Goal: Transaction & Acquisition: Purchase product/service

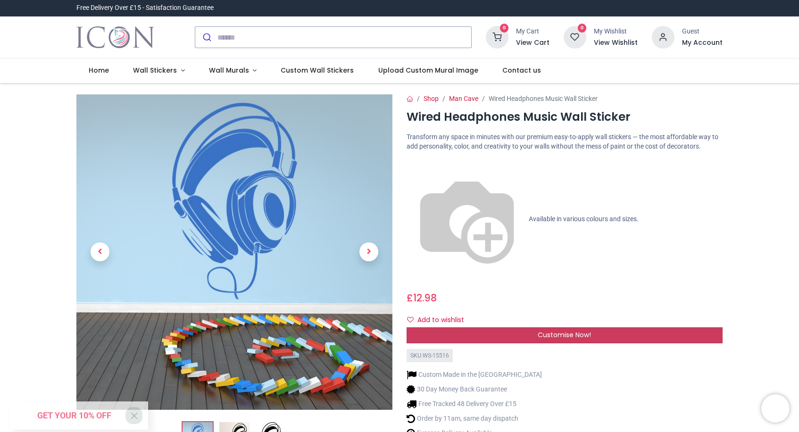
click at [487, 327] on div "Customise Now!" at bounding box center [565, 335] width 316 height 16
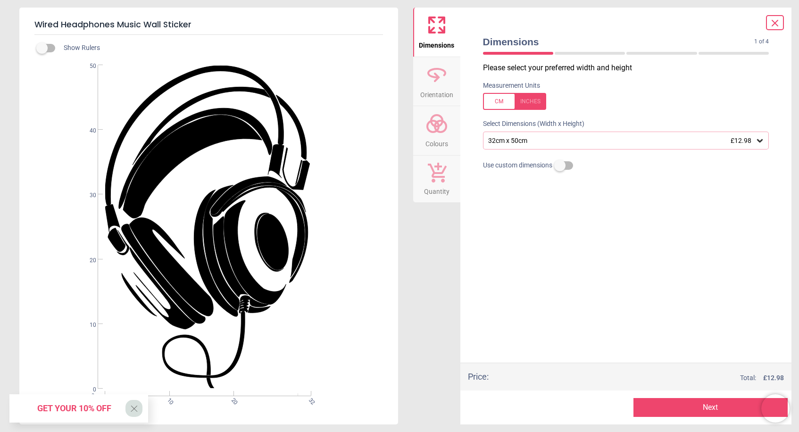
click at [498, 100] on div at bounding box center [514, 101] width 63 height 17
click at [757, 141] on icon at bounding box center [759, 140] width 9 height 9
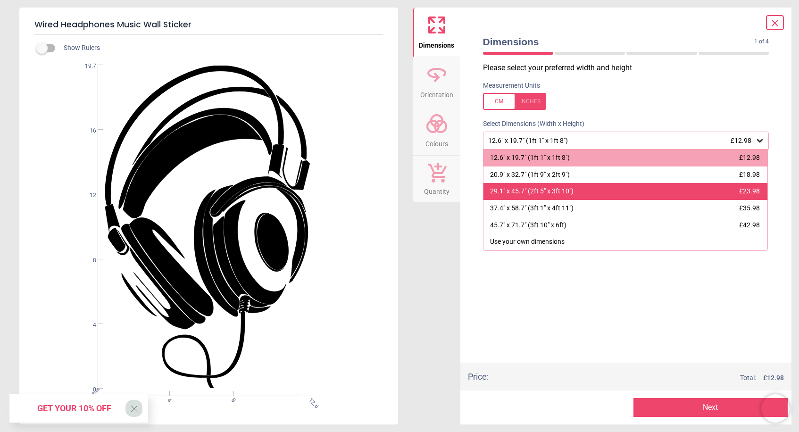
click at [647, 195] on div "29.1" x 45.7" (2ft 5" x 3ft 10") £23.98" at bounding box center [625, 191] width 284 height 17
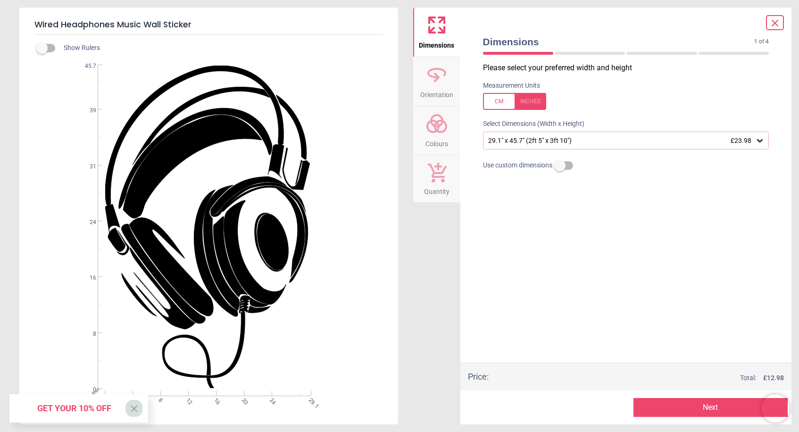
click at [673, 408] on button "Next" at bounding box center [710, 407] width 154 height 19
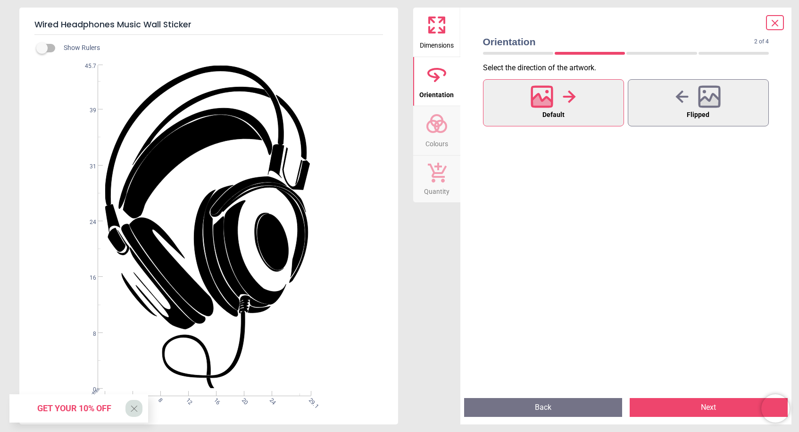
click at [679, 408] on button "Next" at bounding box center [709, 407] width 158 height 19
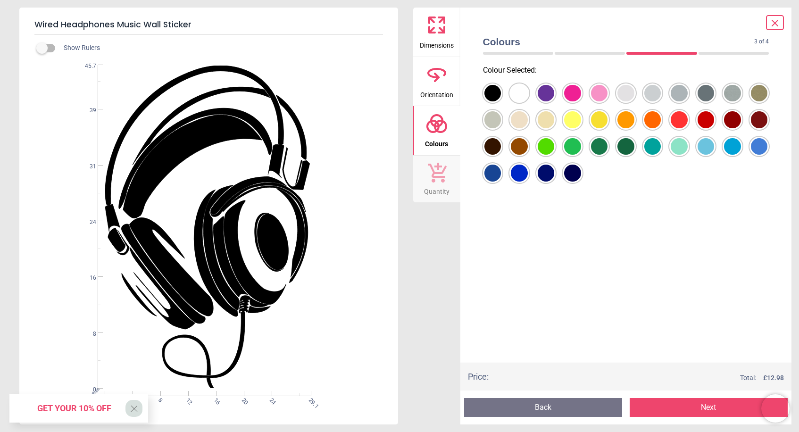
click at [493, 91] on div at bounding box center [492, 93] width 17 height 17
click at [677, 408] on button "Next" at bounding box center [709, 407] width 158 height 19
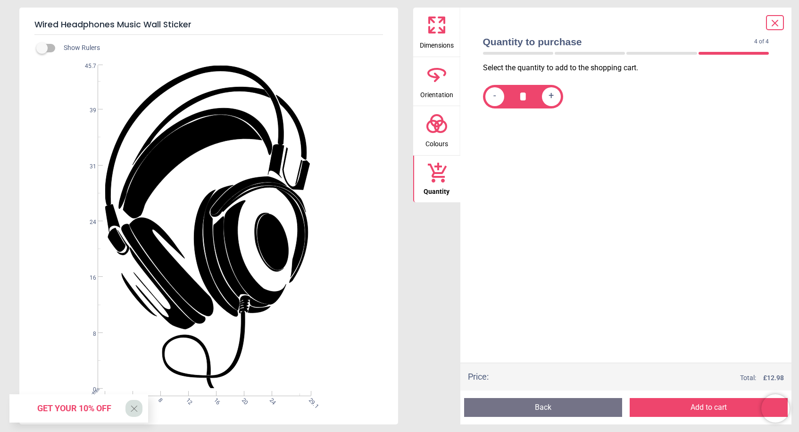
click at [553, 97] on span "+" at bounding box center [551, 97] width 5 height 12
type input "*"
click at [698, 409] on button "Add to cart" at bounding box center [709, 407] width 158 height 19
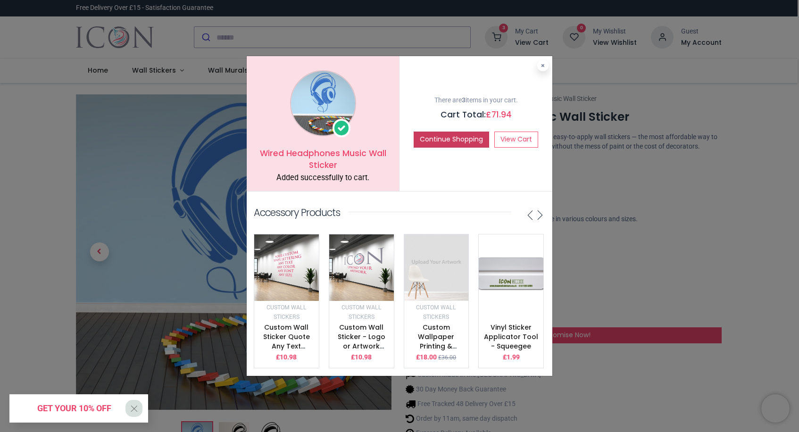
click at [443, 139] on button "Continue Shopping" at bounding box center [451, 140] width 75 height 16
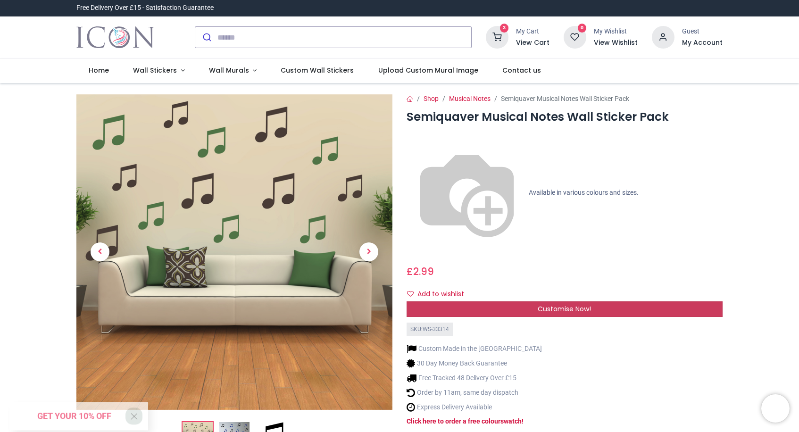
click at [562, 304] on span "Customise Now!" at bounding box center [564, 308] width 53 height 9
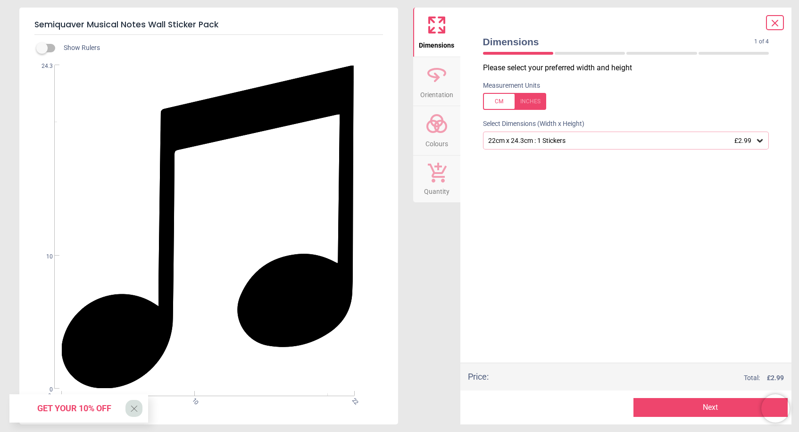
click at [712, 141] on div "22cm x 24.3cm : 1 Stickers £2.99" at bounding box center [621, 141] width 268 height 8
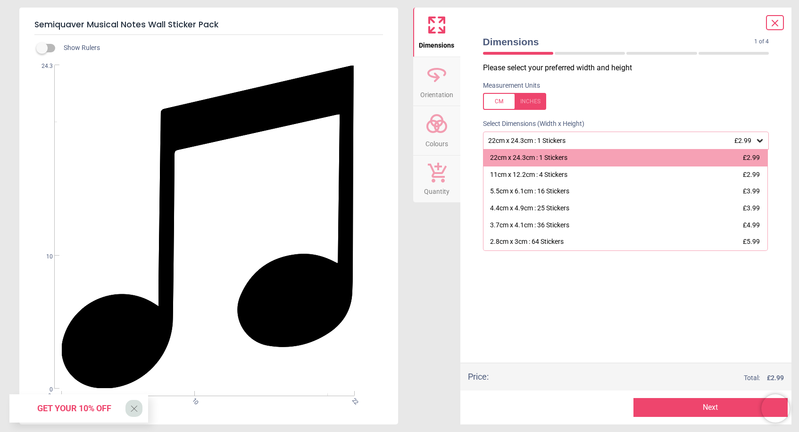
click at [710, 409] on button "Next" at bounding box center [710, 407] width 154 height 19
click at [499, 99] on div at bounding box center [514, 101] width 63 height 17
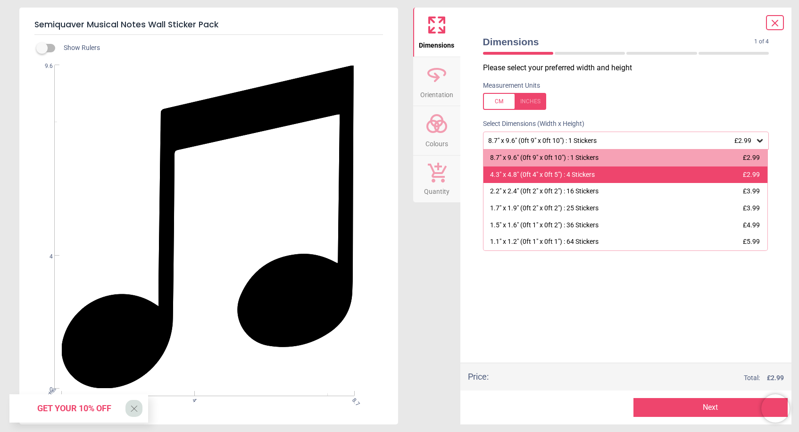
click at [546, 182] on div "4.3" x 4.8" (0ft 4" x 0ft 5") : 4 Stickers £2.99" at bounding box center [625, 174] width 284 height 17
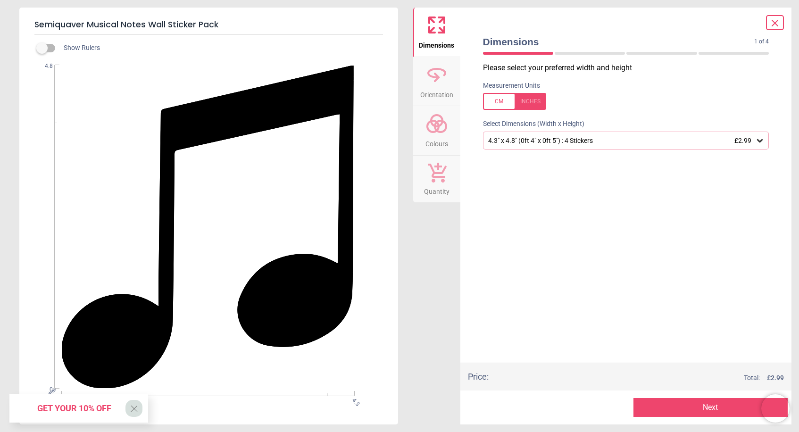
click at [500, 103] on div at bounding box center [514, 101] width 63 height 17
click at [704, 408] on button "Next" at bounding box center [710, 407] width 154 height 19
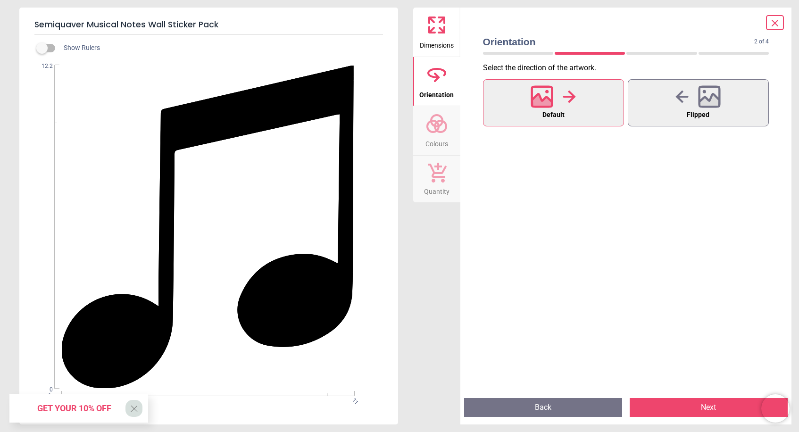
click at [682, 408] on button "Next" at bounding box center [709, 407] width 158 height 19
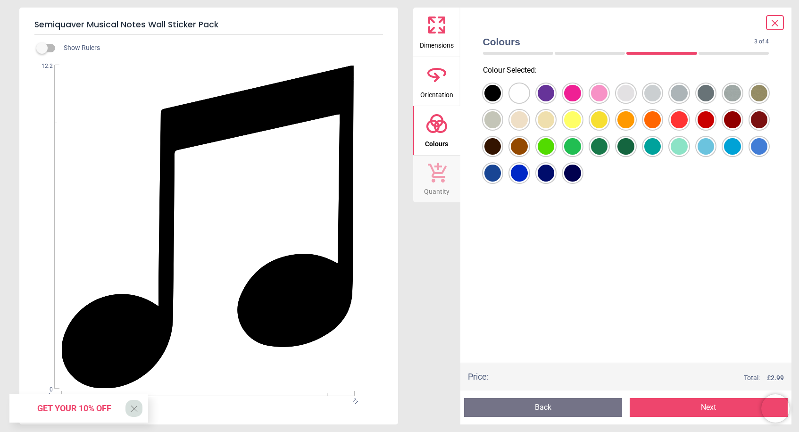
click at [491, 96] on div at bounding box center [492, 93] width 17 height 17
click at [705, 408] on button "Next" at bounding box center [709, 407] width 158 height 19
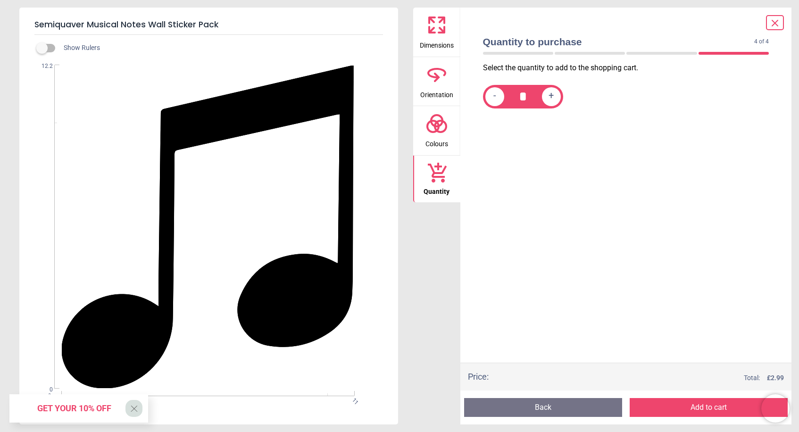
click at [551, 96] on span "+" at bounding box center [551, 97] width 5 height 12
type input "*"
click at [711, 408] on button "Add to cart" at bounding box center [709, 407] width 158 height 19
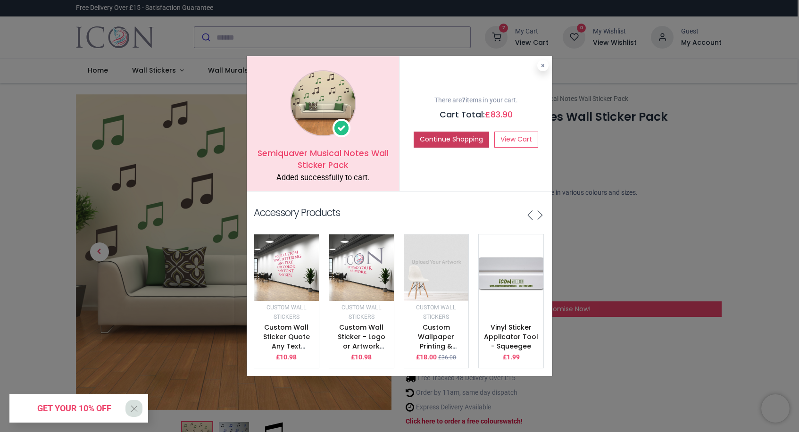
click at [433, 143] on button "Continue Shopping" at bounding box center [451, 140] width 75 height 16
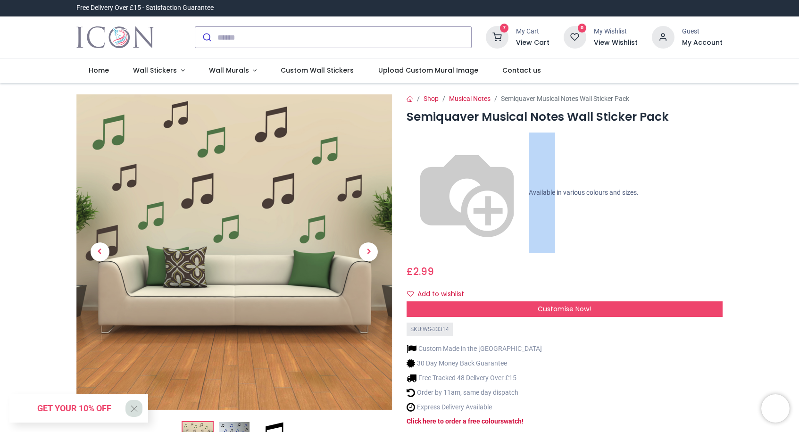
click at [433, 143] on p "Available in various colours and sizes." at bounding box center [565, 193] width 316 height 121
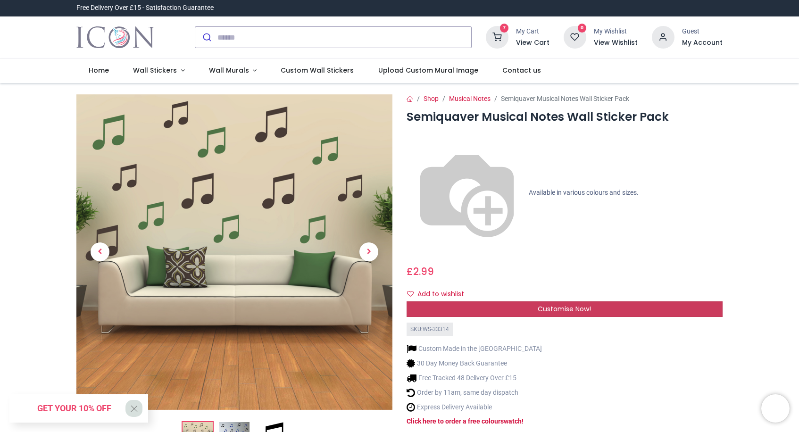
click at [570, 304] on span "Customise Now!" at bounding box center [564, 308] width 53 height 9
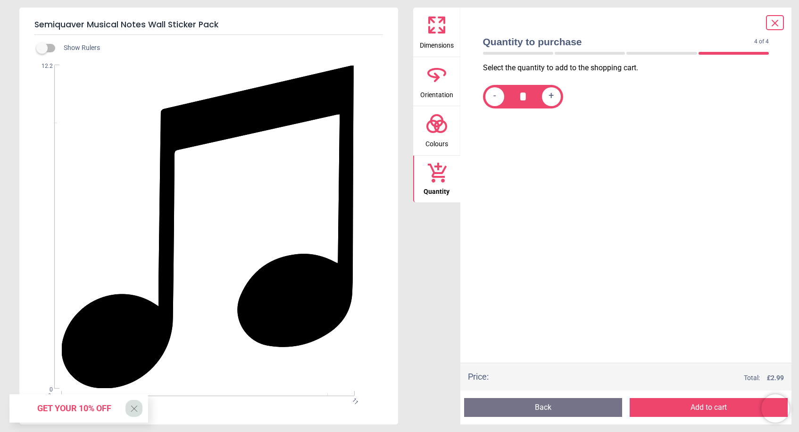
click at [523, 407] on button "Back" at bounding box center [543, 407] width 158 height 19
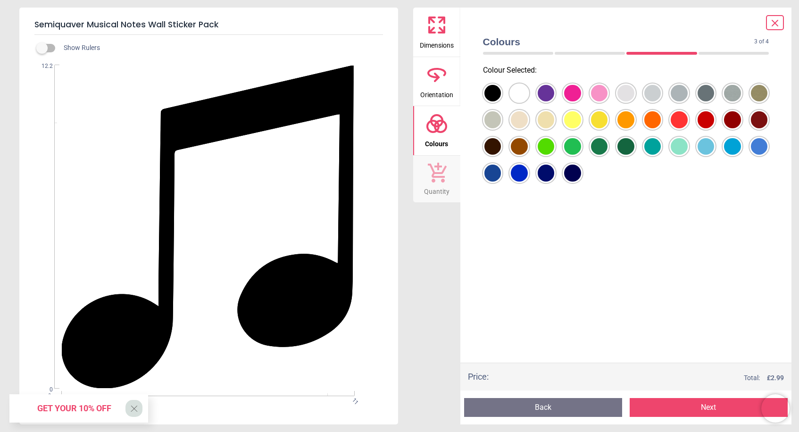
click at [523, 407] on button "Back" at bounding box center [543, 407] width 158 height 19
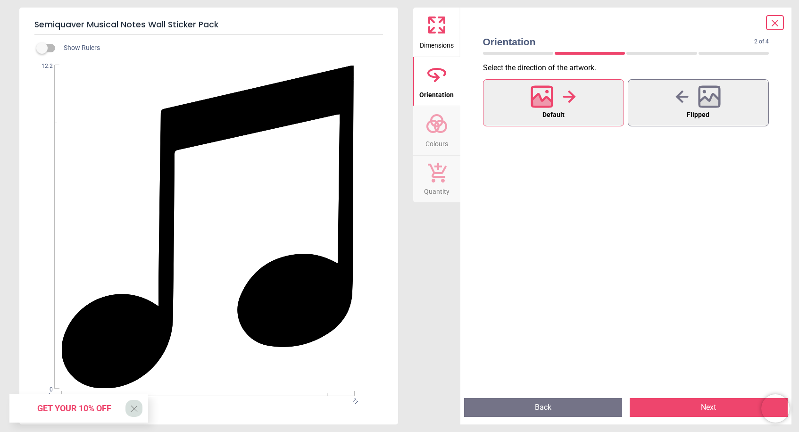
click at [523, 407] on button "Back" at bounding box center [543, 407] width 158 height 19
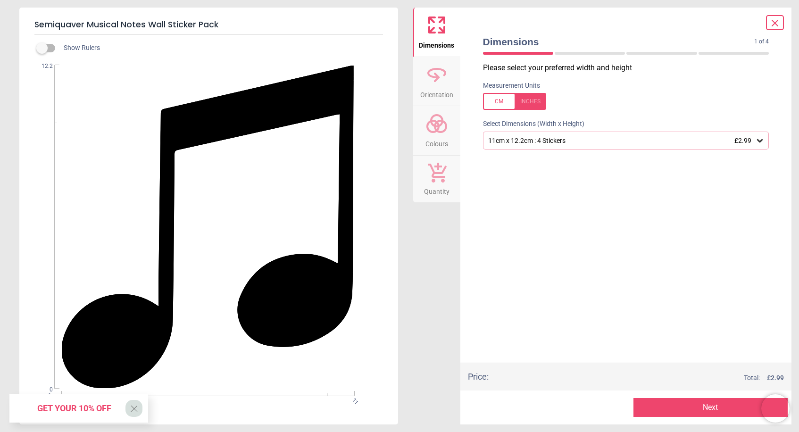
click at [761, 138] on icon at bounding box center [759, 140] width 9 height 9
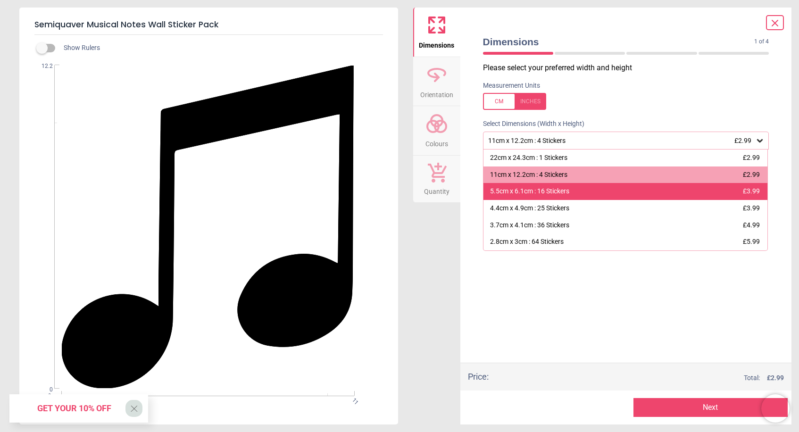
click at [706, 191] on div "5.5cm x 6.1cm : 16 Stickers £3.99" at bounding box center [625, 191] width 284 height 17
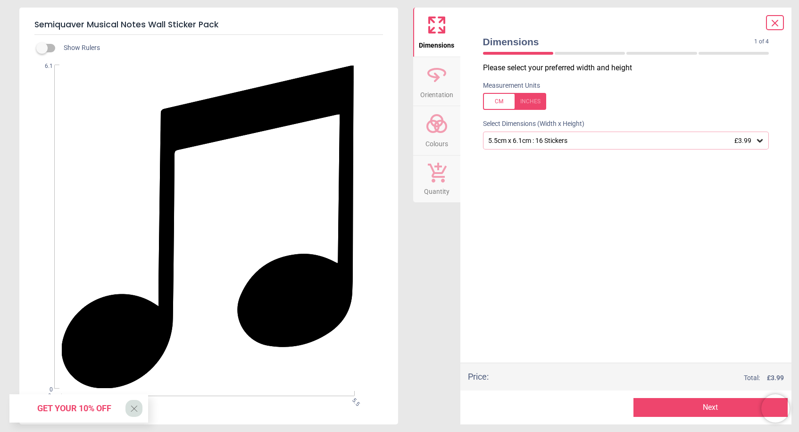
click at [673, 410] on button "Next" at bounding box center [710, 407] width 154 height 19
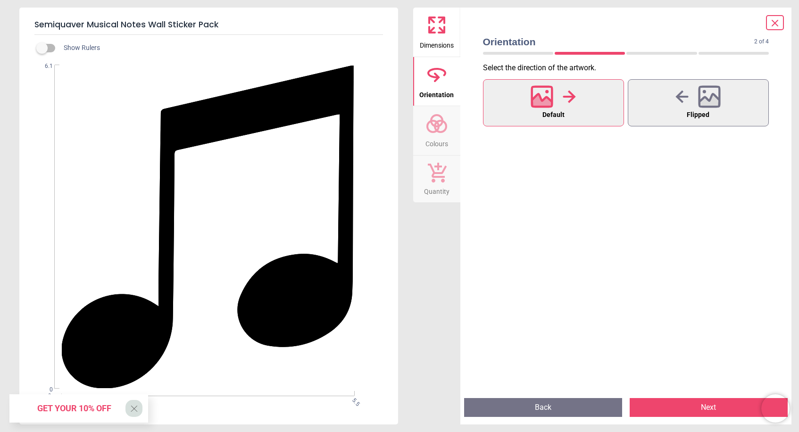
click at [565, 102] on icon at bounding box center [569, 97] width 13 height 14
click at [708, 410] on button "Next" at bounding box center [709, 407] width 158 height 19
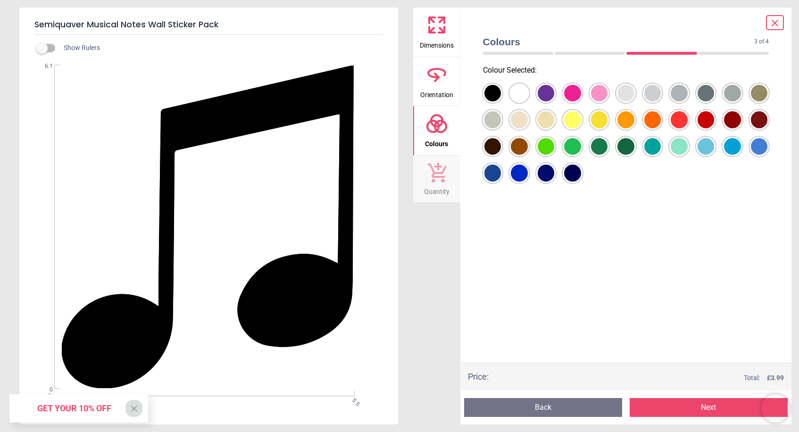
click at [488, 90] on div at bounding box center [492, 93] width 17 height 17
click at [692, 409] on button "Next" at bounding box center [709, 407] width 158 height 19
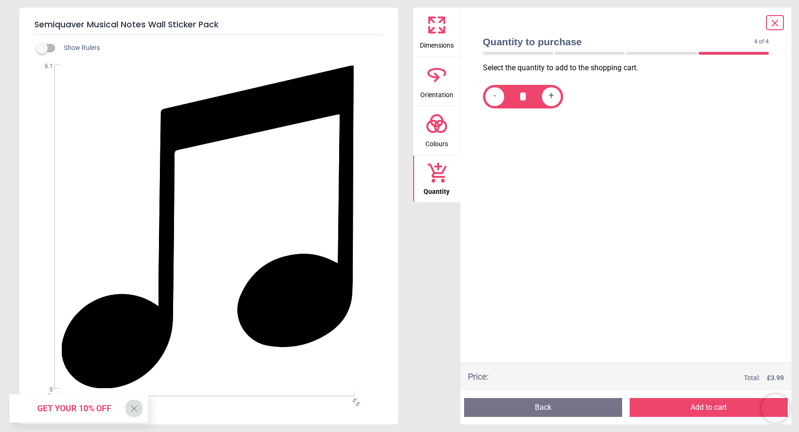
click at [495, 96] on span "-" at bounding box center [494, 97] width 3 height 12
type input "*"
click at [712, 410] on button "Add to cart" at bounding box center [709, 407] width 158 height 19
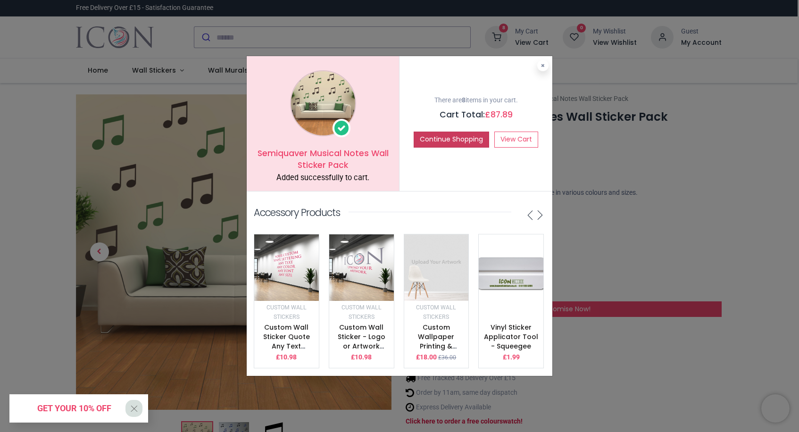
click at [445, 141] on button "Continue Shopping" at bounding box center [451, 140] width 75 height 16
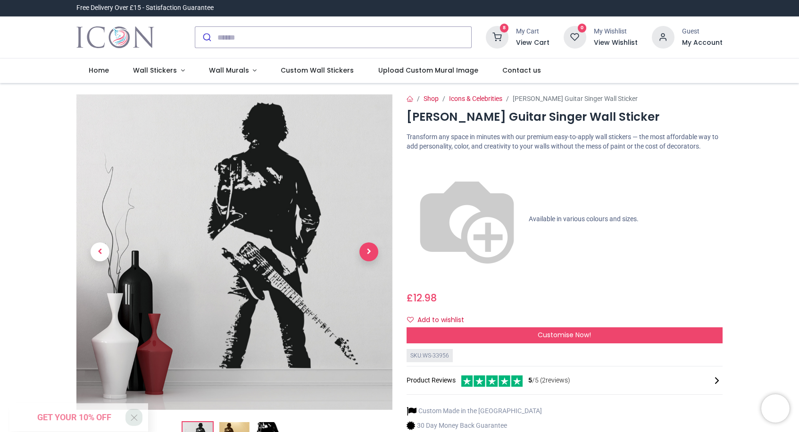
click at [369, 251] on span "Next" at bounding box center [368, 251] width 19 height 19
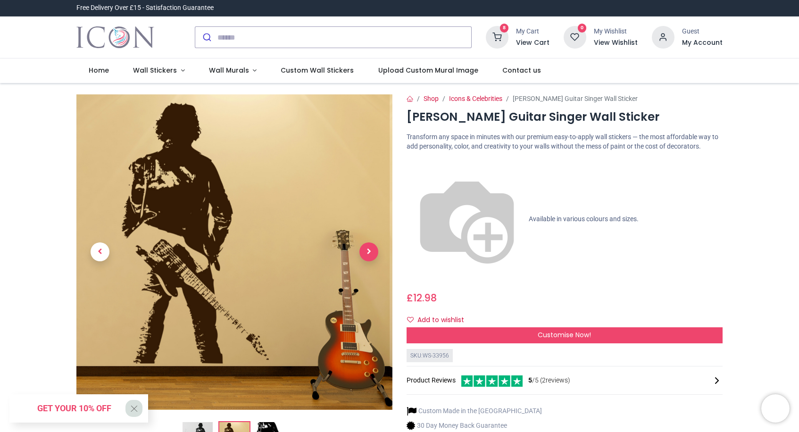
click at [369, 251] on span "Next" at bounding box center [368, 251] width 19 height 19
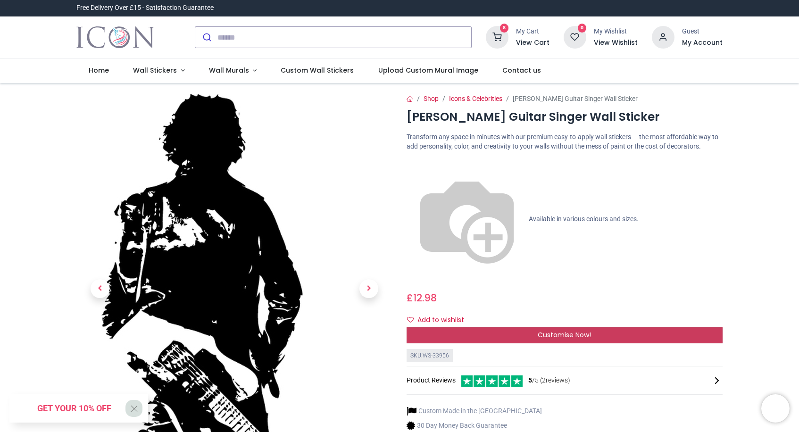
click at [474, 327] on div "Customise Now!" at bounding box center [565, 335] width 316 height 16
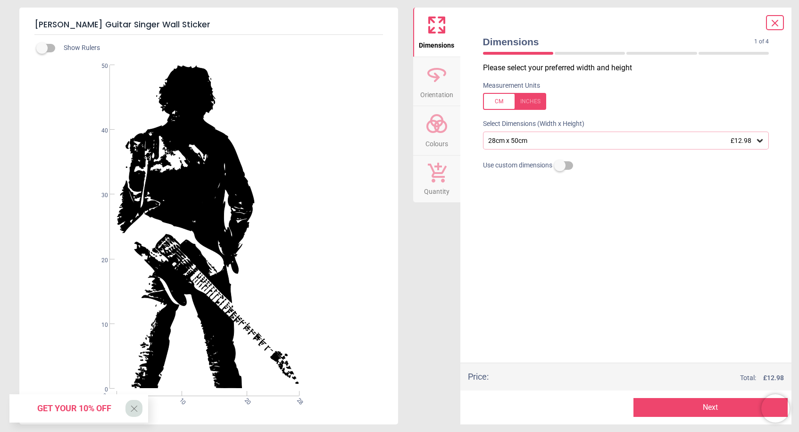
click at [499, 100] on div at bounding box center [514, 101] width 63 height 17
click at [762, 140] on icon at bounding box center [760, 140] width 6 height 3
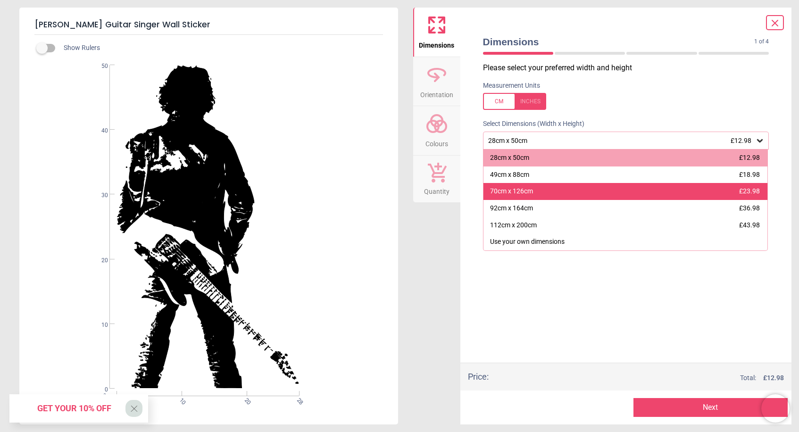
click at [643, 190] on div "70cm x 126cm £23.98" at bounding box center [625, 191] width 284 height 17
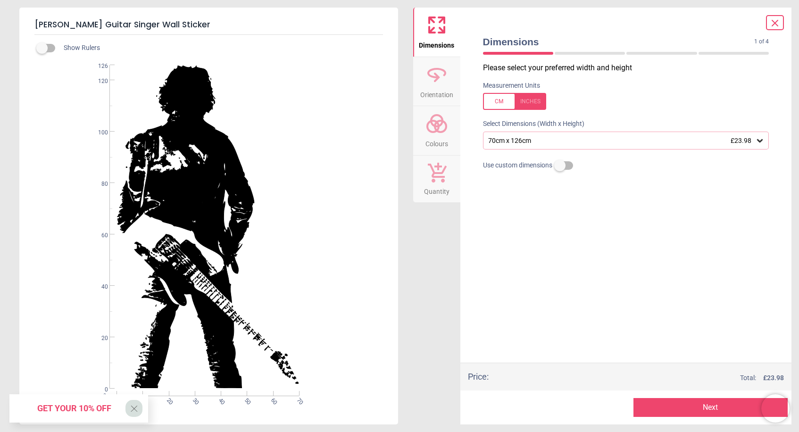
click at [690, 408] on button "Next" at bounding box center [710, 407] width 154 height 19
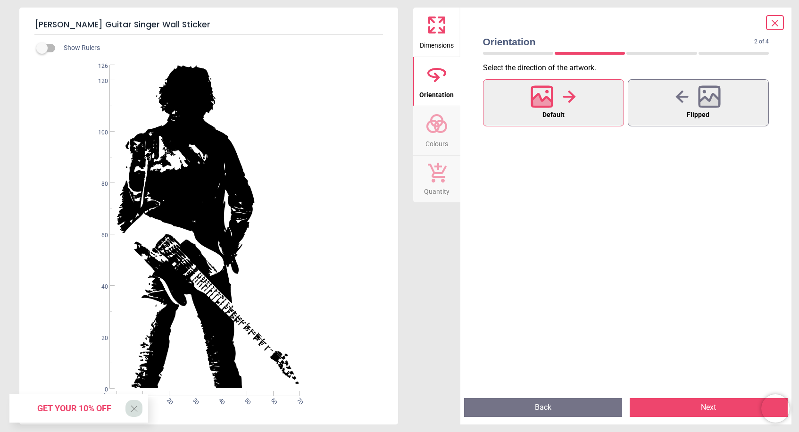
click at [707, 410] on button "Next" at bounding box center [709, 407] width 158 height 19
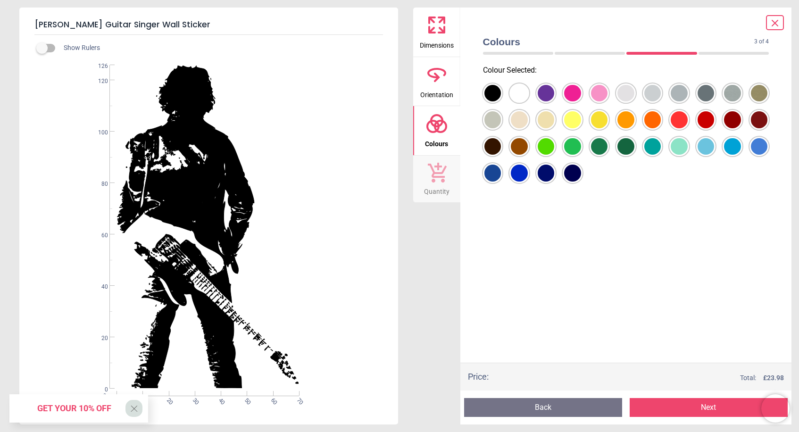
click at [489, 93] on div at bounding box center [492, 93] width 17 height 17
click at [690, 409] on button "Next" at bounding box center [709, 407] width 158 height 19
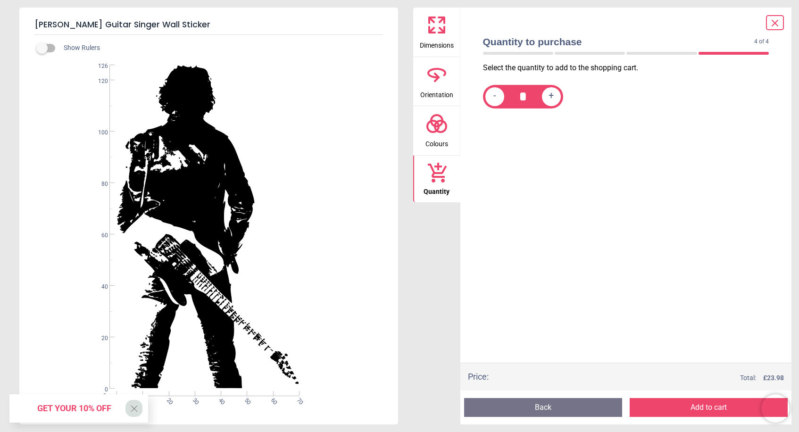
click at [685, 410] on button "Add to cart" at bounding box center [709, 407] width 158 height 19
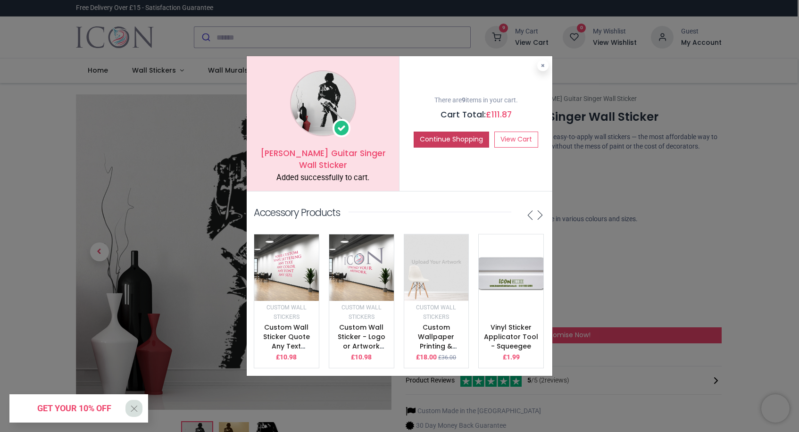
click at [450, 143] on button "Continue Shopping" at bounding box center [451, 140] width 75 height 16
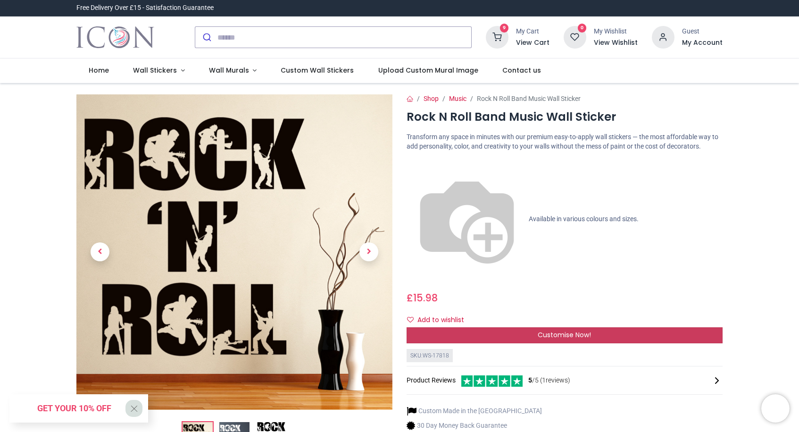
click at [524, 327] on div "Customise Now!" at bounding box center [565, 335] width 316 height 16
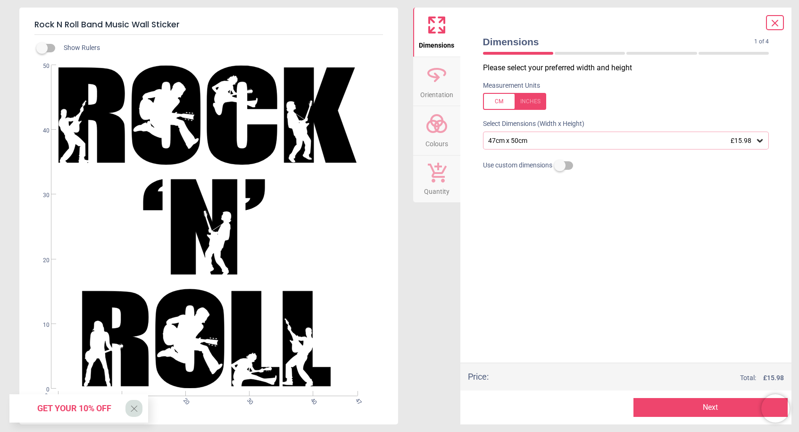
click at [758, 140] on icon at bounding box center [760, 140] width 6 height 3
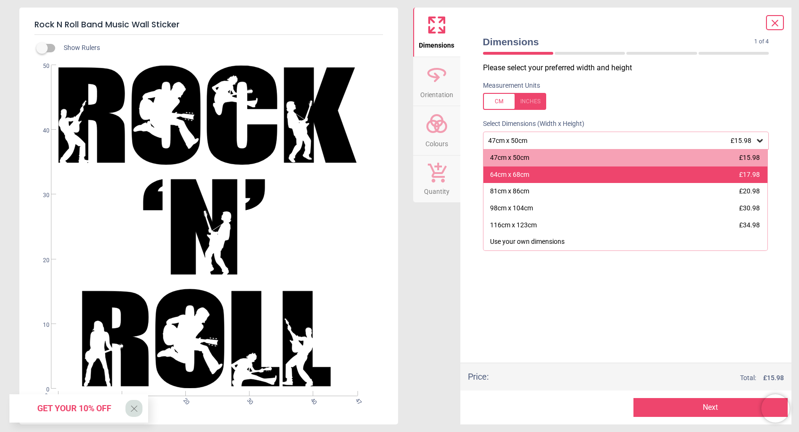
click at [668, 174] on div "64cm x 68cm £17.98" at bounding box center [625, 174] width 284 height 17
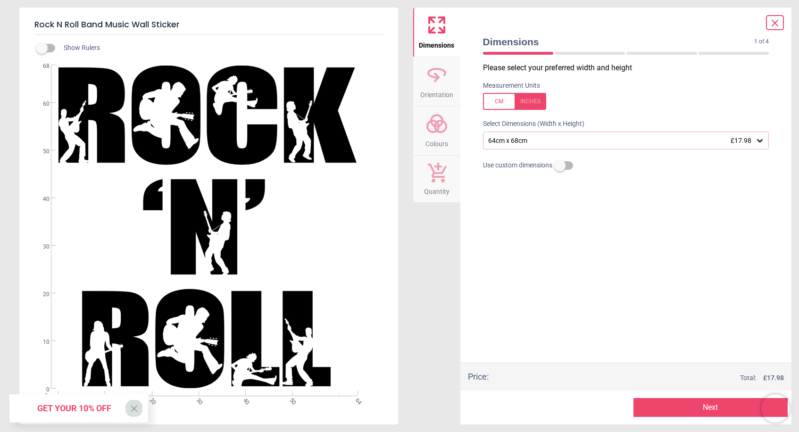
click at [715, 410] on button "Next" at bounding box center [710, 407] width 154 height 19
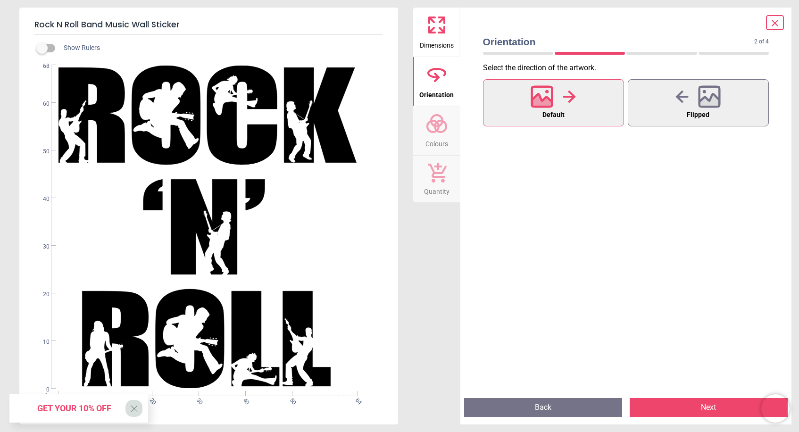
click at [686, 409] on button "Next" at bounding box center [709, 407] width 158 height 19
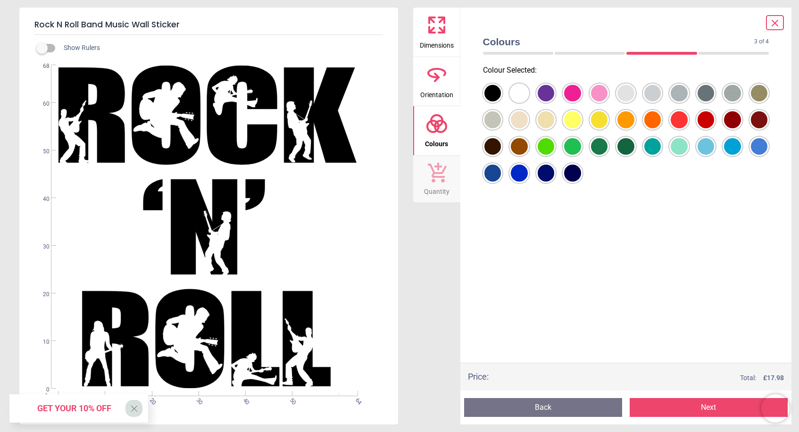
click at [492, 93] on div at bounding box center [492, 93] width 17 height 17
click at [691, 409] on button "Next" at bounding box center [709, 407] width 158 height 19
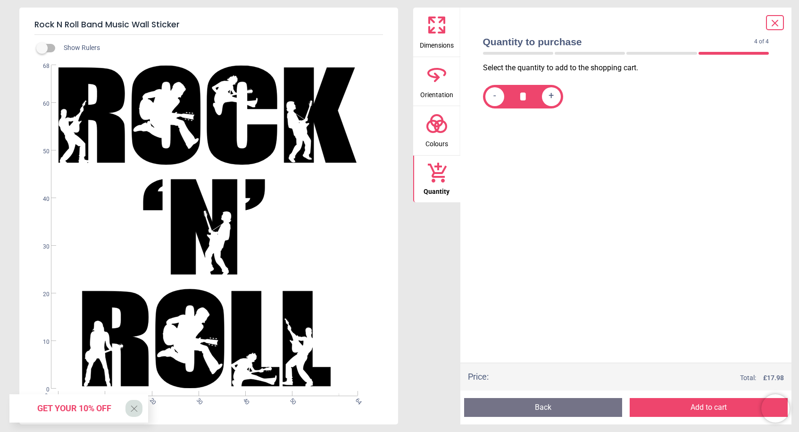
click at [680, 410] on button "Add to cart" at bounding box center [709, 407] width 158 height 19
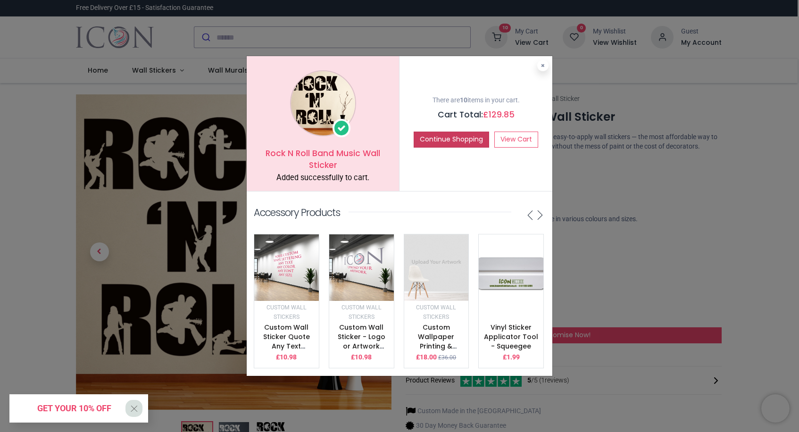
click at [445, 143] on button "Continue Shopping" at bounding box center [451, 140] width 75 height 16
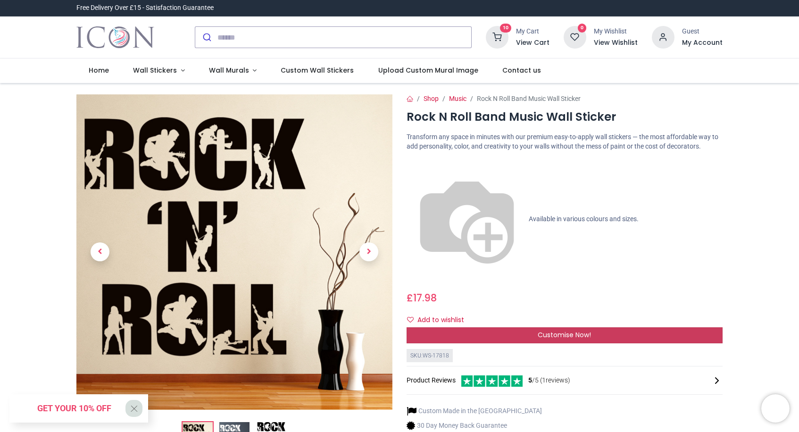
click at [604, 327] on div "Customise Now!" at bounding box center [565, 335] width 316 height 16
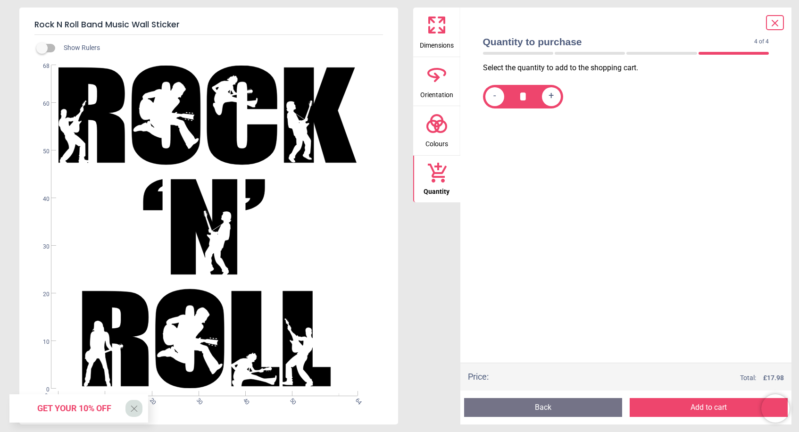
click at [552, 405] on button "Back" at bounding box center [543, 407] width 158 height 19
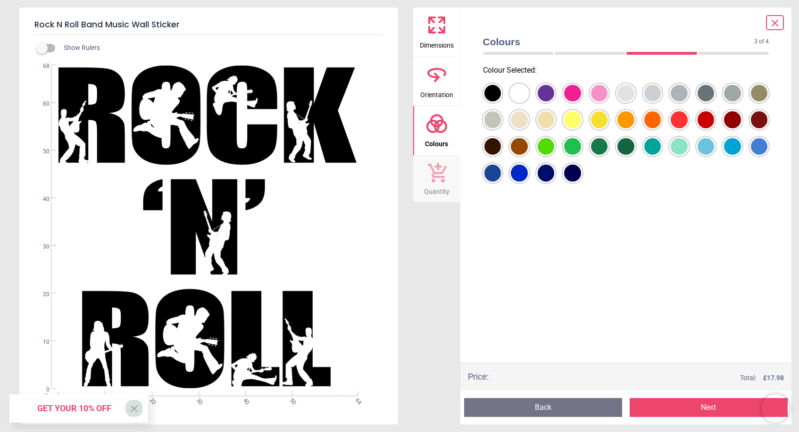
click at [521, 411] on button "Back" at bounding box center [543, 407] width 158 height 19
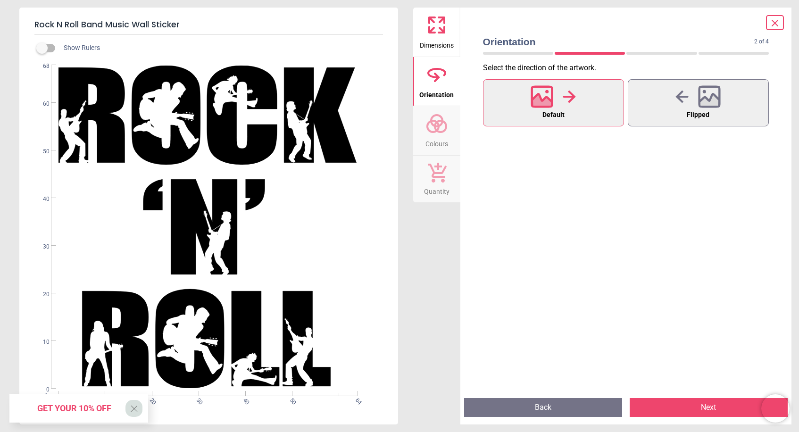
click at [515, 408] on button "Back" at bounding box center [543, 407] width 158 height 19
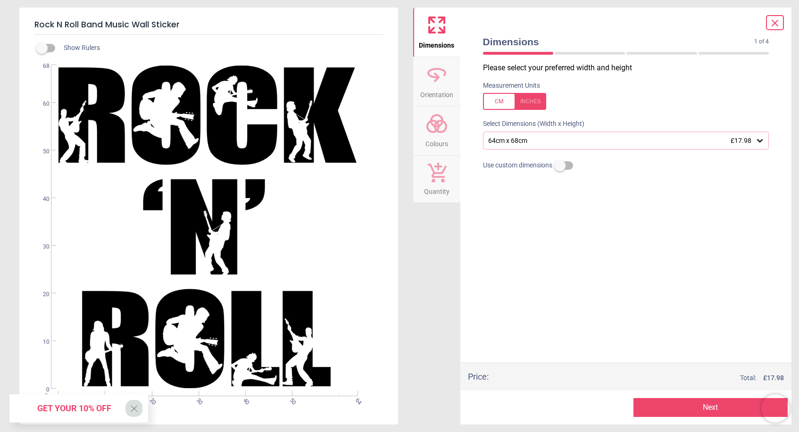
click at [760, 137] on icon at bounding box center [759, 140] width 9 height 9
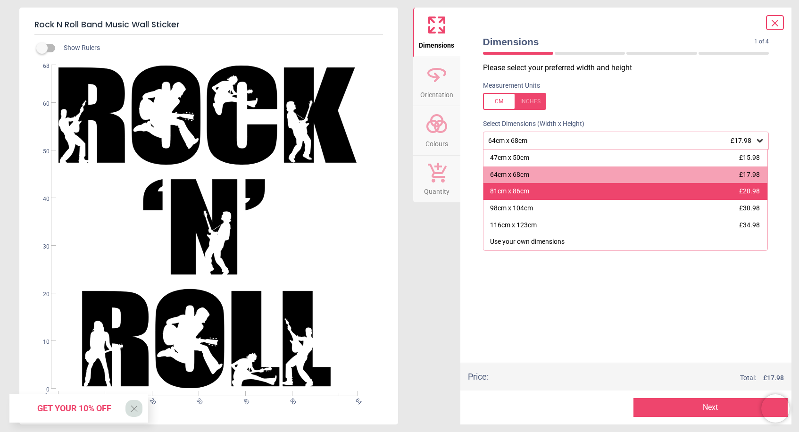
click at [759, 191] on span "£20.98" at bounding box center [749, 191] width 21 height 8
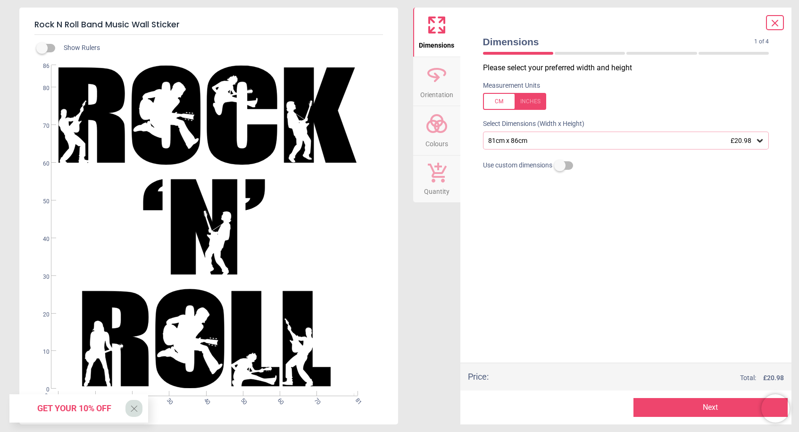
click at [697, 411] on button "Next" at bounding box center [710, 407] width 154 height 19
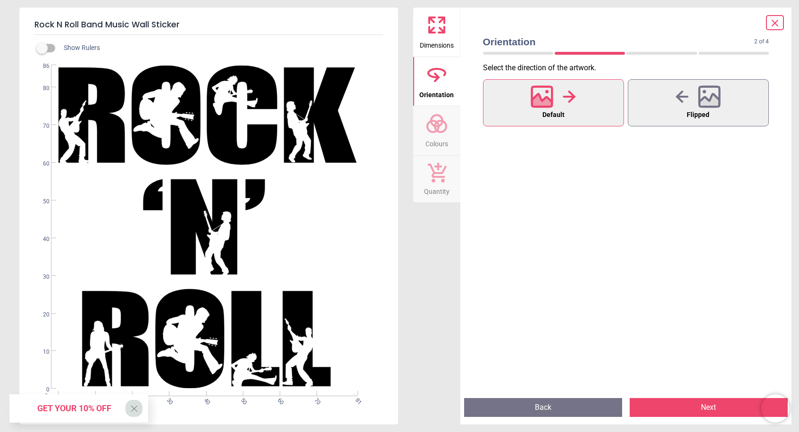
click at [695, 408] on button "Next" at bounding box center [709, 407] width 158 height 19
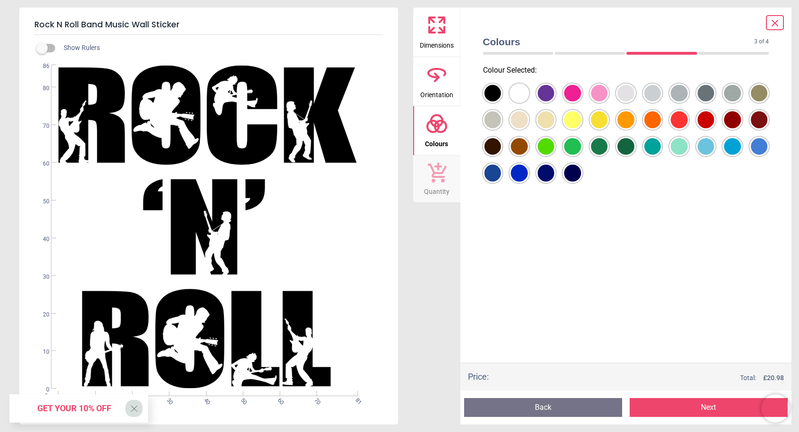
click at [489, 91] on div at bounding box center [492, 93] width 17 height 17
click at [690, 408] on button "Next" at bounding box center [709, 407] width 158 height 19
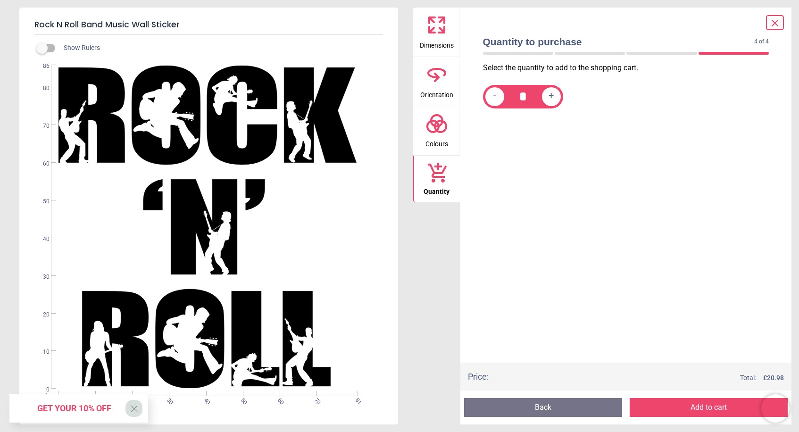
click at [705, 408] on button "Add to cart" at bounding box center [709, 407] width 158 height 19
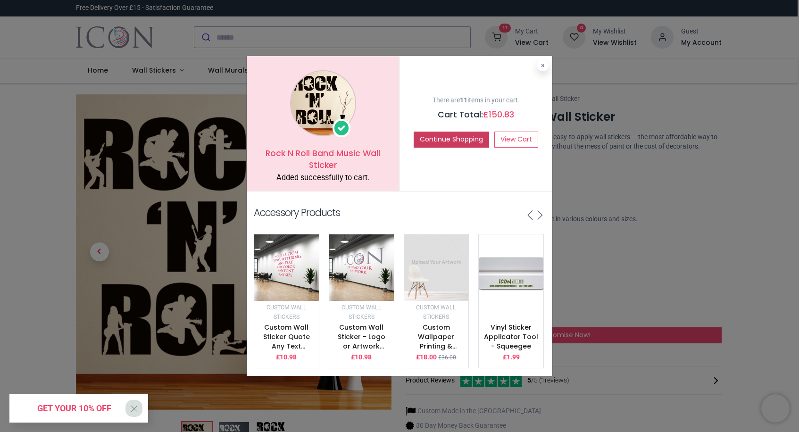
click at [445, 143] on button "Continue Shopping" at bounding box center [451, 140] width 75 height 16
click at [445, 143] on p "Transform any space in minutes with our premium easy-to-apply wall stickers — t…" at bounding box center [564, 142] width 316 height 18
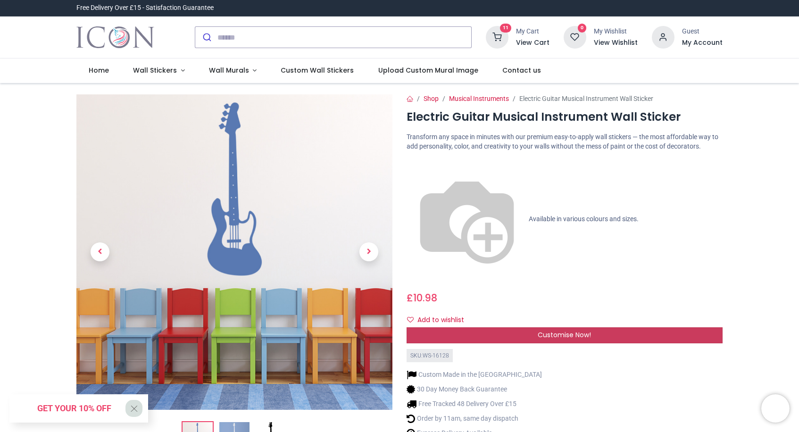
click at [511, 327] on div "Customise Now!" at bounding box center [565, 335] width 316 height 16
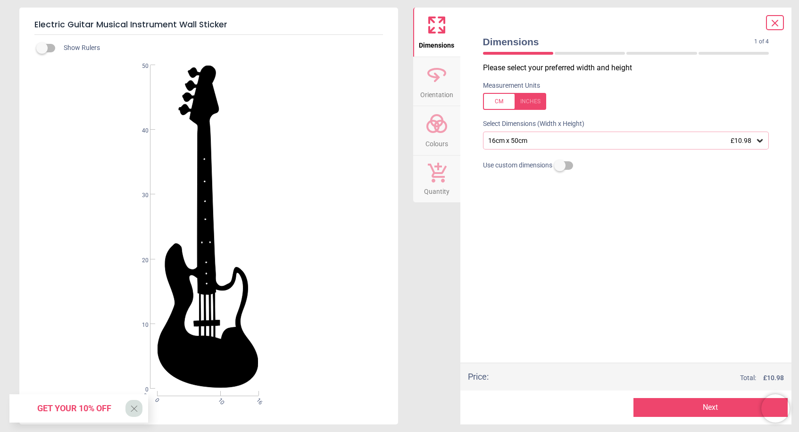
click at [758, 138] on icon at bounding box center [759, 140] width 9 height 9
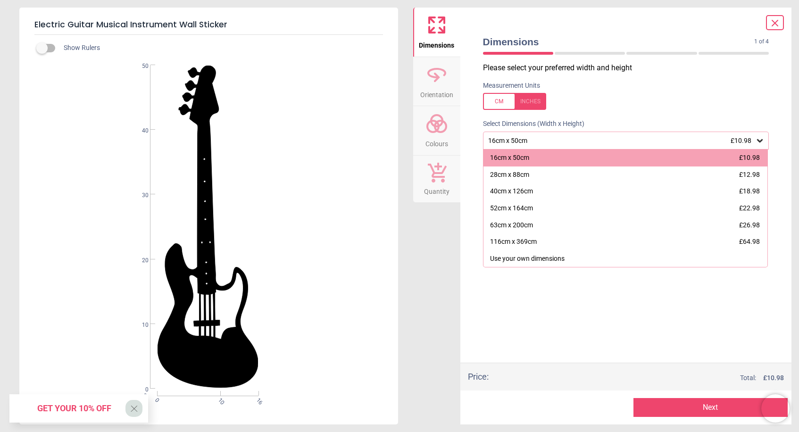
click at [673, 408] on button "Next" at bounding box center [710, 407] width 154 height 19
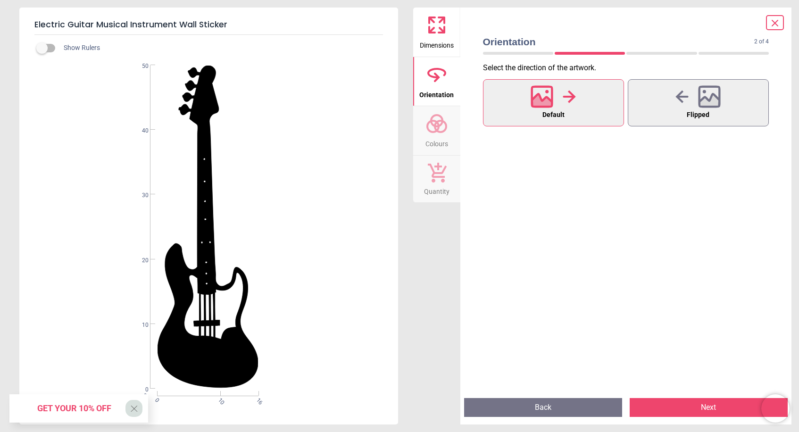
click at [690, 407] on button "Next" at bounding box center [709, 407] width 158 height 19
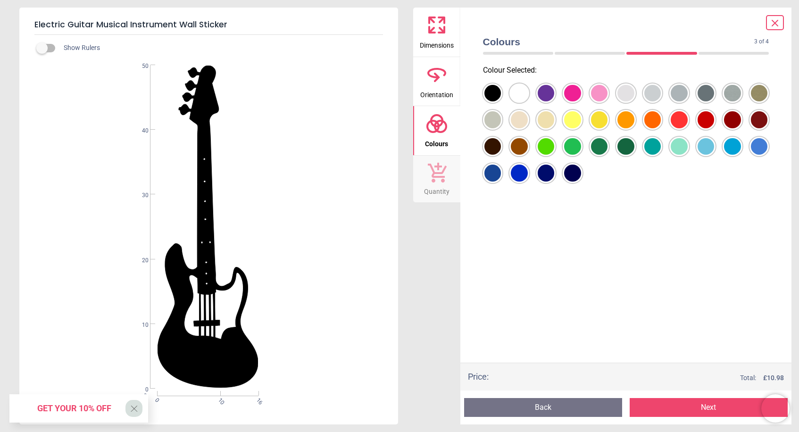
click at [490, 93] on div at bounding box center [492, 93] width 17 height 17
click at [681, 413] on button "Next" at bounding box center [709, 407] width 158 height 19
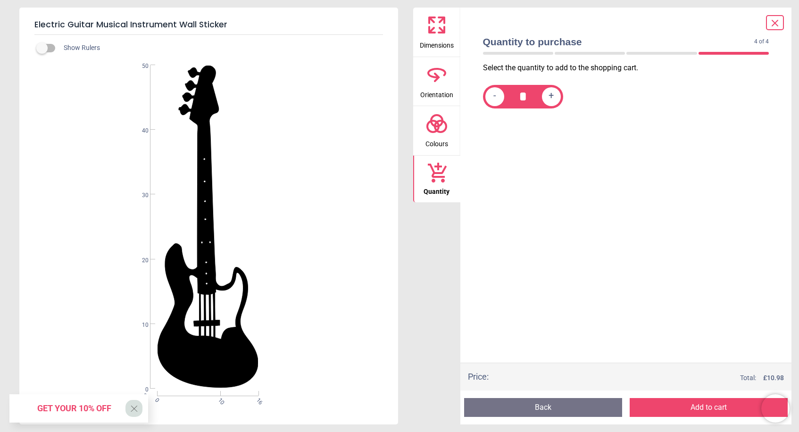
click at [551, 98] on span "+" at bounding box center [551, 97] width 5 height 12
type input "*"
click at [682, 409] on button "Add to cart" at bounding box center [709, 407] width 158 height 19
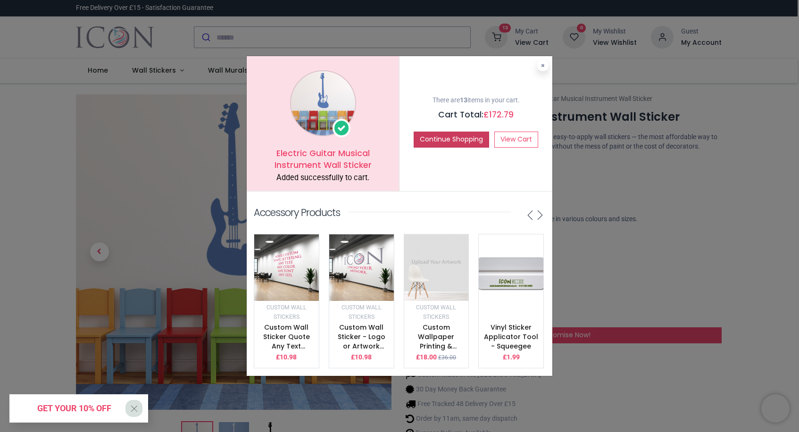
click at [442, 142] on button "Continue Shopping" at bounding box center [451, 140] width 75 height 16
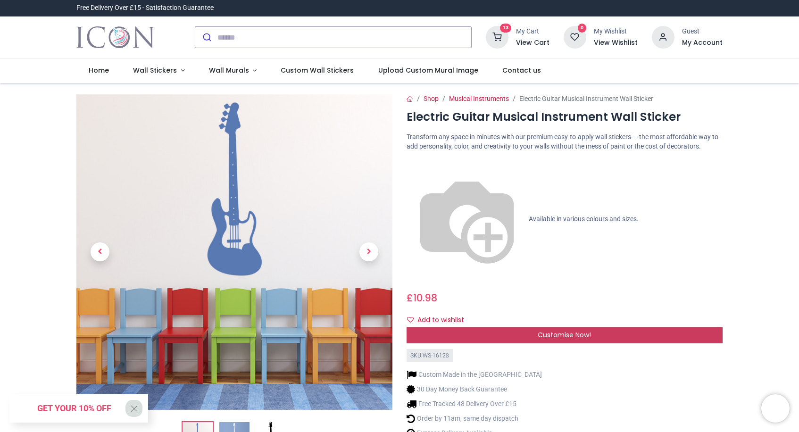
click at [479, 327] on div "Customise Now!" at bounding box center [565, 335] width 316 height 16
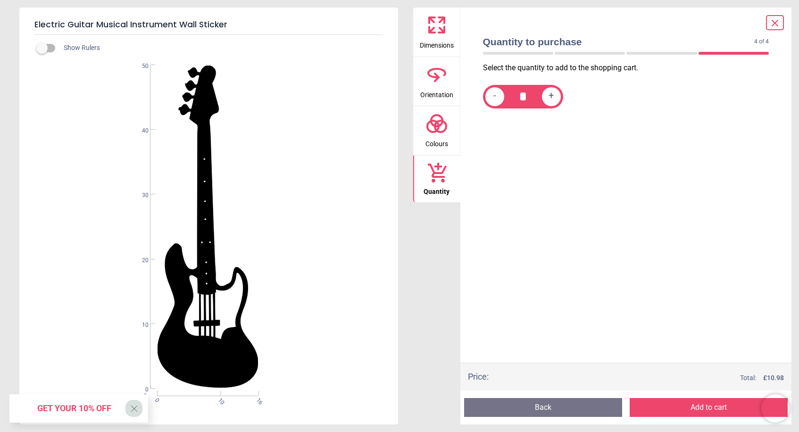
click at [514, 409] on button "Back" at bounding box center [543, 407] width 158 height 19
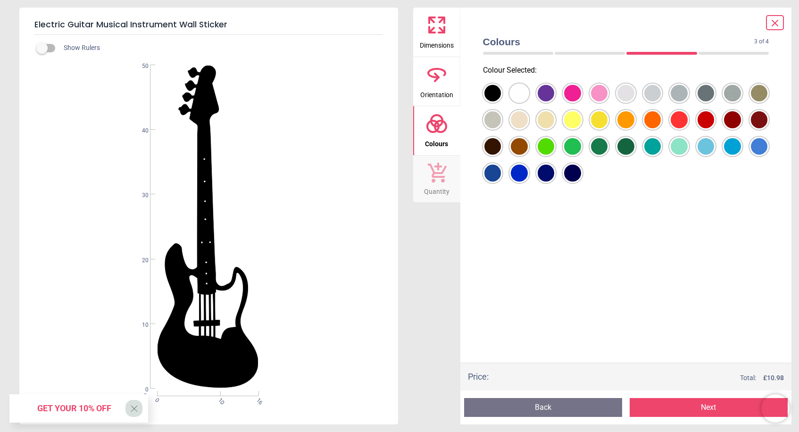
click at [514, 409] on button "Back" at bounding box center [543, 407] width 158 height 19
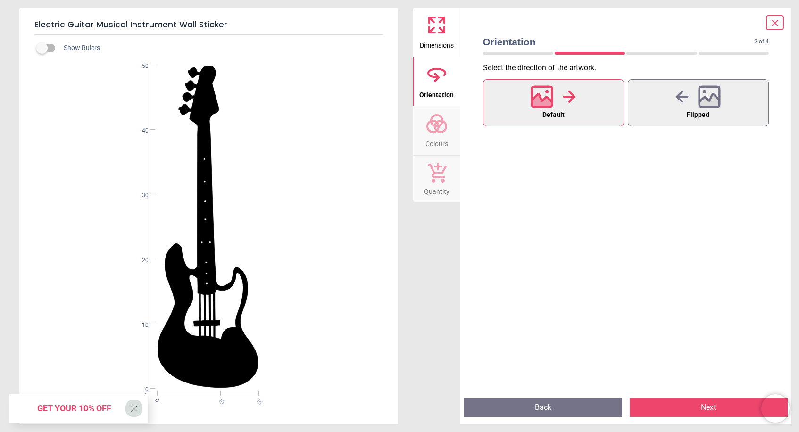
click at [514, 409] on button "Back" at bounding box center [543, 407] width 158 height 19
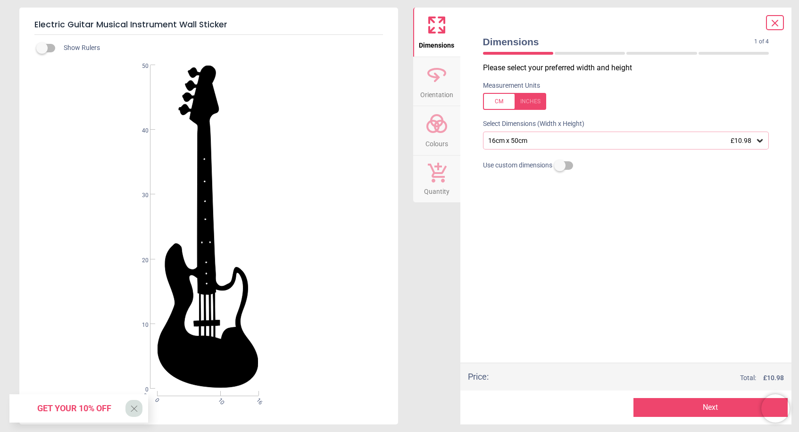
click at [759, 141] on icon at bounding box center [760, 140] width 6 height 3
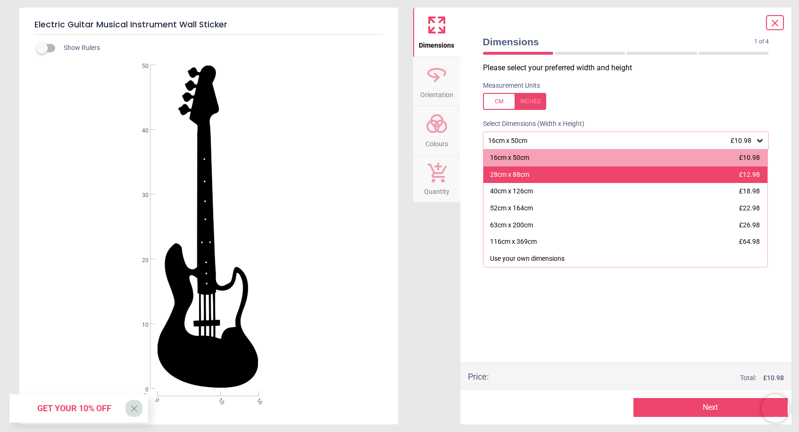
click at [722, 176] on div "28cm x 88cm £12.98" at bounding box center [625, 174] width 284 height 17
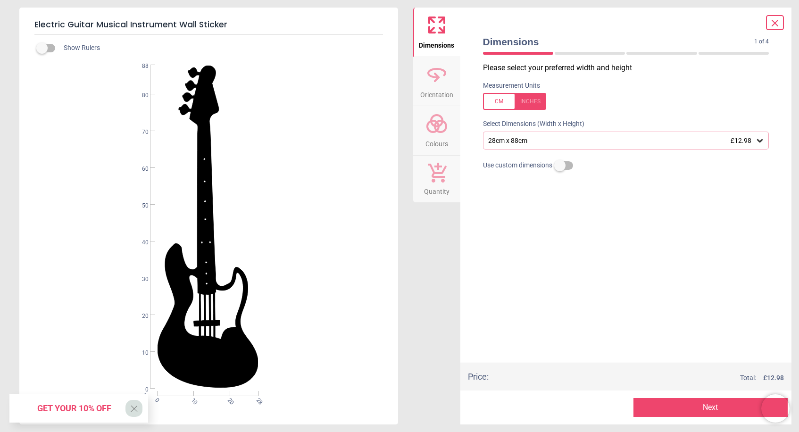
click at [722, 408] on button "Next" at bounding box center [710, 407] width 154 height 19
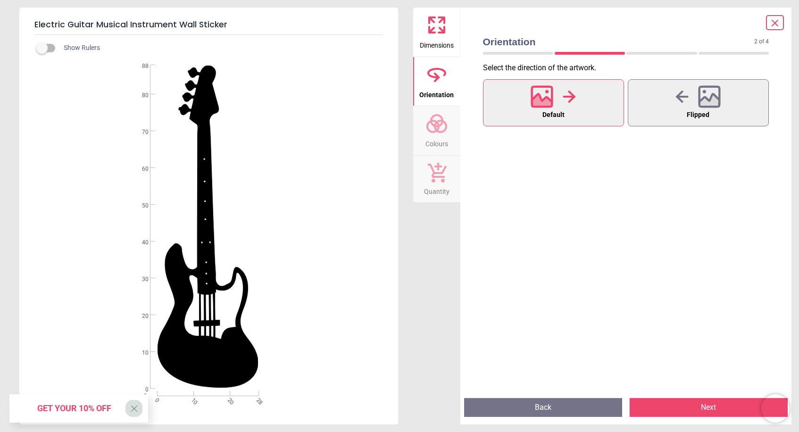
click at [715, 408] on button "Next" at bounding box center [709, 407] width 158 height 19
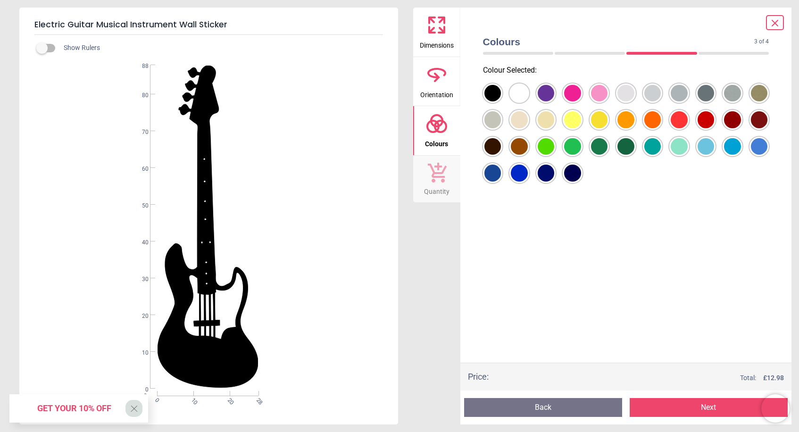
click at [493, 93] on div at bounding box center [492, 93] width 17 height 17
click at [715, 408] on button "Next" at bounding box center [709, 407] width 158 height 19
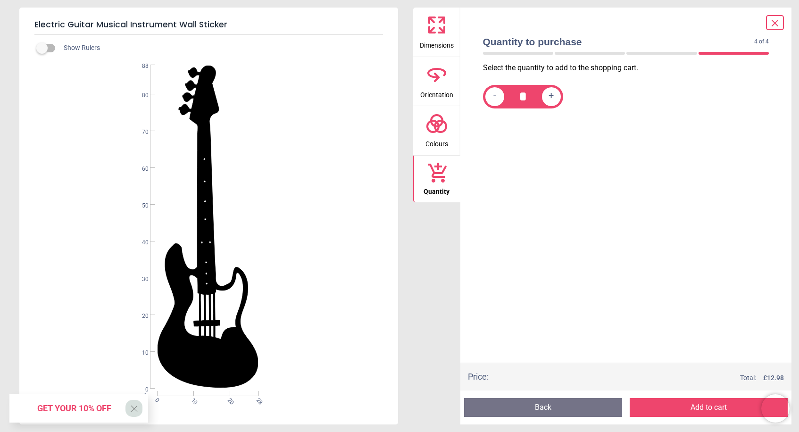
click at [687, 408] on button "Add to cart" at bounding box center [709, 407] width 158 height 19
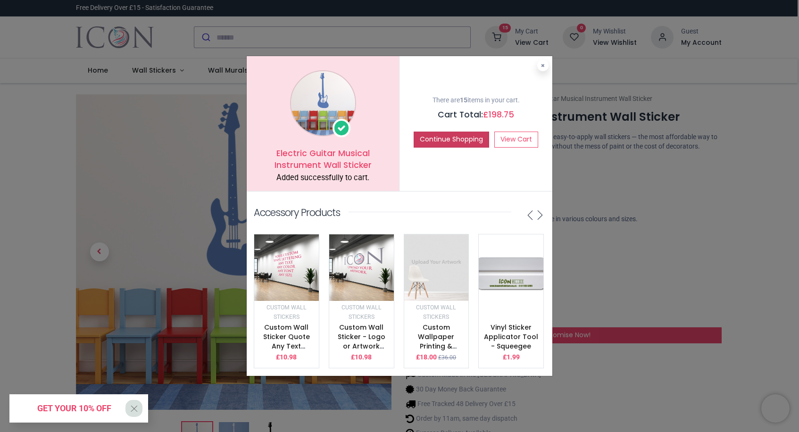
click at [441, 142] on button "Continue Shopping" at bounding box center [451, 140] width 75 height 16
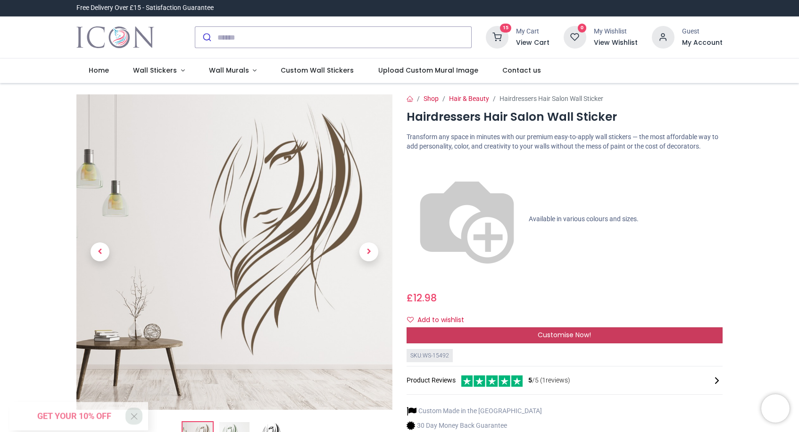
click at [510, 327] on div "Customise Now!" at bounding box center [565, 335] width 316 height 16
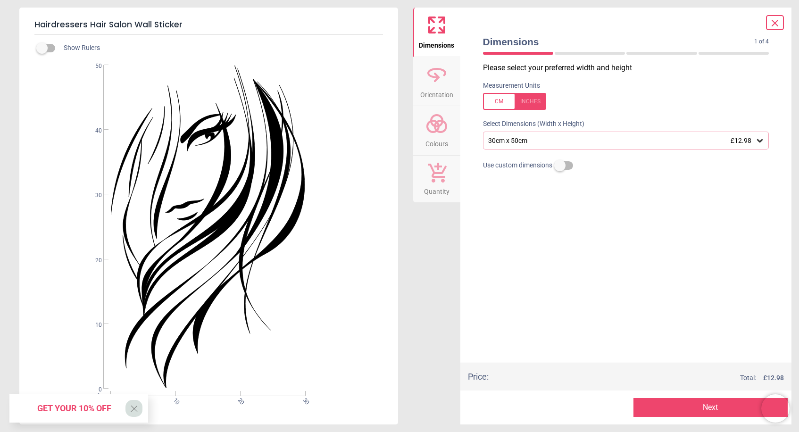
click at [762, 142] on icon at bounding box center [759, 140] width 9 height 9
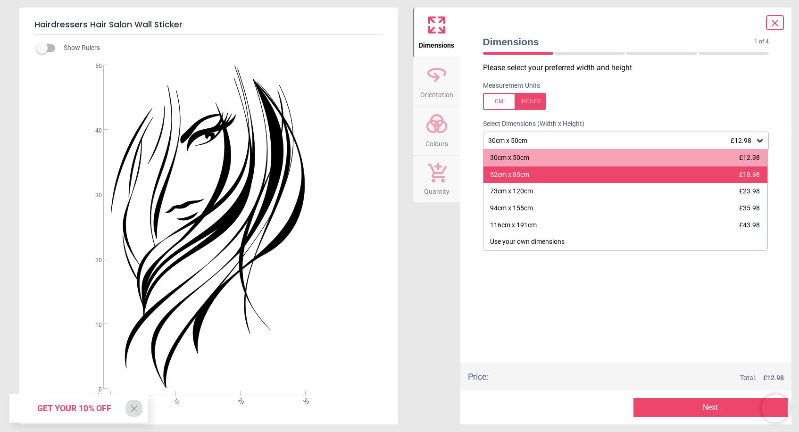
click at [717, 174] on div "52cm x 85cm £18.98" at bounding box center [625, 174] width 284 height 17
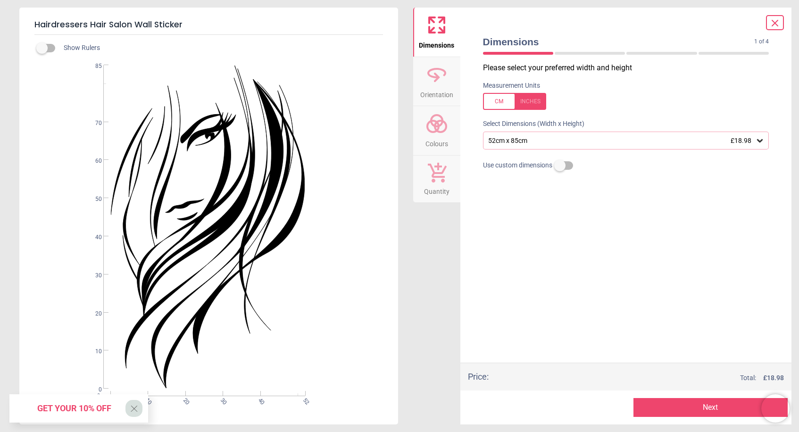
click at [685, 411] on button "Next" at bounding box center [710, 407] width 154 height 19
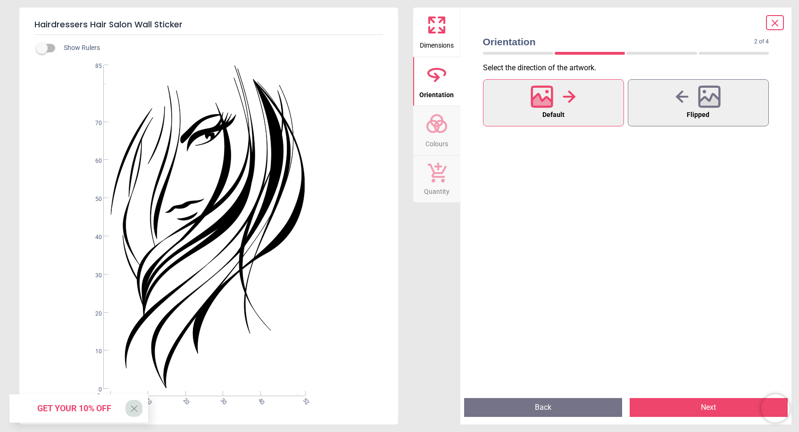
click at [665, 406] on button "Next" at bounding box center [709, 407] width 158 height 19
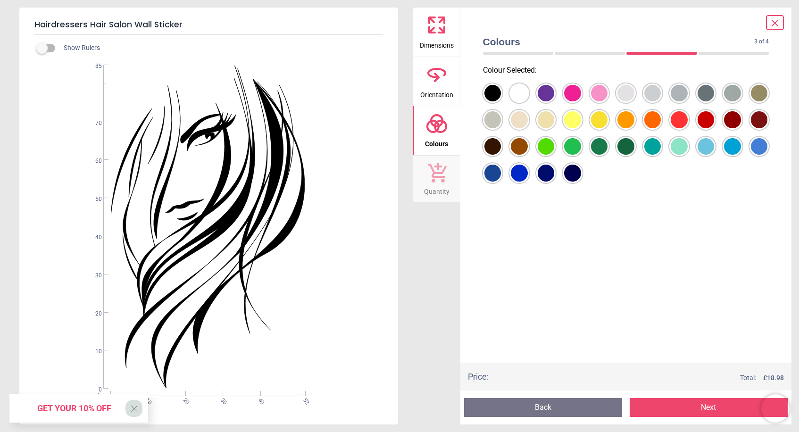
click at [491, 94] on div at bounding box center [492, 93] width 17 height 17
click at [687, 409] on button "Next" at bounding box center [709, 407] width 158 height 19
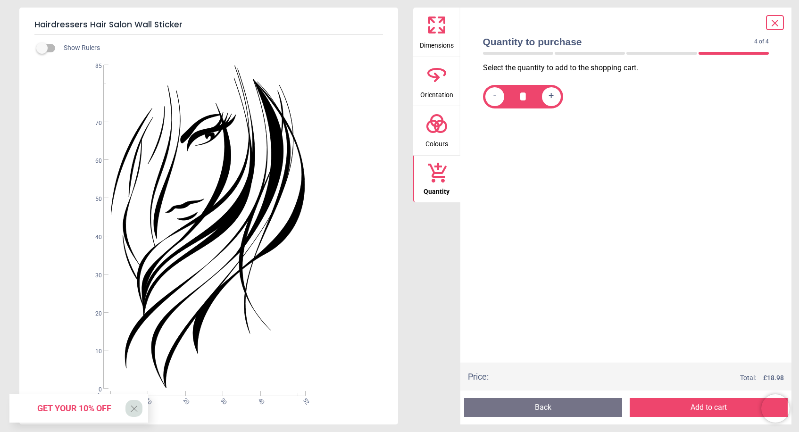
click at [687, 409] on button "Add to cart" at bounding box center [709, 407] width 158 height 19
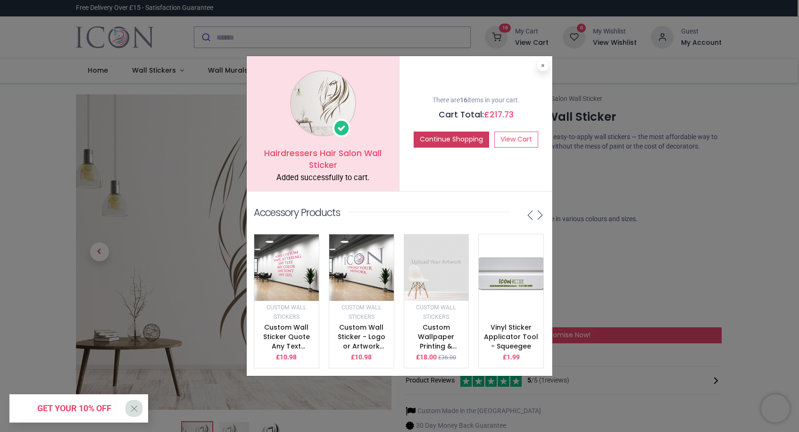
click at [441, 142] on button "Continue Shopping" at bounding box center [451, 140] width 75 height 16
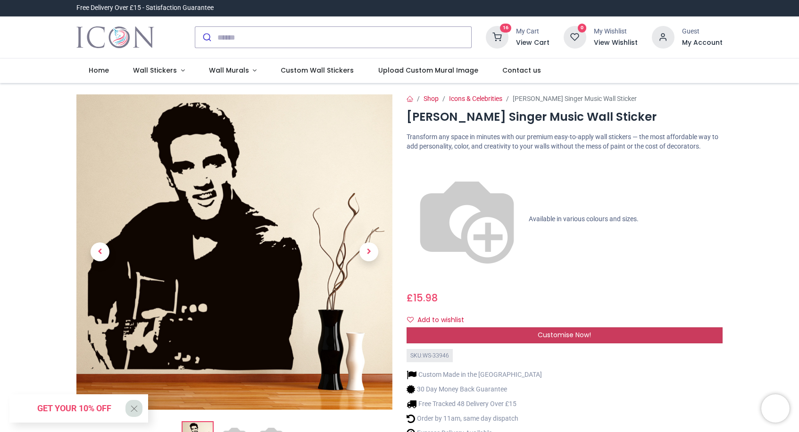
click at [603, 327] on div "Customise Now!" at bounding box center [565, 335] width 316 height 16
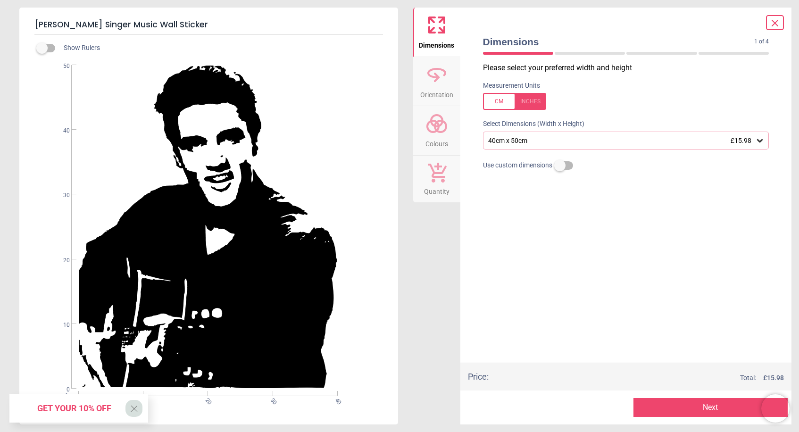
click at [757, 140] on icon at bounding box center [760, 140] width 6 height 3
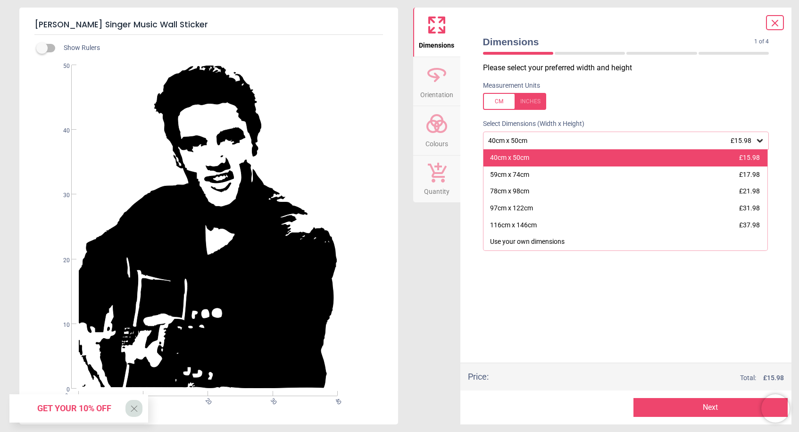
click at [726, 158] on div "40cm x 50cm £15.98" at bounding box center [625, 158] width 284 height 17
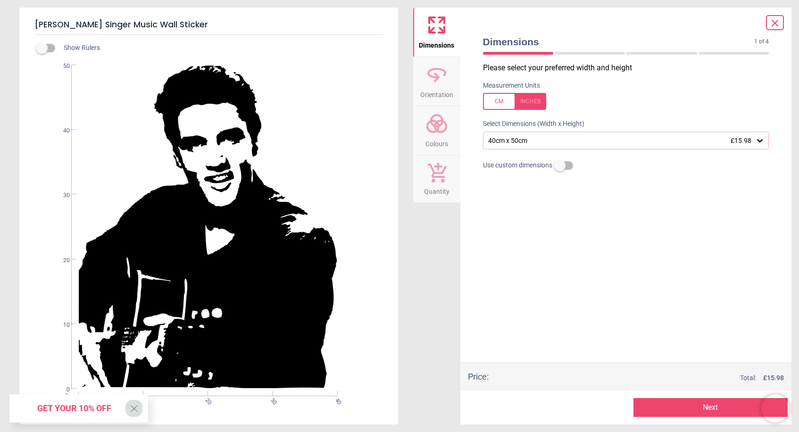
click at [698, 407] on button "Next" at bounding box center [710, 407] width 154 height 19
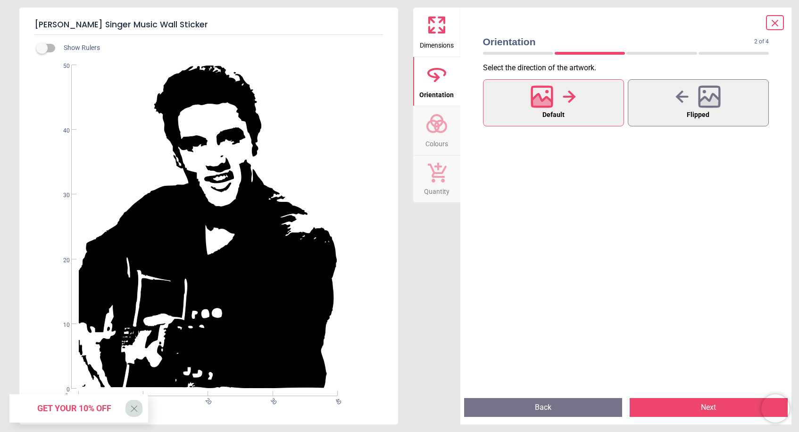
click at [691, 409] on button "Next" at bounding box center [709, 407] width 158 height 19
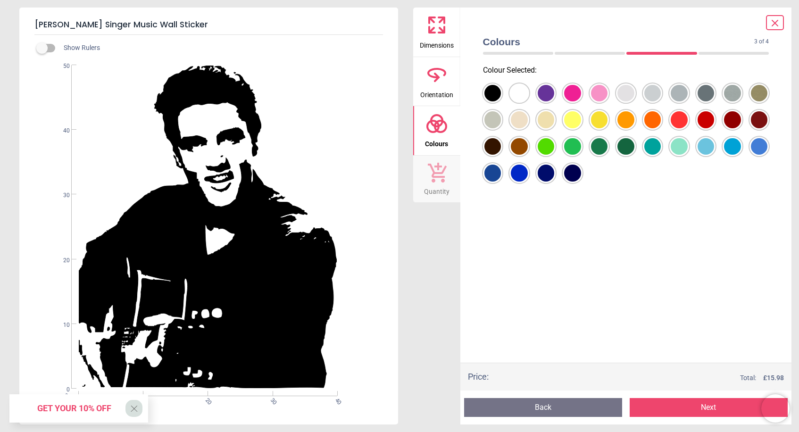
click at [490, 91] on div at bounding box center [492, 93] width 17 height 17
click at [698, 407] on button "Next" at bounding box center [709, 407] width 158 height 19
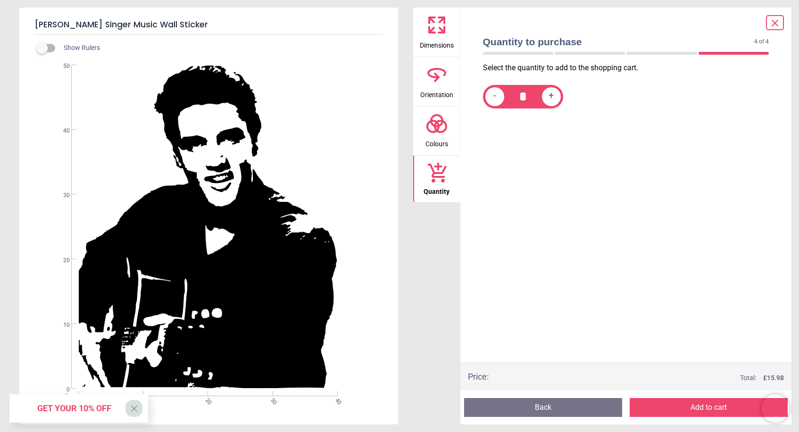
click at [550, 98] on span "+" at bounding box center [551, 97] width 5 height 12
type input "*"
click at [686, 409] on button "Add to cart" at bounding box center [709, 407] width 158 height 19
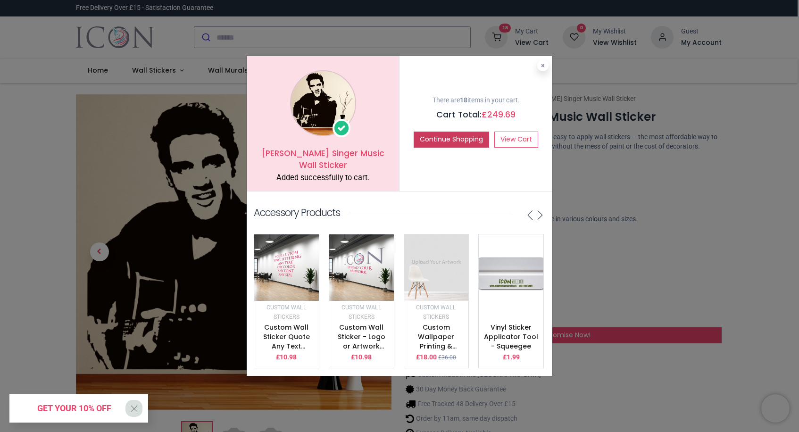
click at [447, 141] on button "Continue Shopping" at bounding box center [451, 140] width 75 height 16
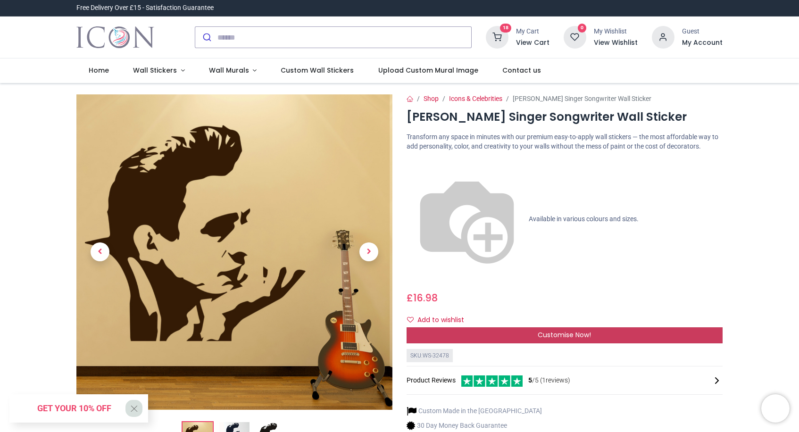
click at [514, 327] on div "Customise Now!" at bounding box center [565, 335] width 316 height 16
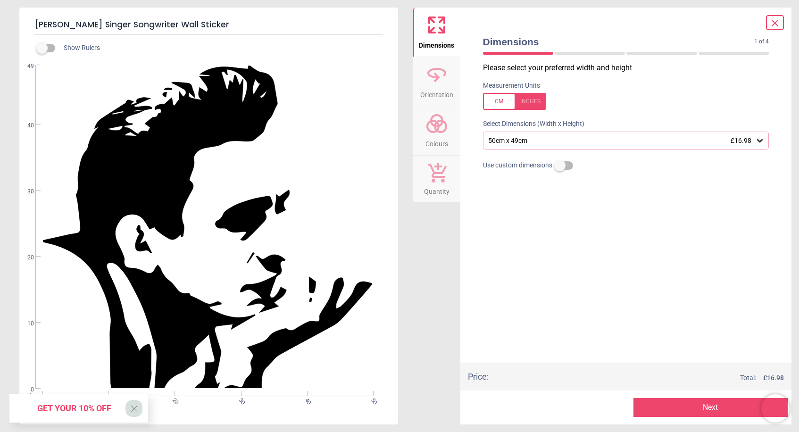
click at [759, 140] on icon at bounding box center [760, 140] width 6 height 3
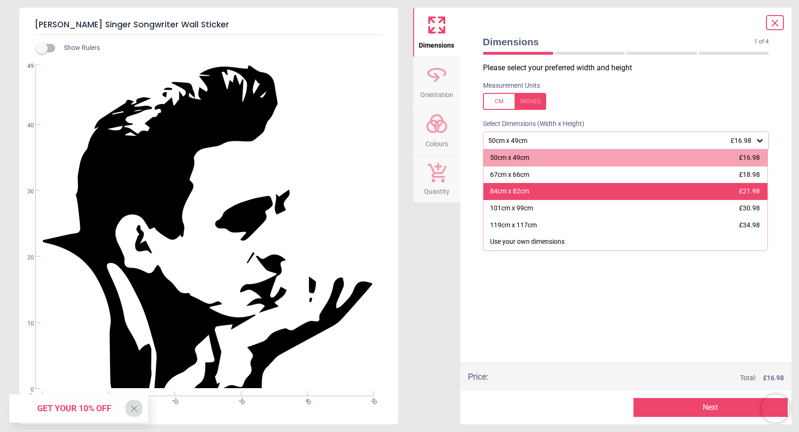
click at [725, 188] on div "84cm x 82cm £21.98" at bounding box center [625, 191] width 284 height 17
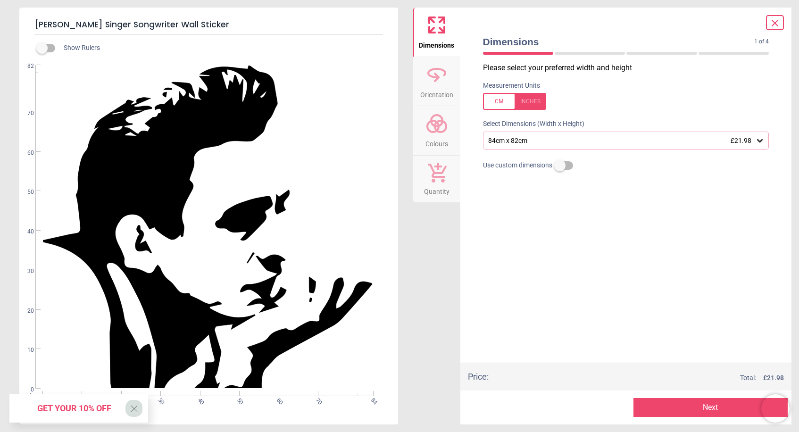
click at [677, 411] on button "Next" at bounding box center [710, 407] width 154 height 19
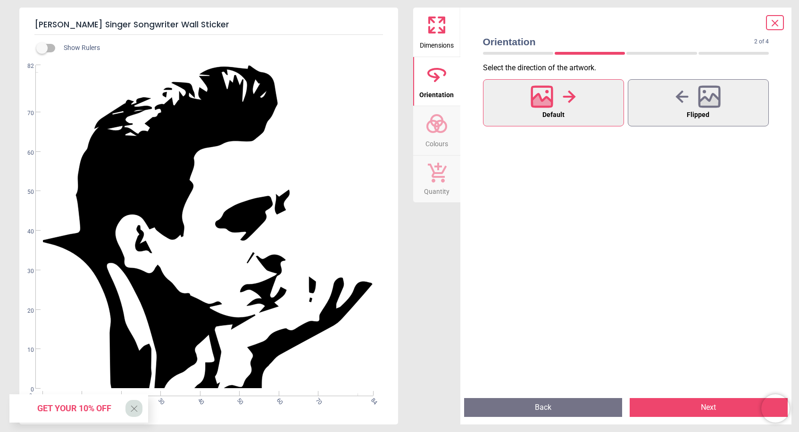
click at [675, 409] on button "Next" at bounding box center [709, 407] width 158 height 19
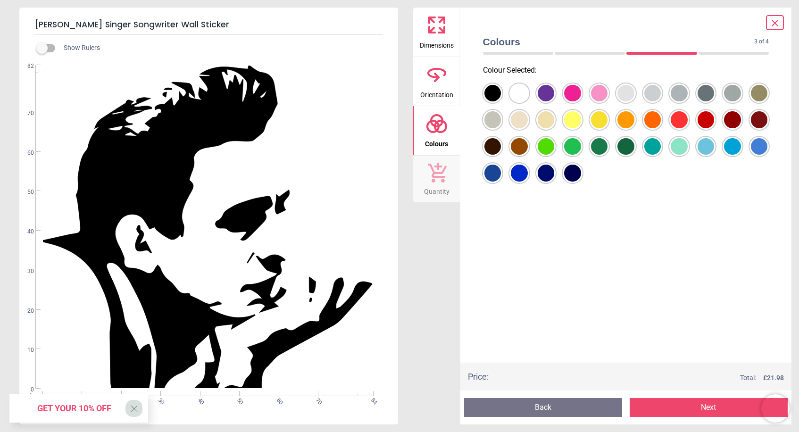
click at [491, 92] on div at bounding box center [492, 93] width 17 height 17
click at [685, 408] on button "Next" at bounding box center [709, 407] width 158 height 19
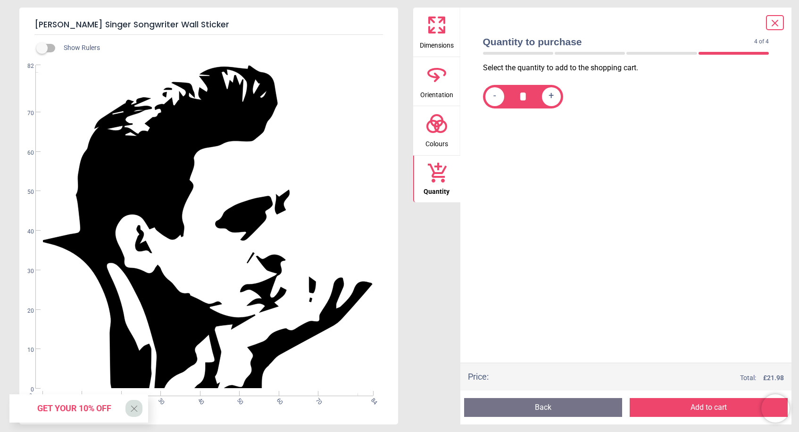
click at [697, 409] on button "Add to cart" at bounding box center [709, 407] width 158 height 19
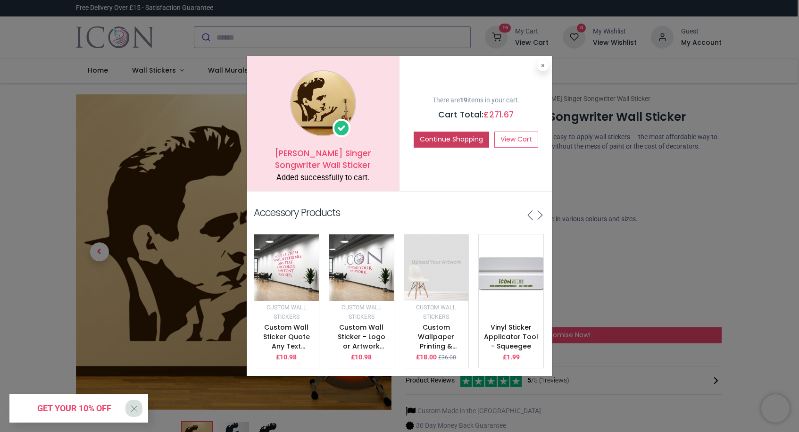
click at [456, 142] on button "Continue Shopping" at bounding box center [451, 140] width 75 height 16
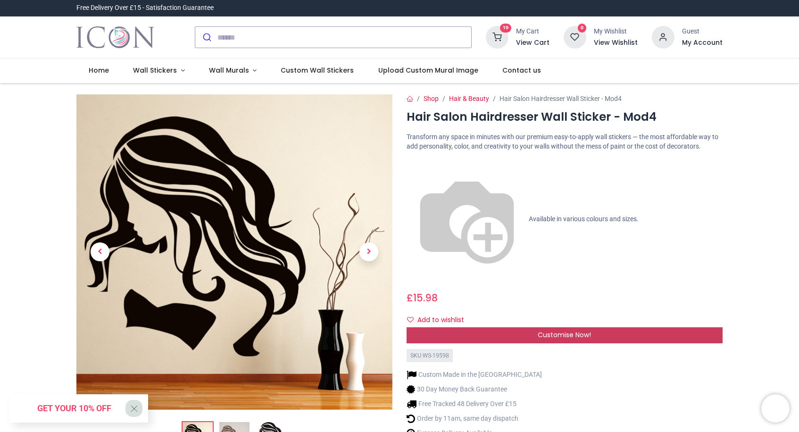
click at [614, 327] on div "Customise Now!" at bounding box center [565, 335] width 316 height 16
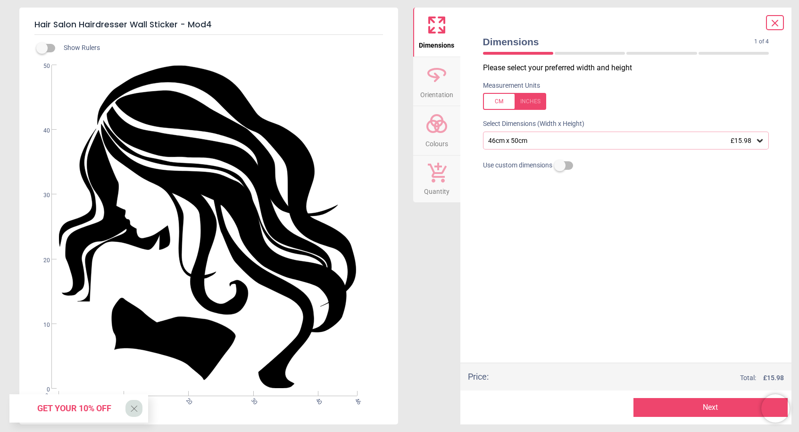
click at [750, 141] on span "£15.98" at bounding box center [741, 141] width 21 height 8
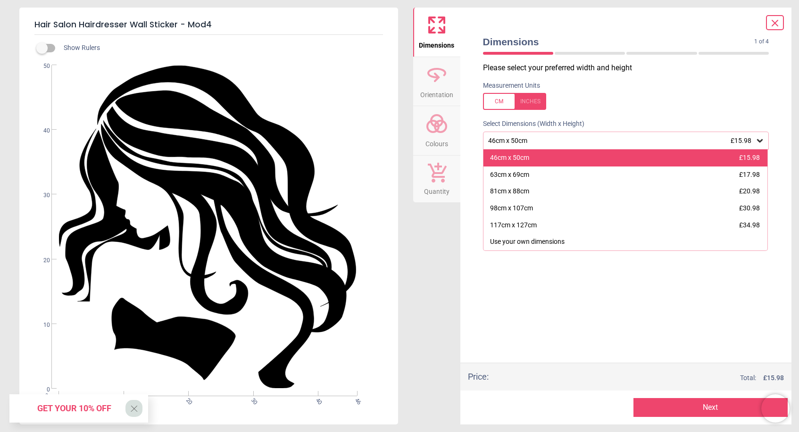
click at [572, 160] on div "46cm x 50cm £15.98" at bounding box center [625, 158] width 284 height 17
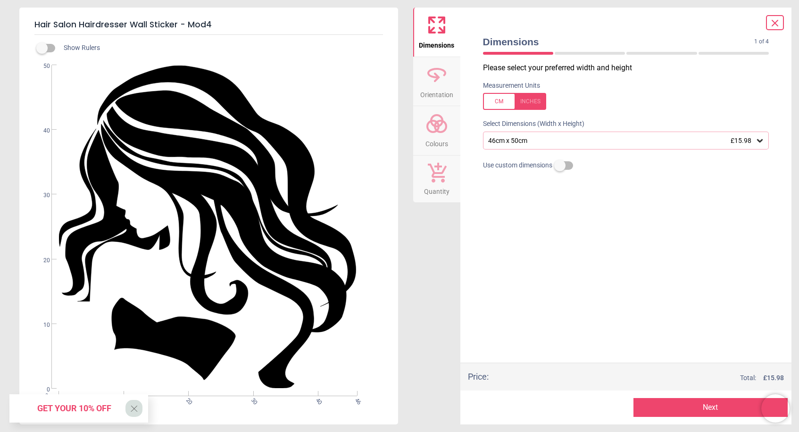
click at [705, 412] on button "Next" at bounding box center [710, 407] width 154 height 19
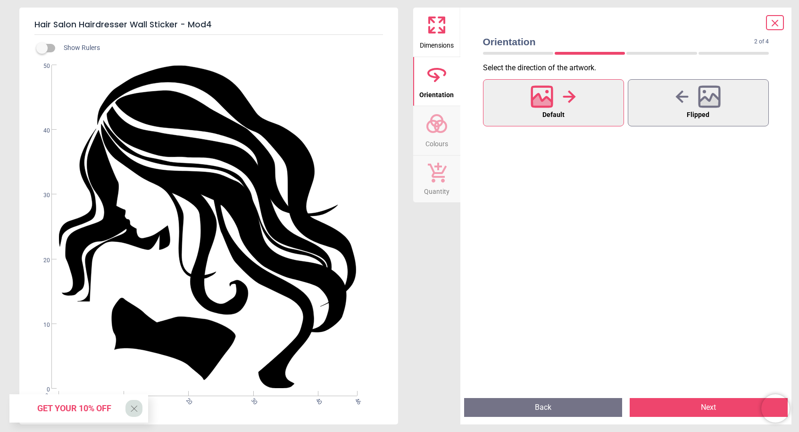
click at [683, 410] on button "Next" at bounding box center [709, 407] width 158 height 19
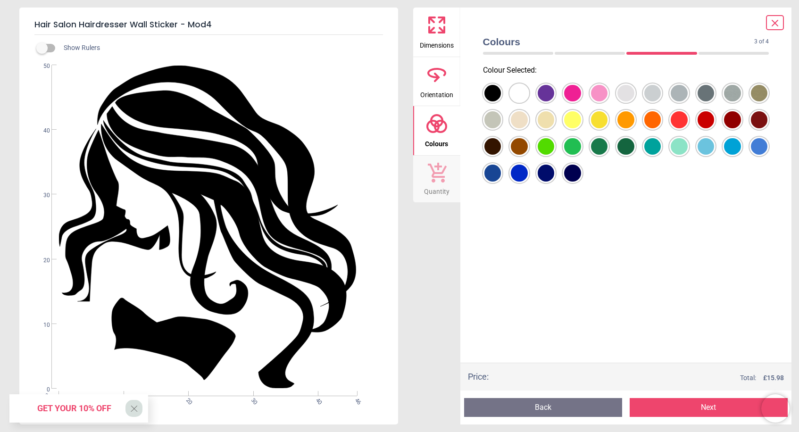
click at [490, 92] on div at bounding box center [492, 93] width 17 height 17
click at [697, 410] on button "Next" at bounding box center [709, 407] width 158 height 19
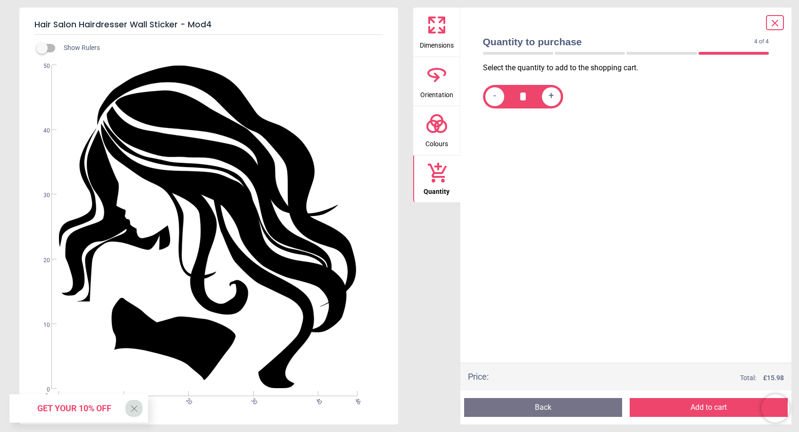
click at [690, 407] on button "Add to cart" at bounding box center [709, 407] width 158 height 19
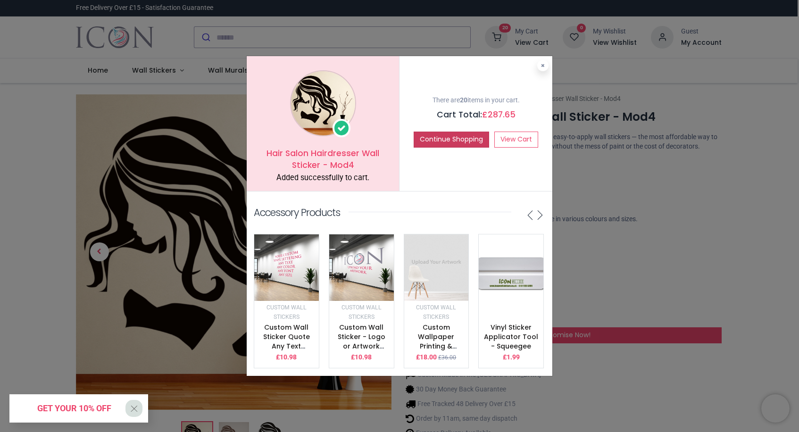
click at [447, 139] on button "Continue Shopping" at bounding box center [451, 140] width 75 height 16
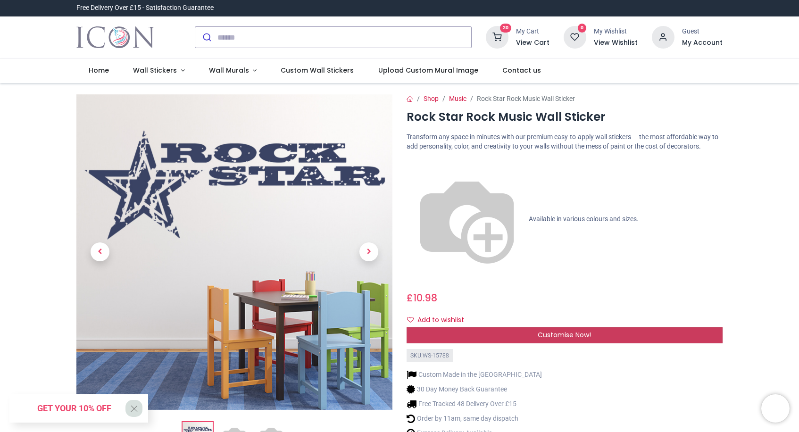
click at [622, 327] on div "Customise Now!" at bounding box center [565, 335] width 316 height 16
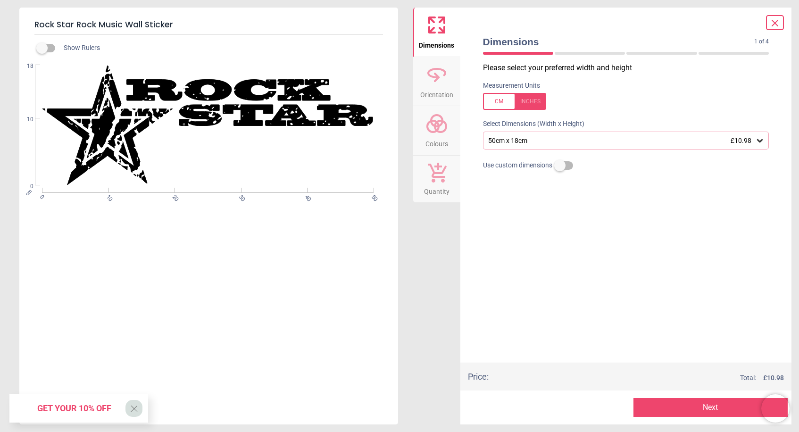
click at [757, 139] on icon at bounding box center [760, 140] width 6 height 3
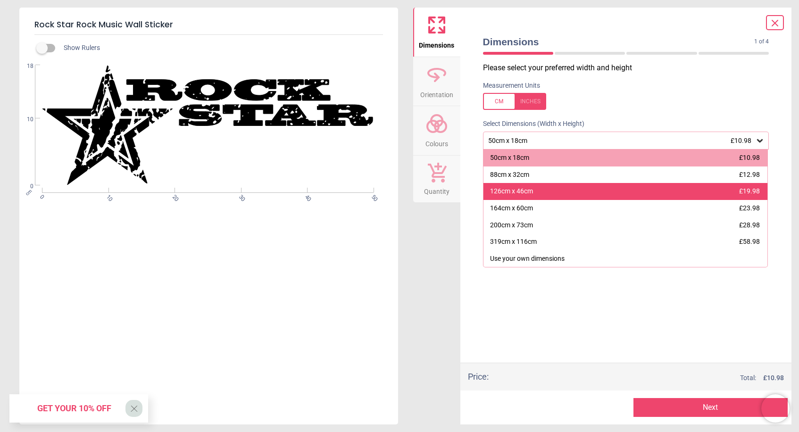
click at [693, 192] on div "126cm x 46cm £19.98" at bounding box center [625, 191] width 284 height 17
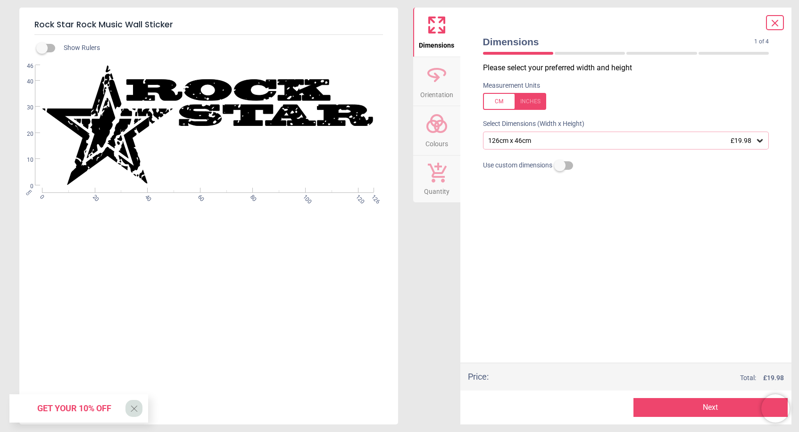
click at [696, 409] on button "Next" at bounding box center [710, 407] width 154 height 19
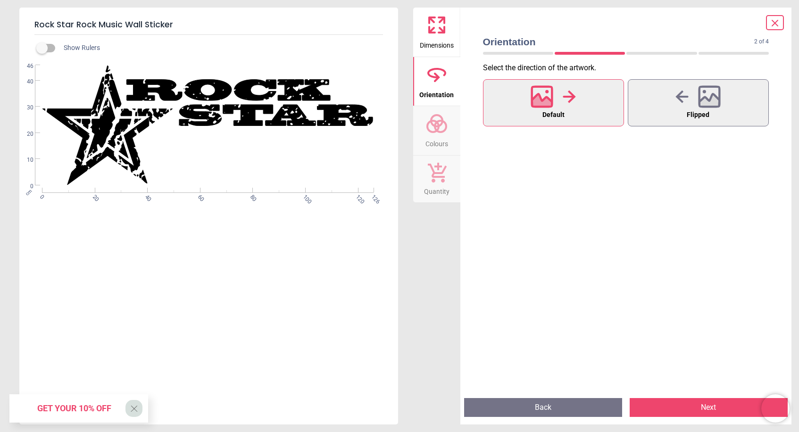
click at [687, 411] on button "Next" at bounding box center [709, 407] width 158 height 19
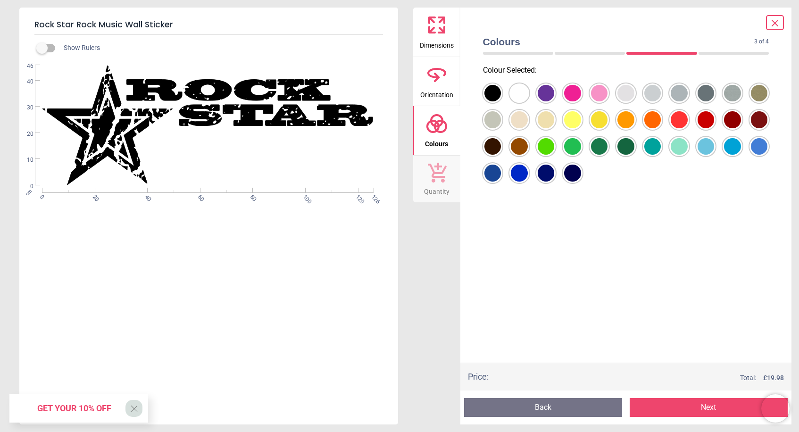
click at [491, 90] on div at bounding box center [492, 93] width 17 height 17
click at [686, 408] on button "Next" at bounding box center [709, 407] width 158 height 19
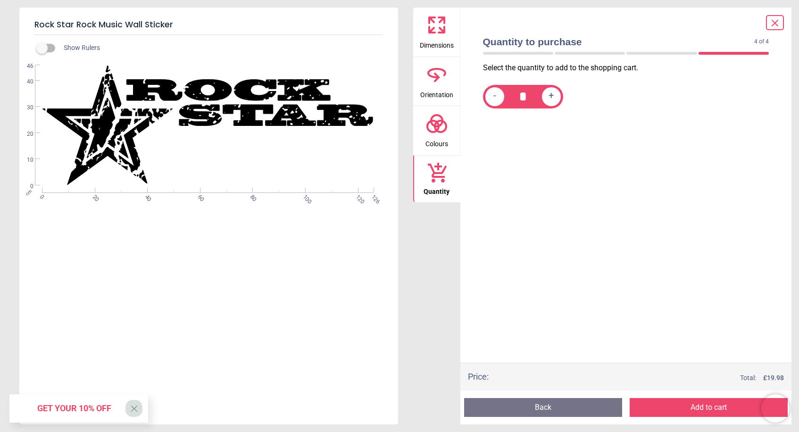
click at [682, 408] on button "Add to cart" at bounding box center [709, 407] width 158 height 19
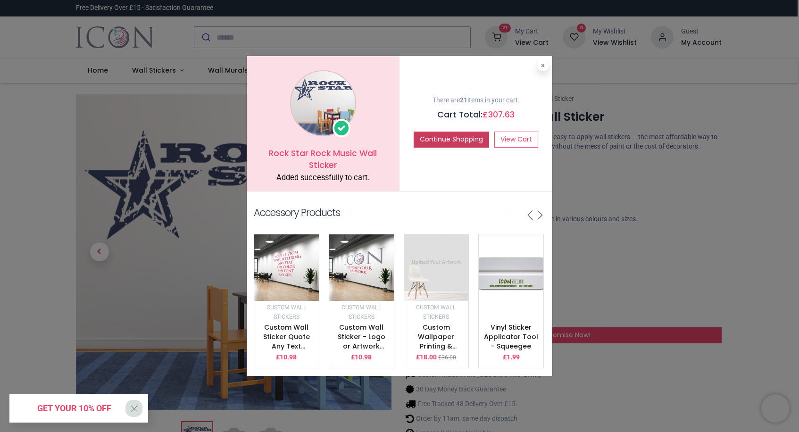
click at [444, 142] on button "Continue Shopping" at bounding box center [451, 140] width 75 height 16
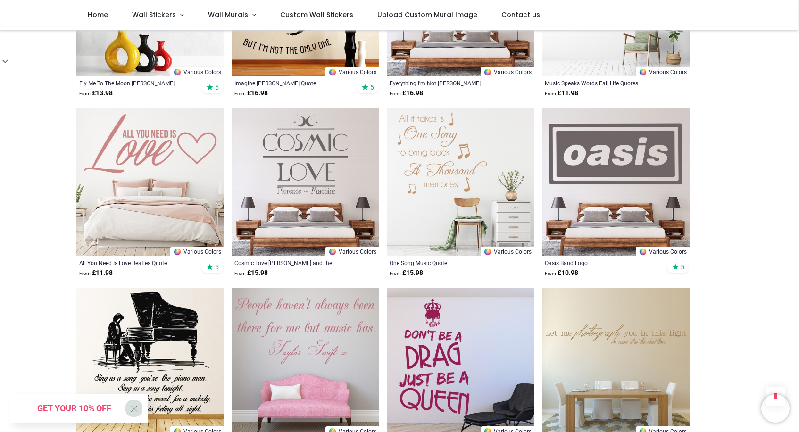
scroll to position [1018, 0]
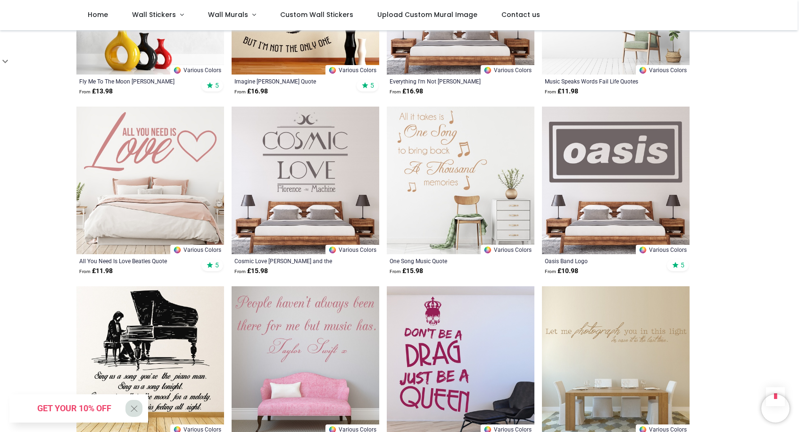
click at [608, 191] on img at bounding box center [616, 181] width 148 height 148
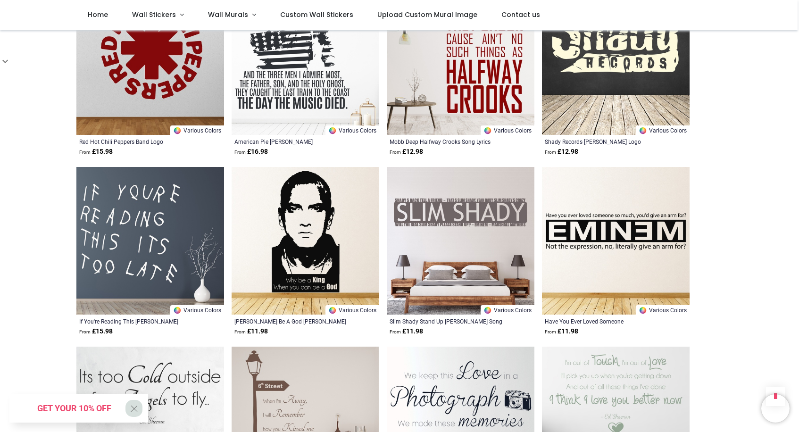
scroll to position [2218, 0]
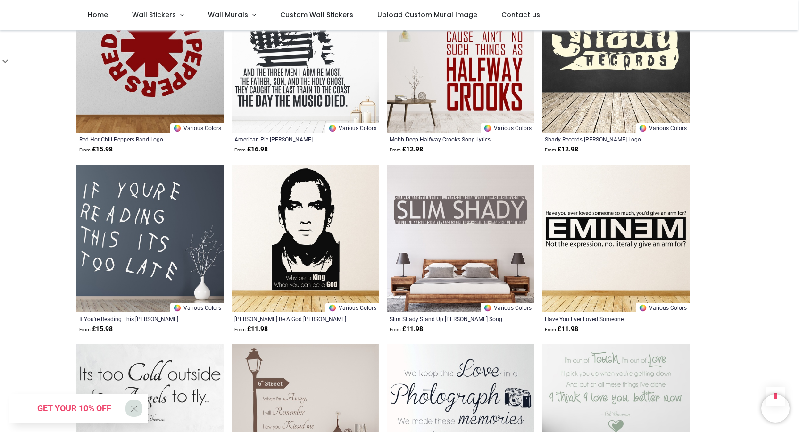
click at [129, 227] on img at bounding box center [150, 239] width 148 height 148
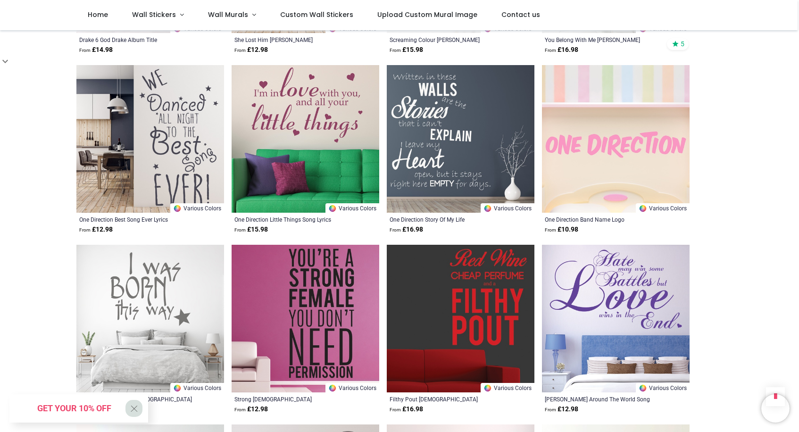
scroll to position [2858, 0]
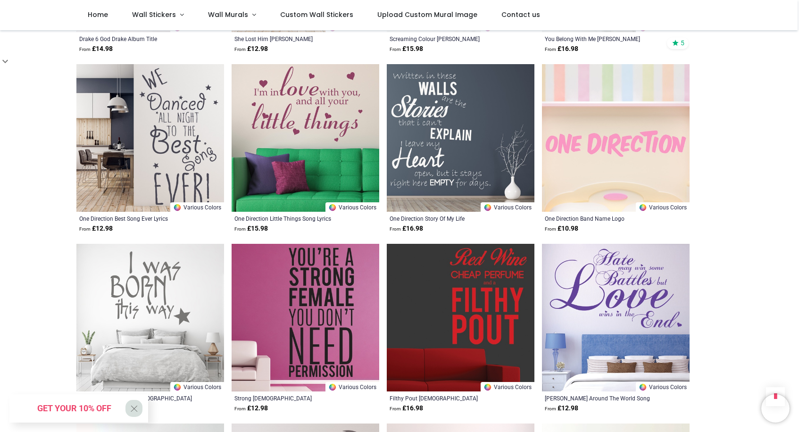
click at [645, 130] on img at bounding box center [616, 138] width 148 height 148
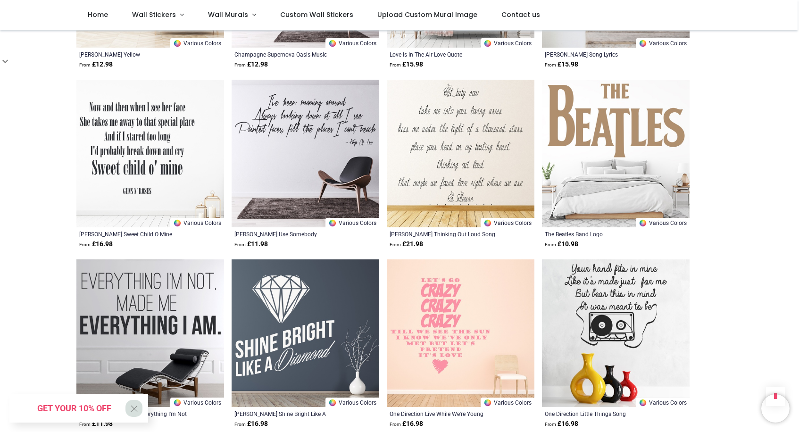
scroll to position [3561, 0]
click at [595, 124] on img at bounding box center [616, 153] width 148 height 148
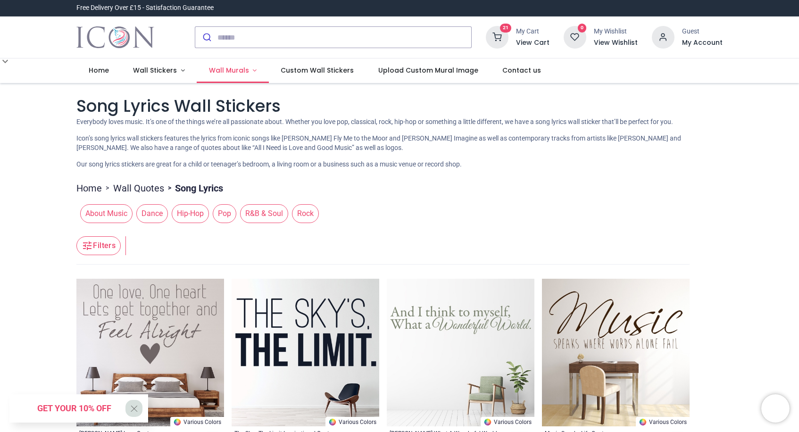
click at [225, 71] on span "Wall Murals" at bounding box center [229, 70] width 40 height 9
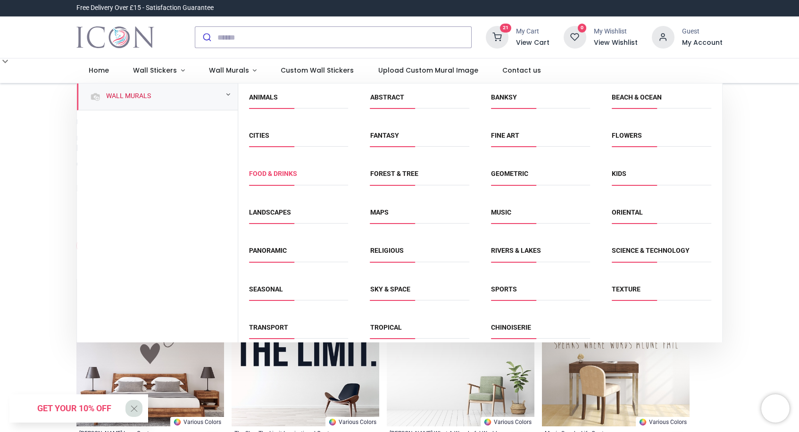
click at [265, 173] on link "Food & Drinks" at bounding box center [273, 174] width 48 height 8
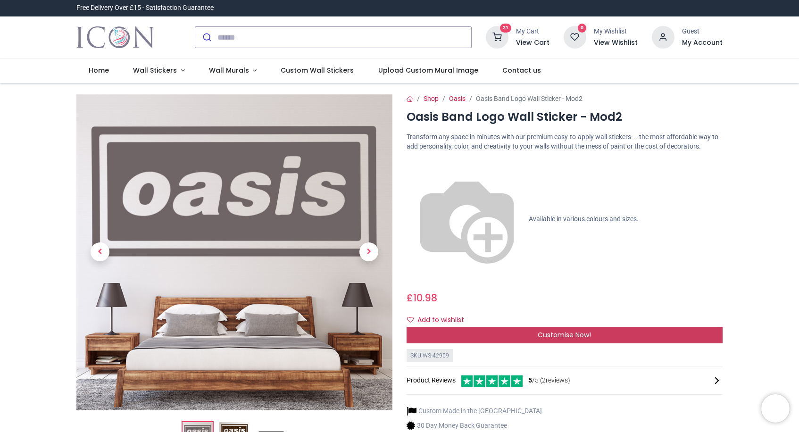
click at [529, 327] on div "Customise Now!" at bounding box center [565, 335] width 316 height 16
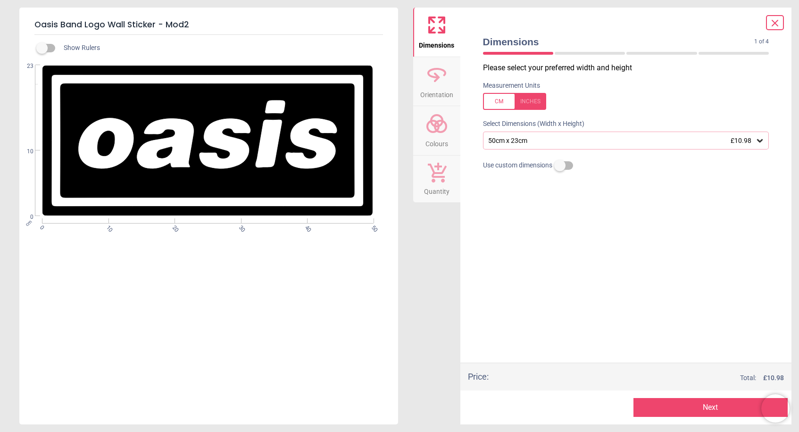
click at [678, 141] on div "50cm x 23cm £10.98" at bounding box center [621, 141] width 268 height 8
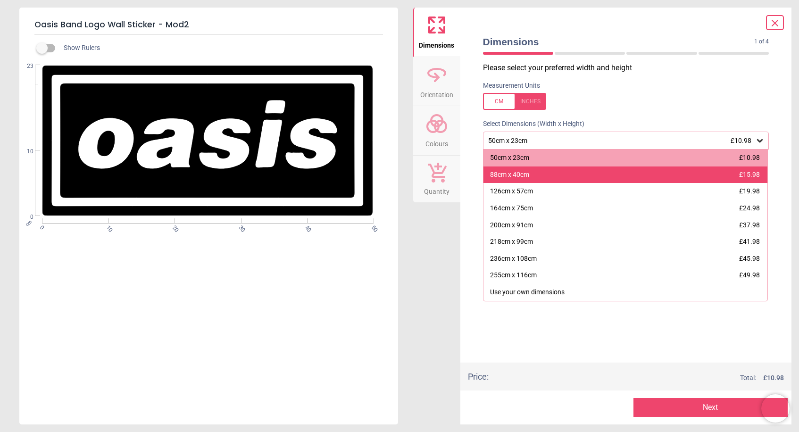
click at [685, 172] on div "88cm x 40cm £15.98" at bounding box center [625, 174] width 284 height 17
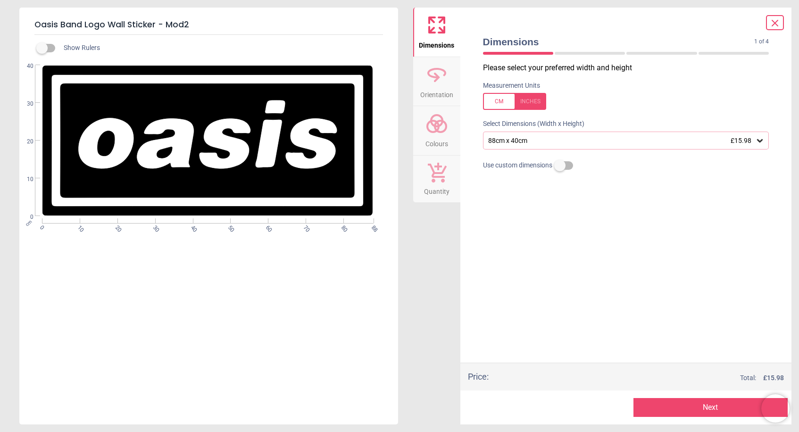
click at [687, 410] on button "Next" at bounding box center [710, 407] width 154 height 19
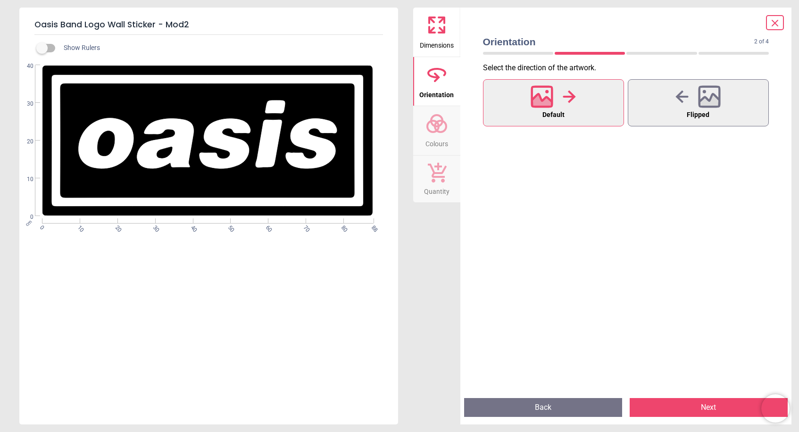
click at [690, 410] on button "Next" at bounding box center [709, 407] width 158 height 19
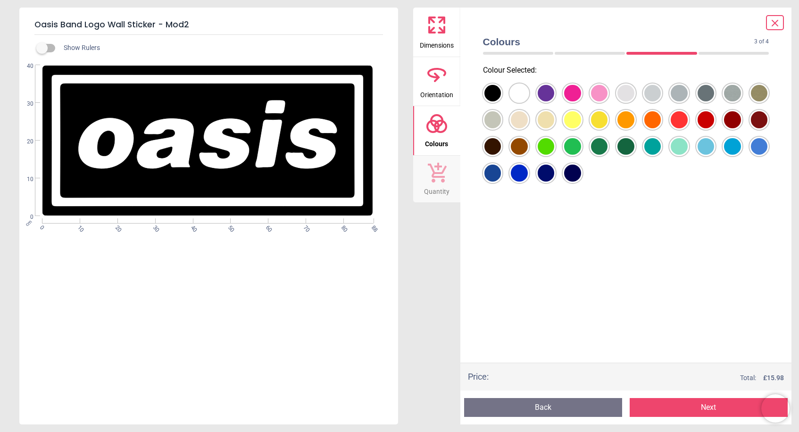
click at [492, 90] on div at bounding box center [492, 93] width 17 height 17
click at [686, 408] on button "Next" at bounding box center [709, 407] width 158 height 19
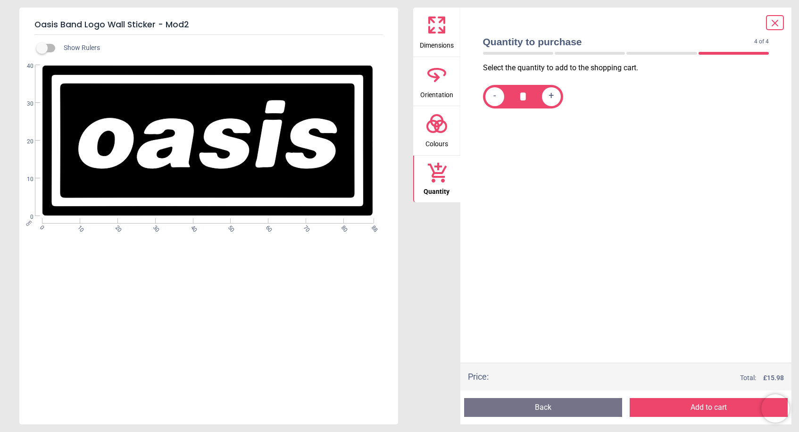
click at [550, 98] on span "+" at bounding box center [551, 97] width 5 height 12
type input "*"
click at [709, 411] on button "Add to cart" at bounding box center [709, 407] width 158 height 19
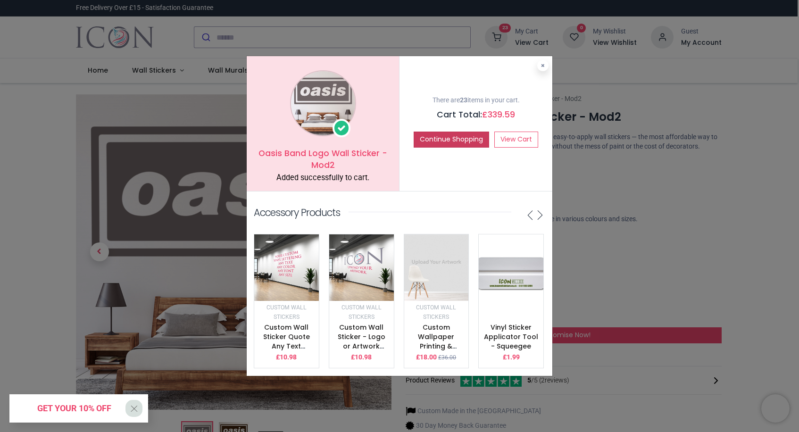
click at [447, 141] on button "Continue Shopping" at bounding box center [451, 140] width 75 height 16
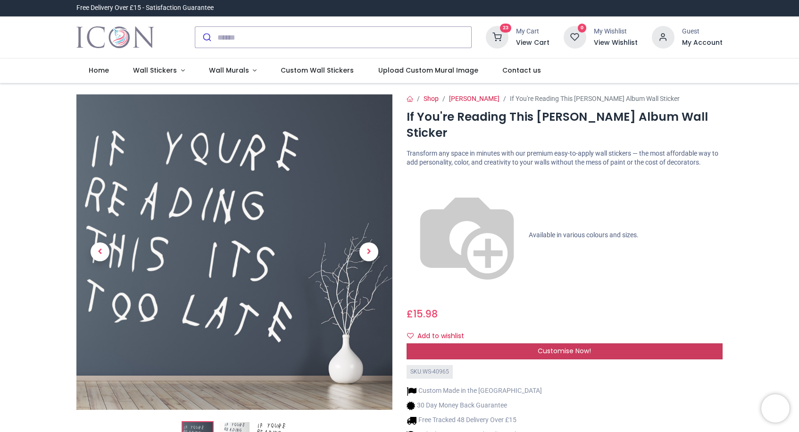
click at [595, 343] on div "Customise Now!" at bounding box center [565, 351] width 316 height 16
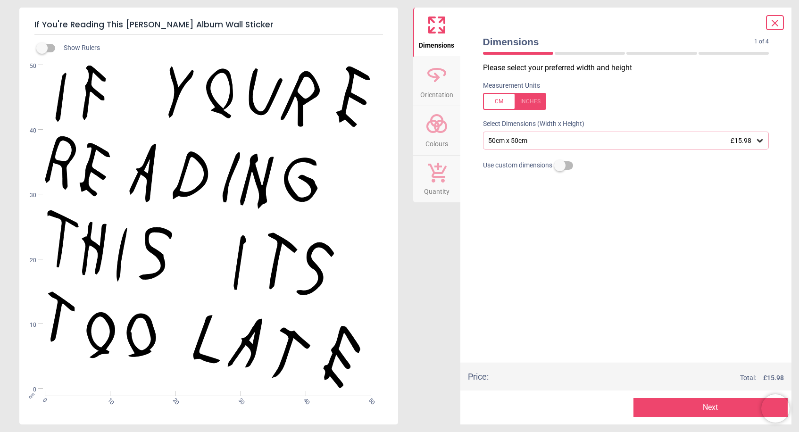
click at [756, 140] on icon at bounding box center [759, 140] width 9 height 9
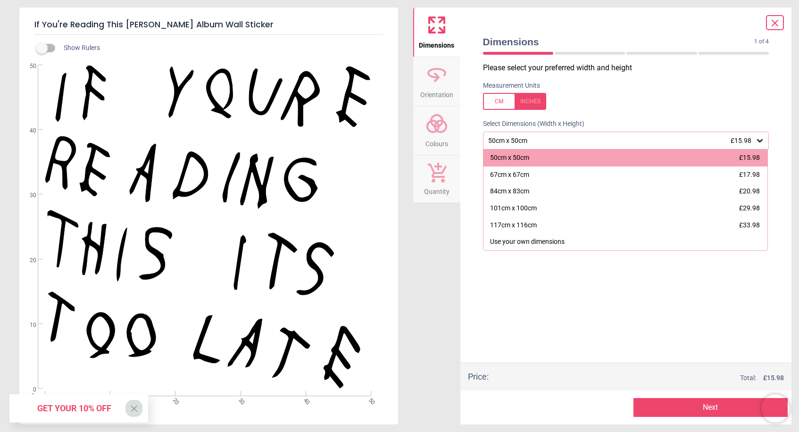
click at [700, 409] on button "Next" at bounding box center [710, 407] width 154 height 19
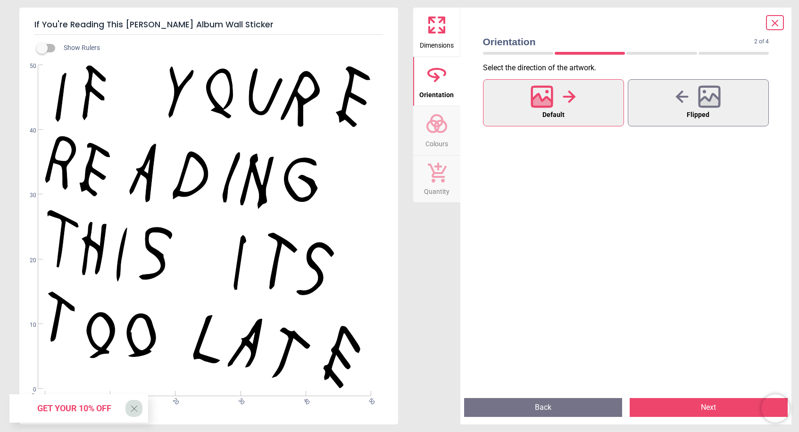
click at [689, 407] on button "Next" at bounding box center [709, 407] width 158 height 19
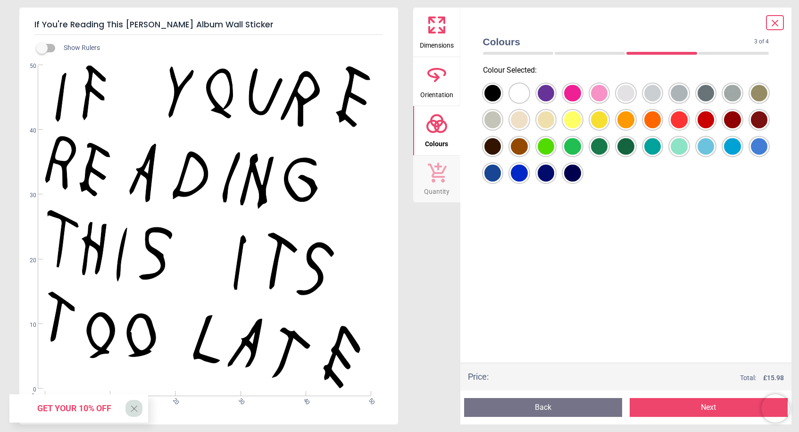
click at [491, 93] on div at bounding box center [492, 93] width 17 height 17
click at [667, 407] on button "Next" at bounding box center [709, 407] width 158 height 19
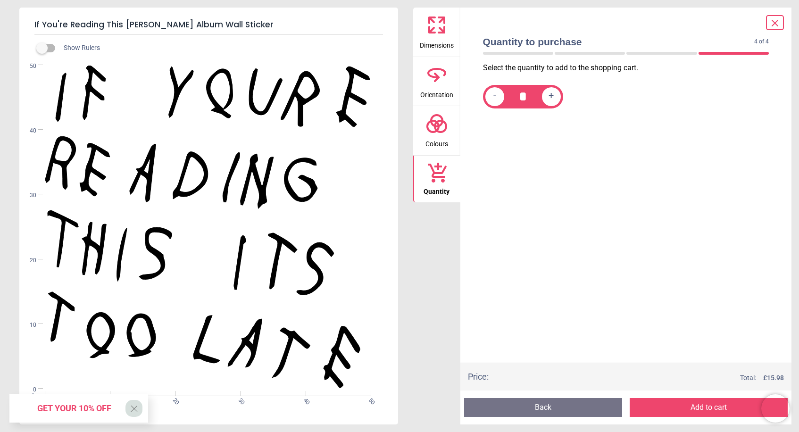
click at [697, 407] on button "Add to cart" at bounding box center [709, 407] width 158 height 19
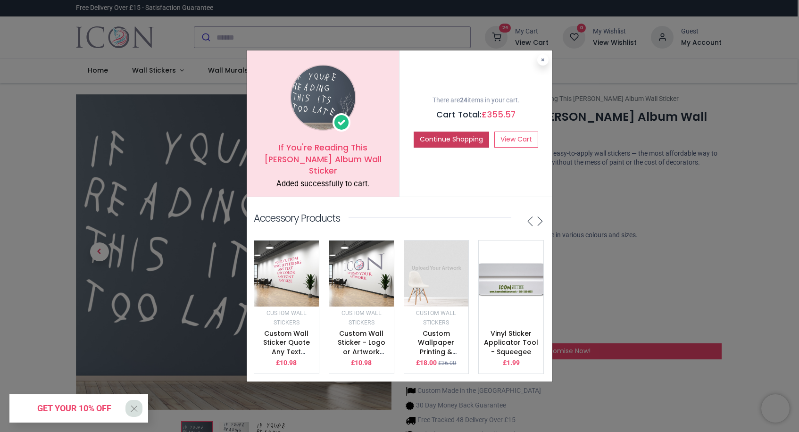
click at [439, 141] on button "Continue Shopping" at bounding box center [451, 140] width 75 height 16
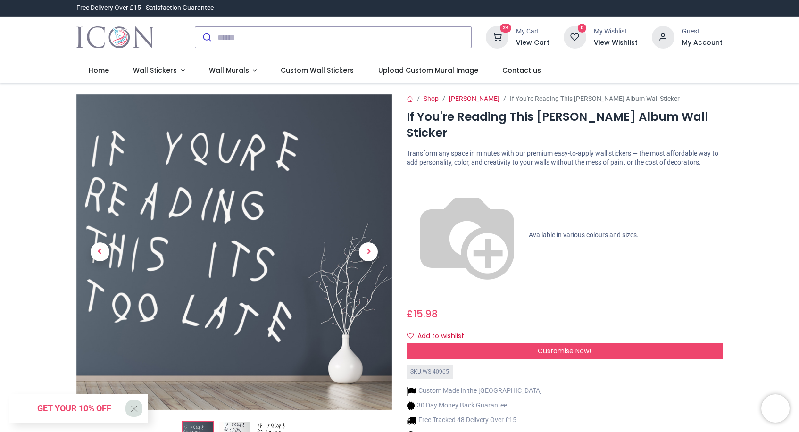
click at [439, 149] on p "Transform any space in minutes with our premium easy-to-apply wall stickers — t…" at bounding box center [565, 158] width 316 height 18
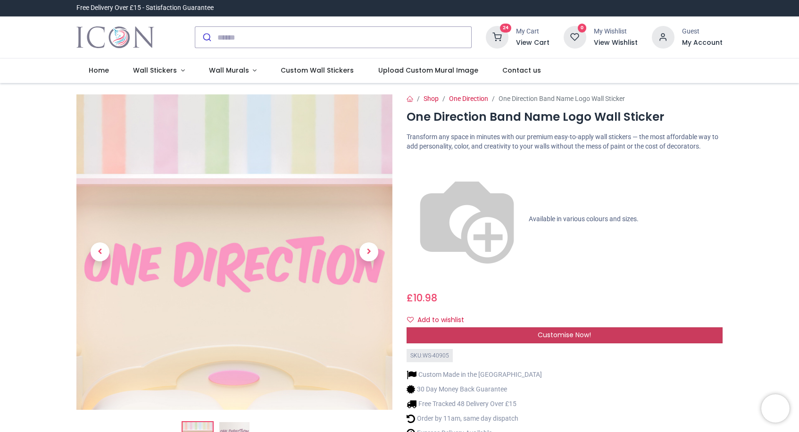
click at [661, 327] on div "Customise Now!" at bounding box center [565, 335] width 316 height 16
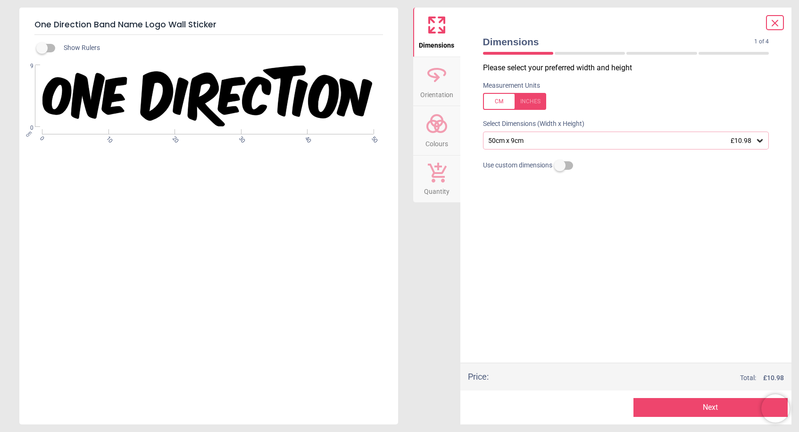
click at [633, 143] on div "50cm x 9cm £10.98" at bounding box center [621, 141] width 268 height 8
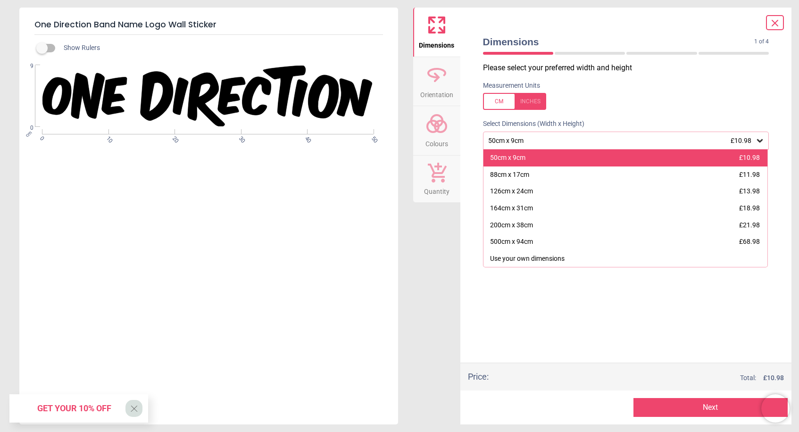
click at [611, 157] on div "50cm x 9cm £10.98" at bounding box center [625, 158] width 284 height 17
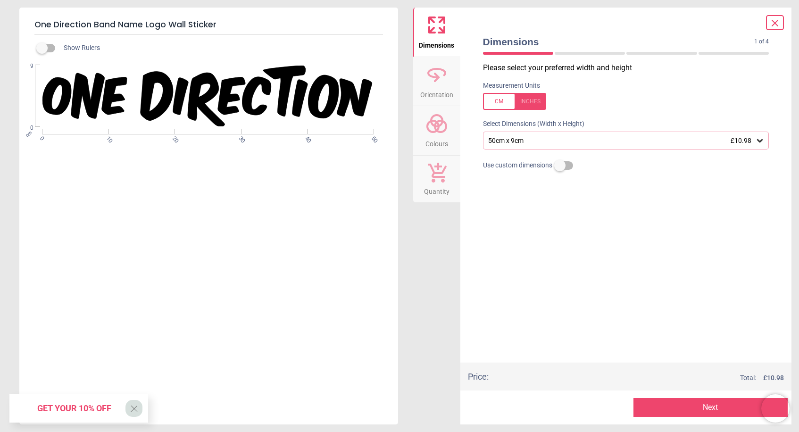
click at [705, 409] on button "Next" at bounding box center [710, 407] width 154 height 19
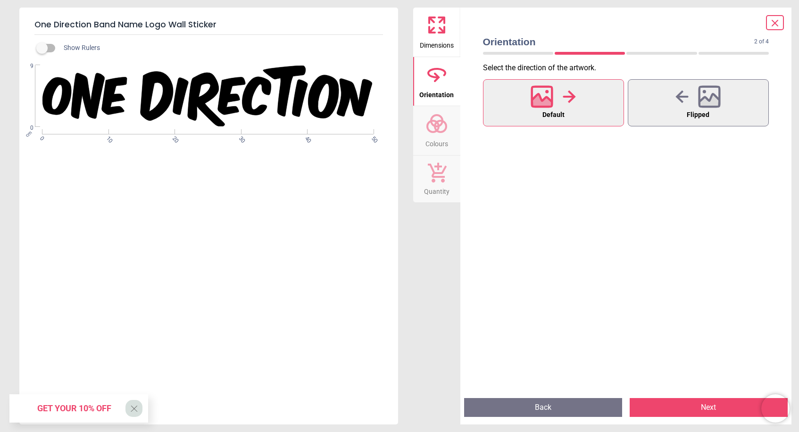
click at [705, 409] on button "Next" at bounding box center [709, 407] width 158 height 19
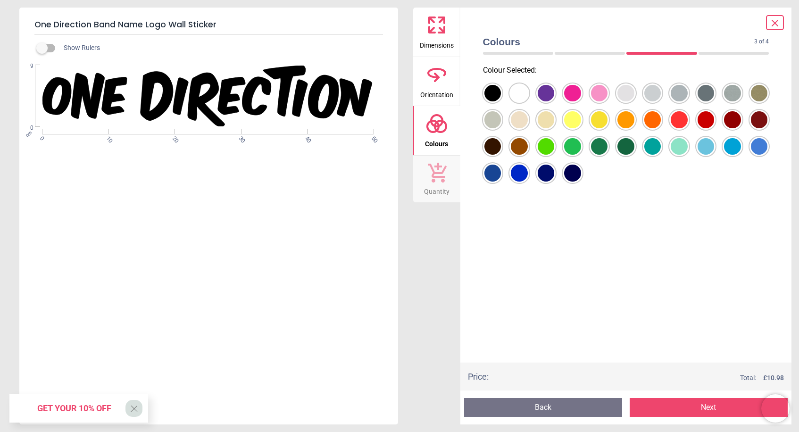
click at [493, 93] on div at bounding box center [492, 93] width 17 height 17
click at [699, 408] on button "Next" at bounding box center [709, 407] width 158 height 19
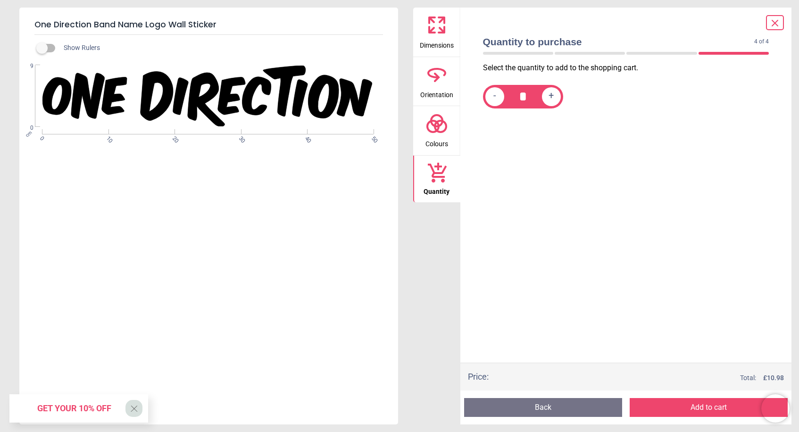
click at [554, 94] on span "+" at bounding box center [551, 97] width 5 height 12
type input "*"
click at [657, 409] on button "Add to cart" at bounding box center [709, 407] width 158 height 19
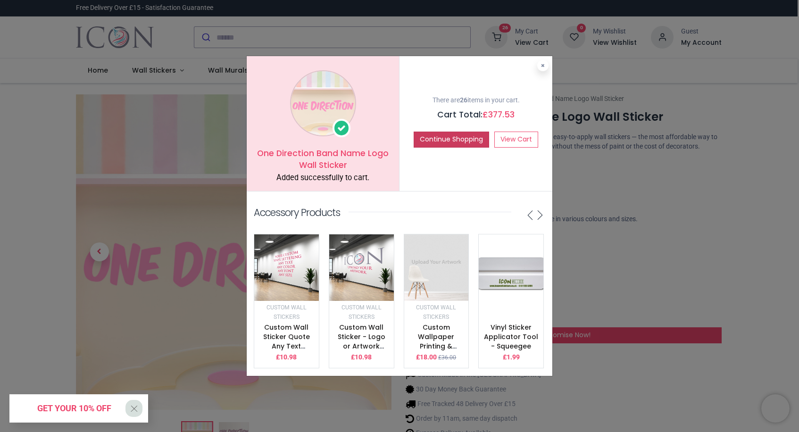
click at [431, 141] on button "Continue Shopping" at bounding box center [451, 140] width 75 height 16
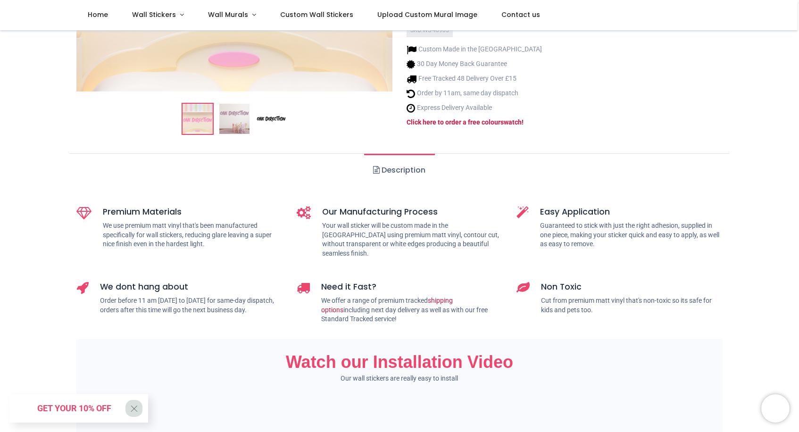
scroll to position [301, 0]
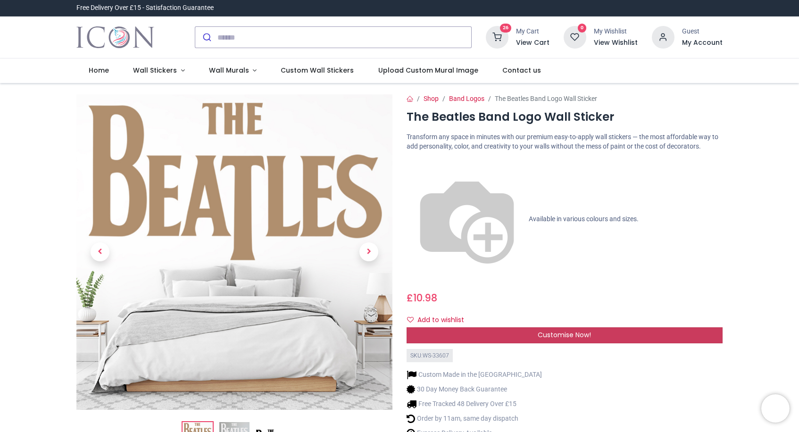
click at [519, 327] on div "Customise Now!" at bounding box center [565, 335] width 316 height 16
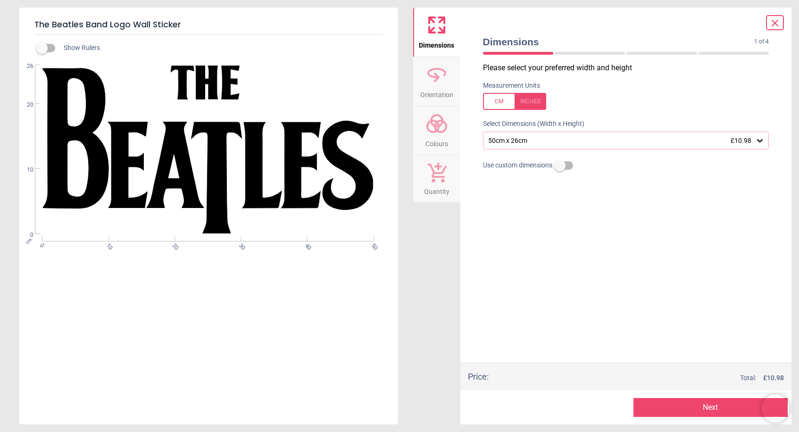
click at [663, 142] on div "50cm x 26cm £10.98" at bounding box center [621, 141] width 268 height 8
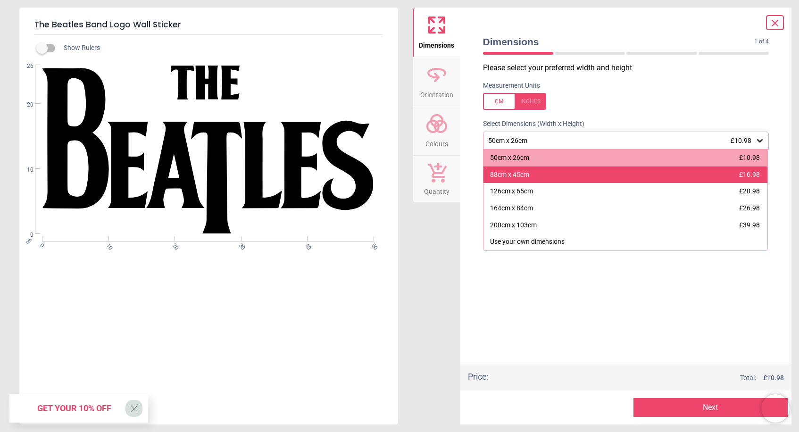
click at [627, 177] on div "88cm x 45cm £16.98" at bounding box center [625, 174] width 284 height 17
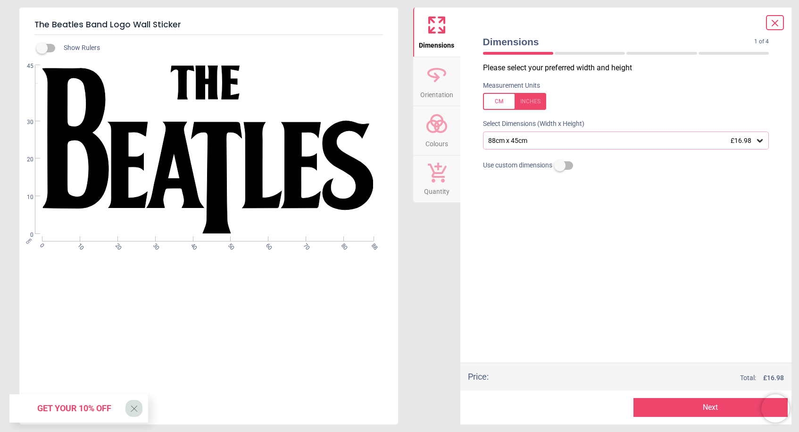
click at [658, 411] on button "Next" at bounding box center [710, 407] width 154 height 19
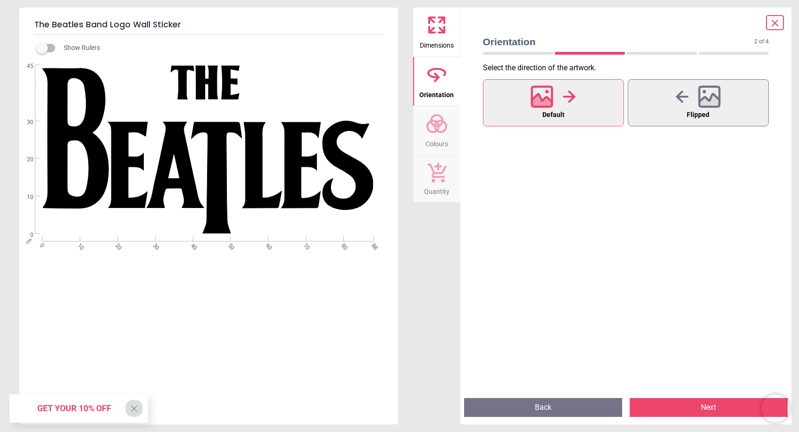
click at [684, 411] on button "Next" at bounding box center [709, 407] width 158 height 19
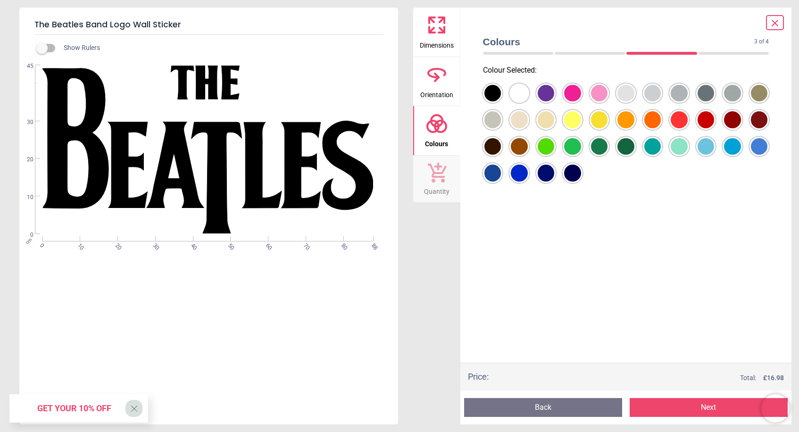
click at [488, 93] on div at bounding box center [492, 93] width 17 height 17
click at [674, 409] on button "Next" at bounding box center [709, 407] width 158 height 19
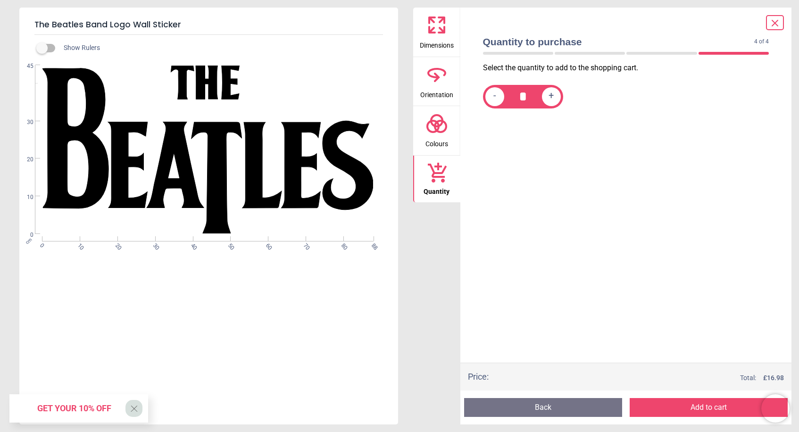
click at [692, 407] on button "Add to cart" at bounding box center [709, 407] width 158 height 19
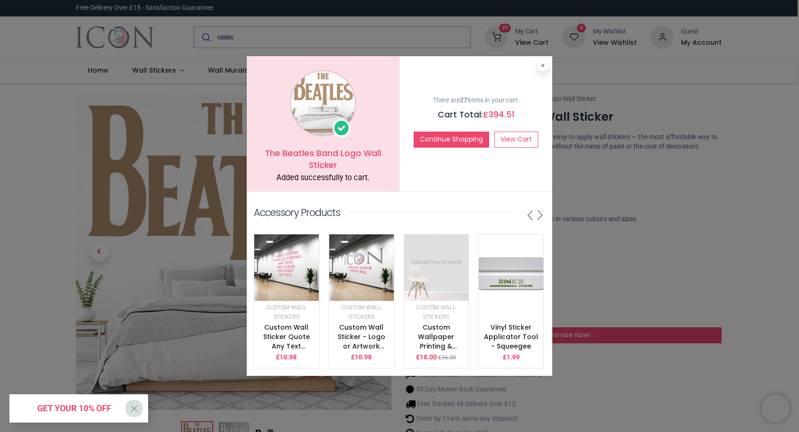
click at [420, 103] on p "There are 27 items in your cart." at bounding box center [476, 100] width 139 height 9
click at [448, 143] on button "Continue Shopping" at bounding box center [451, 140] width 75 height 16
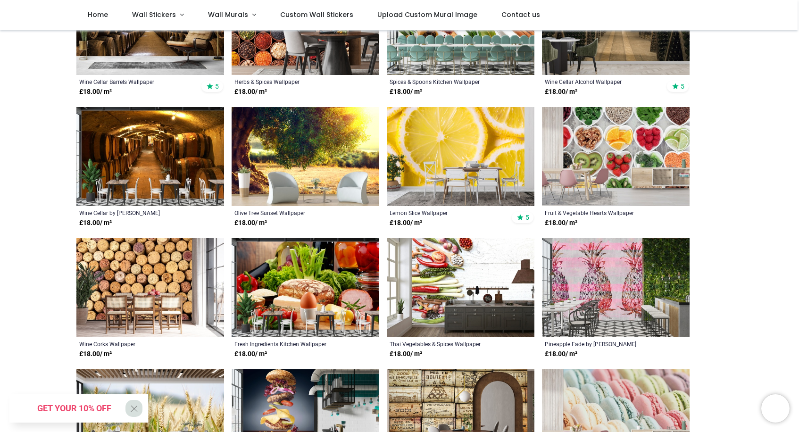
scroll to position [259, 0]
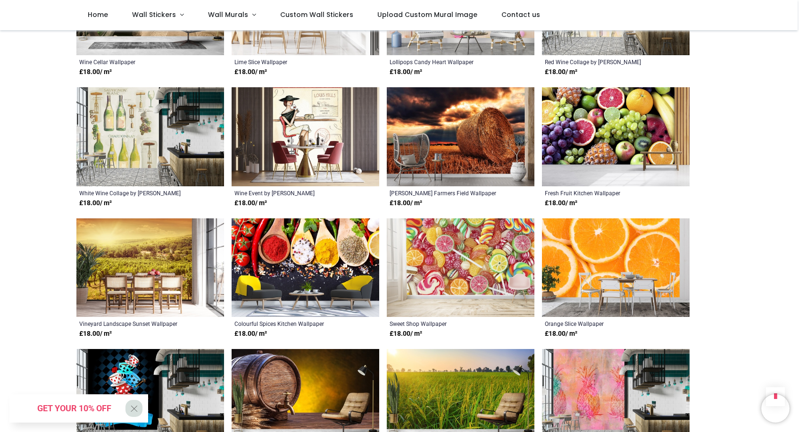
scroll to position [802, 0]
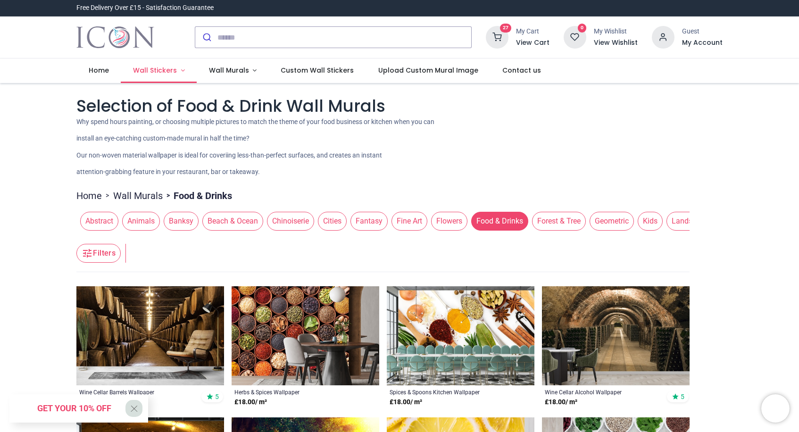
click at [153, 68] on span "Wall Stickers" at bounding box center [155, 70] width 44 height 9
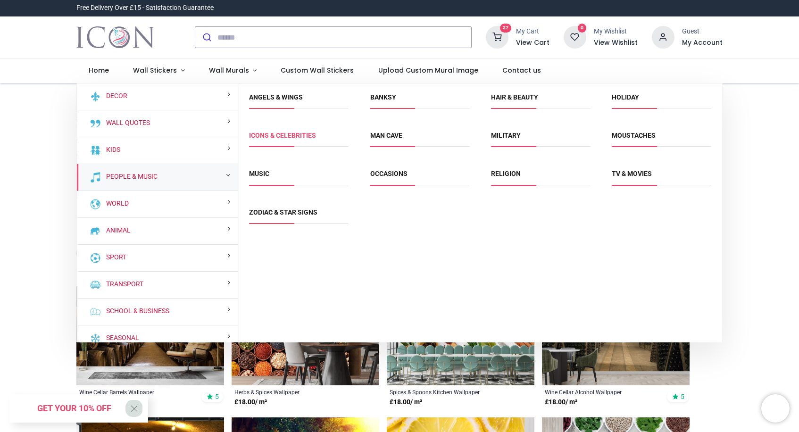
click at [275, 134] on link "Icons & Celebrities" at bounding box center [282, 136] width 67 height 8
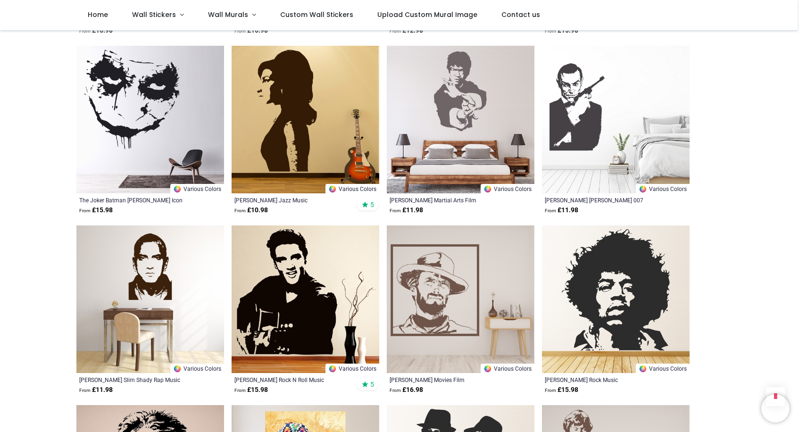
scroll to position [891, 0]
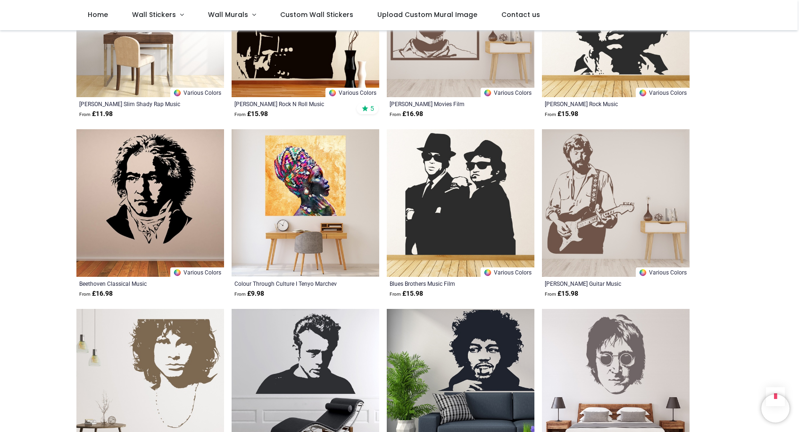
scroll to position [1170, 0]
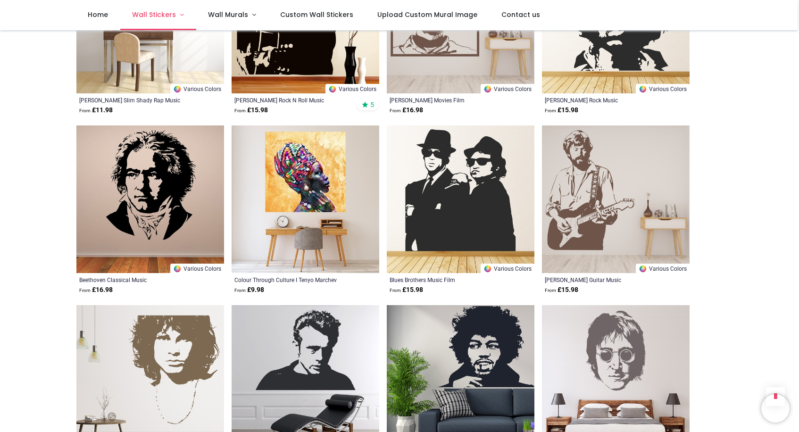
click at [151, 14] on span "Wall Stickers" at bounding box center [154, 14] width 44 height 9
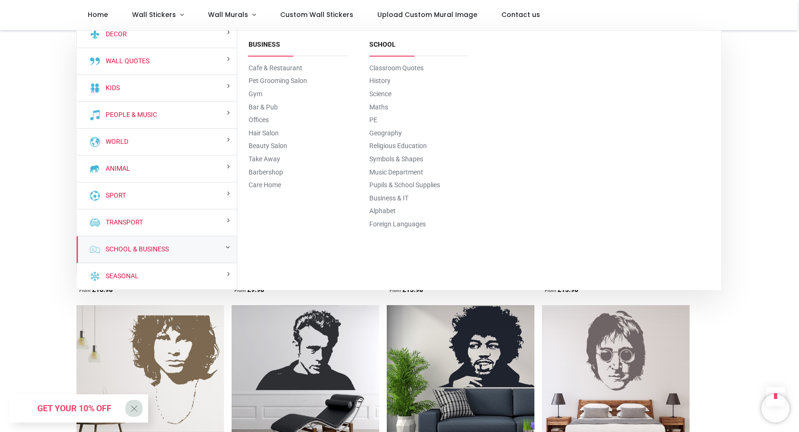
scroll to position [9, 0]
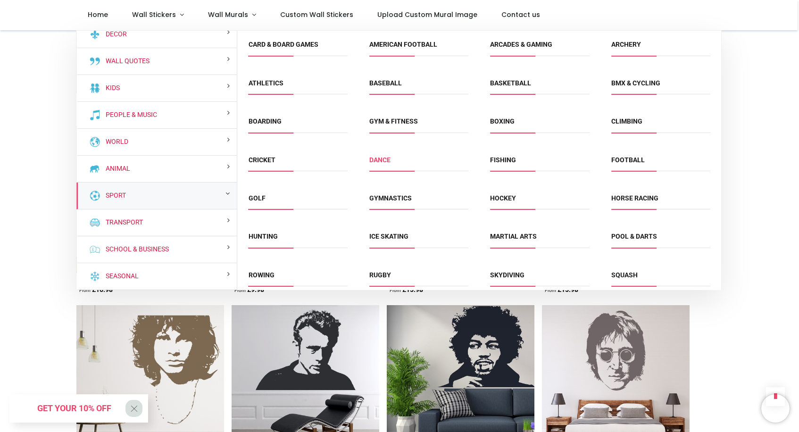
click at [380, 160] on link "Dance" at bounding box center [379, 160] width 21 height 8
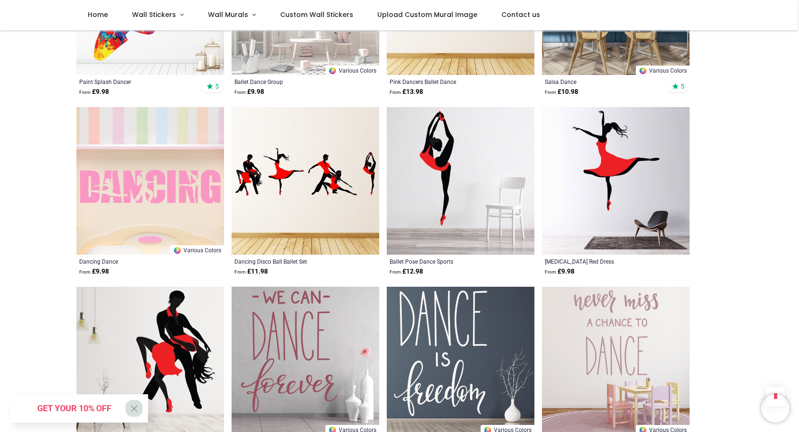
scroll to position [470, 0]
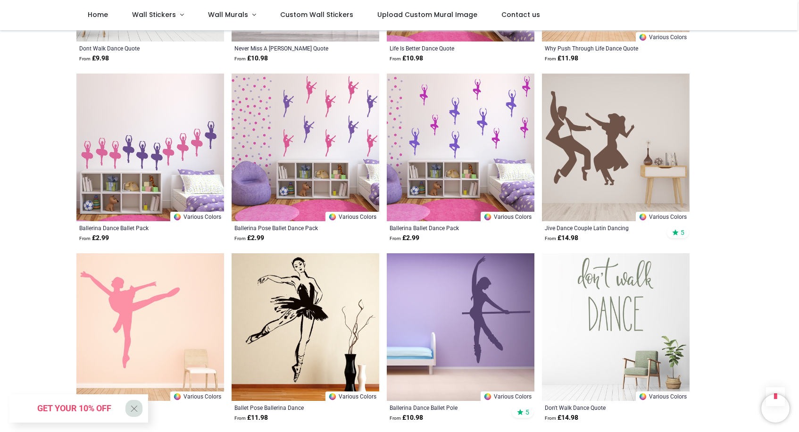
scroll to position [1402, 0]
click at [586, 145] on img at bounding box center [616, 147] width 148 height 148
click at [145, 15] on span "Wall Stickers" at bounding box center [154, 14] width 44 height 9
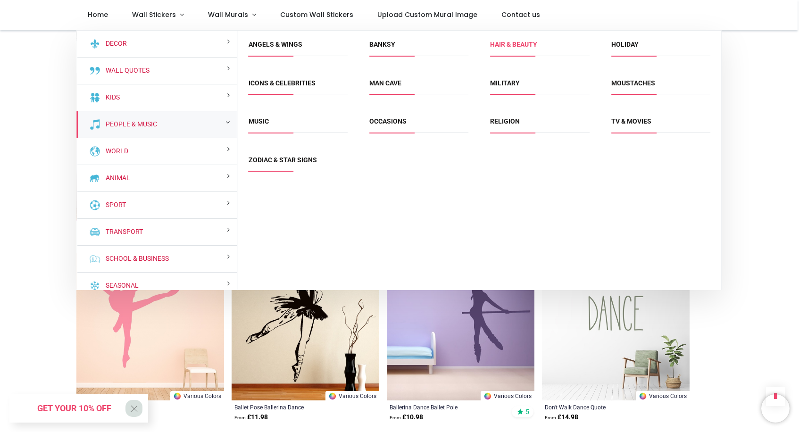
click at [504, 44] on link "Hair & Beauty" at bounding box center [513, 45] width 47 height 8
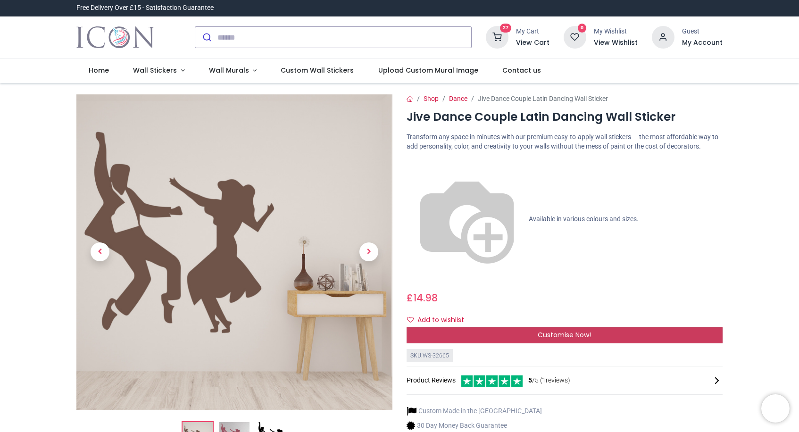
click at [693, 327] on div "Customise Now!" at bounding box center [565, 335] width 316 height 16
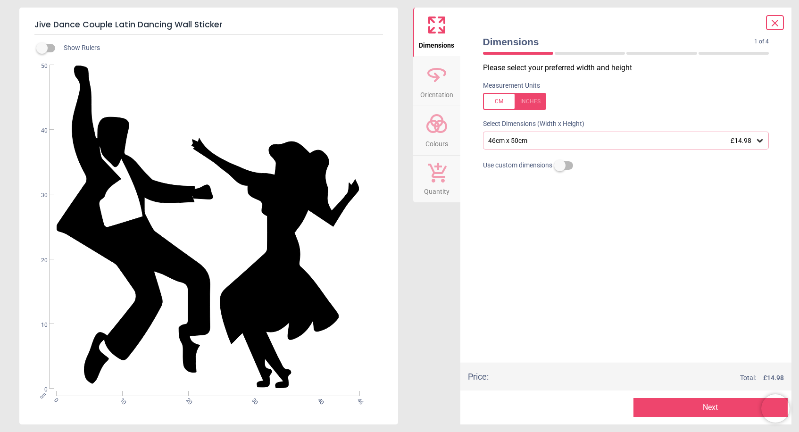
click at [732, 140] on span "£14.98" at bounding box center [741, 141] width 21 height 8
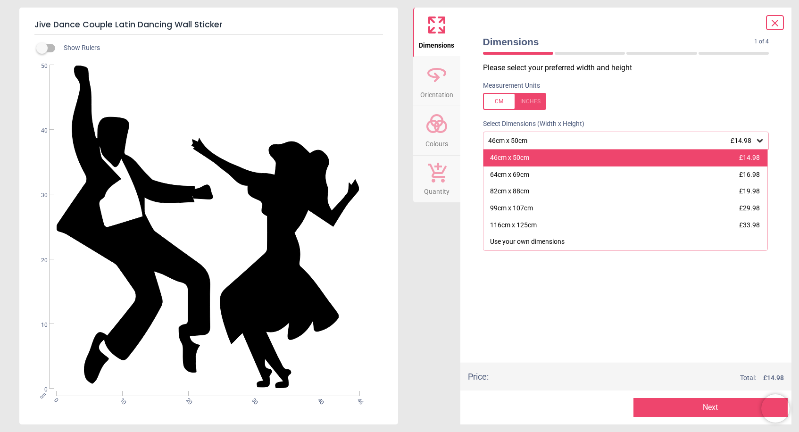
click at [695, 155] on div "46cm x 50cm £14.98" at bounding box center [625, 158] width 284 height 17
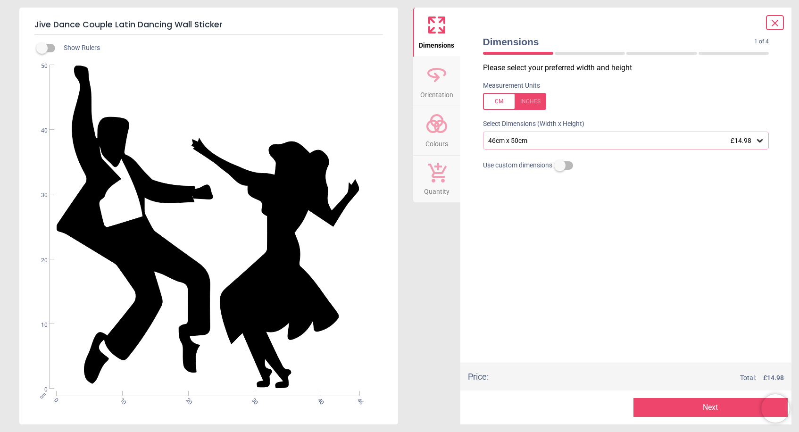
click at [687, 409] on button "Next" at bounding box center [710, 407] width 154 height 19
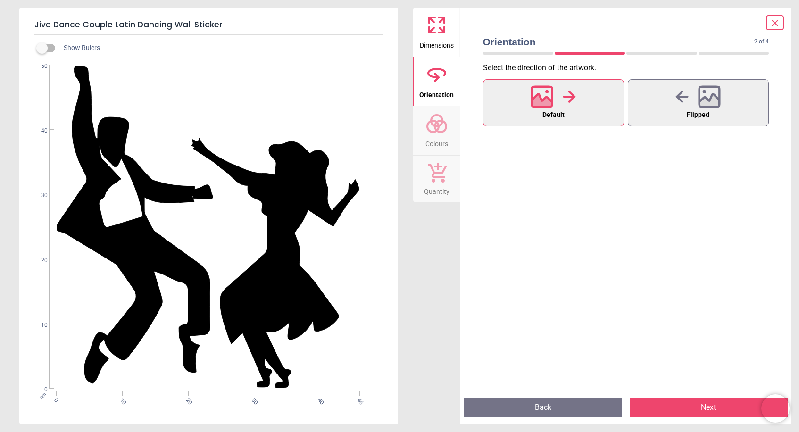
click at [668, 409] on button "Next" at bounding box center [709, 407] width 158 height 19
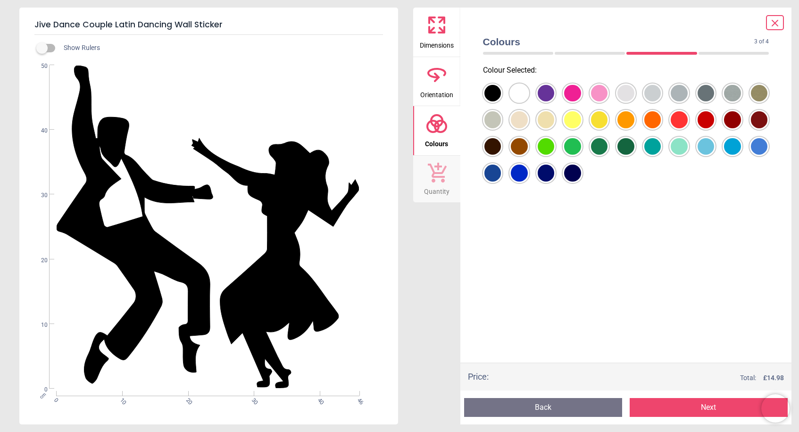
click at [491, 91] on div at bounding box center [492, 93] width 17 height 17
click at [657, 408] on button "Next" at bounding box center [709, 407] width 158 height 19
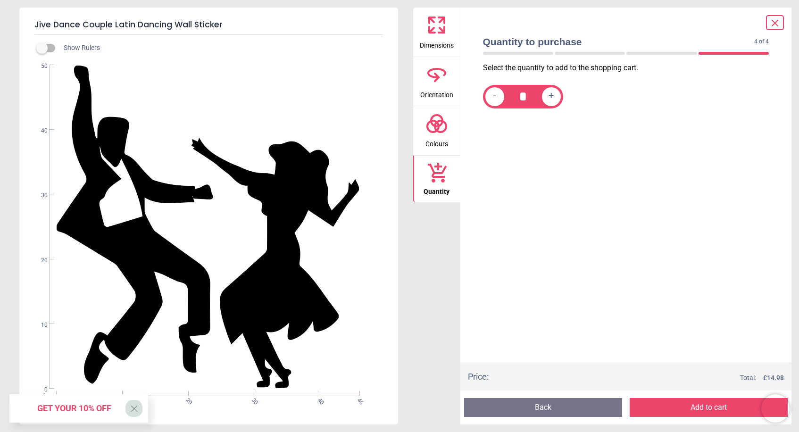
click at [665, 407] on button "Add to cart" at bounding box center [709, 407] width 158 height 19
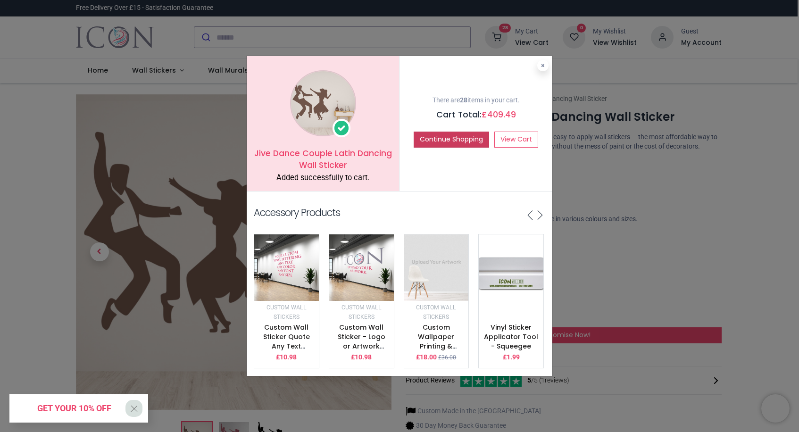
click at [440, 143] on button "Continue Shopping" at bounding box center [451, 140] width 75 height 16
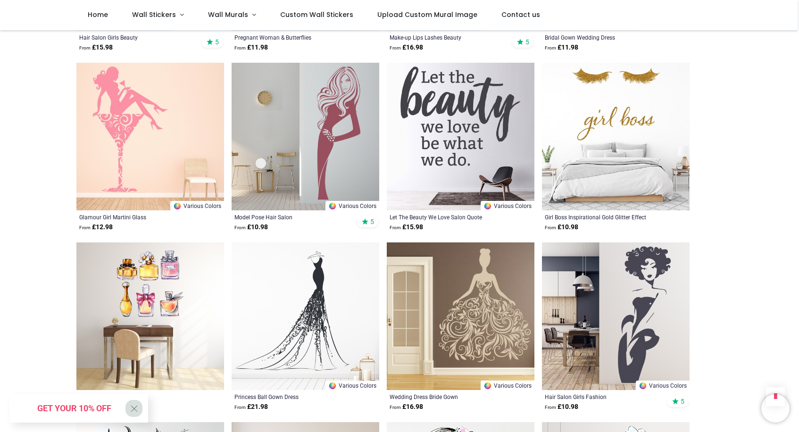
scroll to position [515, 0]
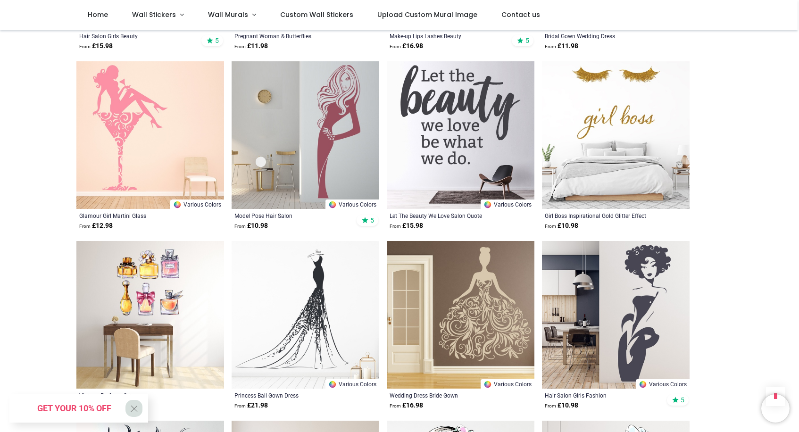
click at [138, 130] on img at bounding box center [150, 135] width 148 height 148
click at [312, 120] on img at bounding box center [306, 135] width 148 height 148
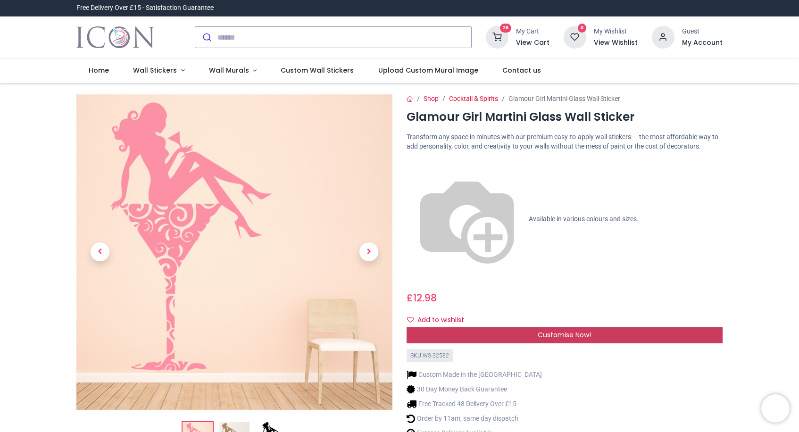
click at [479, 327] on div "Customise Now!" at bounding box center [565, 335] width 316 height 16
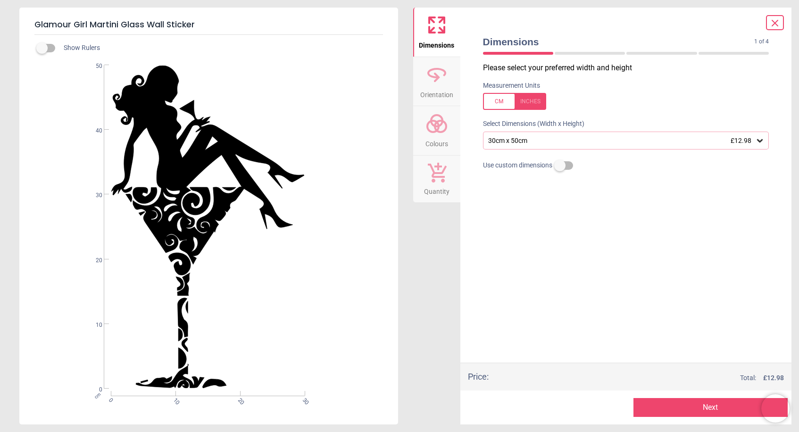
click at [755, 141] on icon at bounding box center [759, 140] width 9 height 9
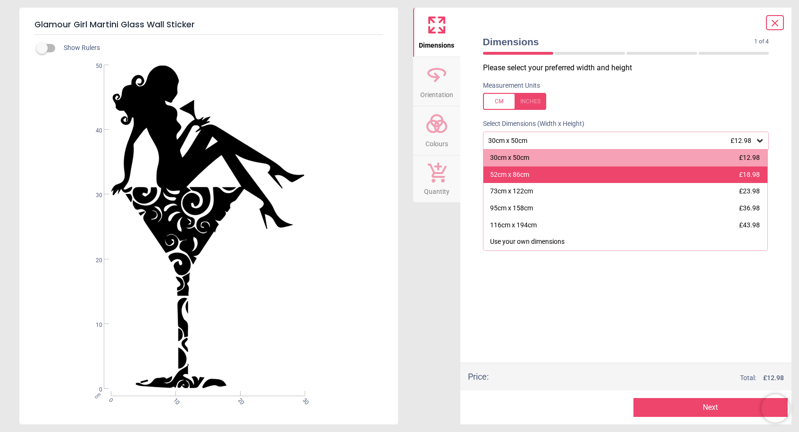
click at [700, 171] on div "52cm x 86cm £18.98" at bounding box center [625, 174] width 284 height 17
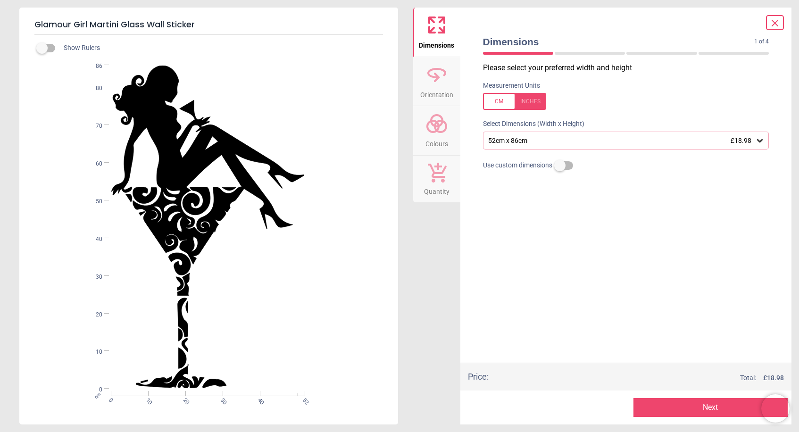
click at [667, 408] on button "Next" at bounding box center [710, 407] width 154 height 19
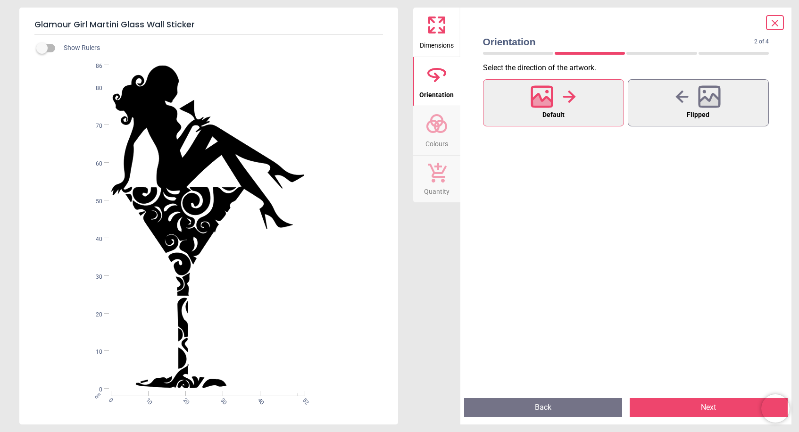
click at [691, 407] on button "Next" at bounding box center [709, 407] width 158 height 19
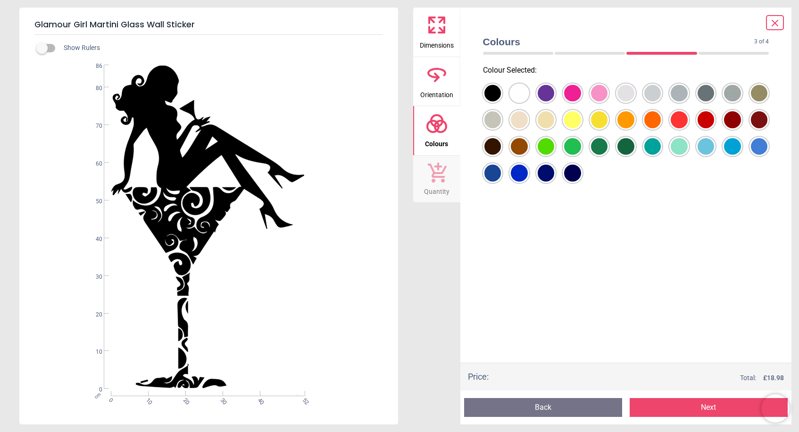
click at [488, 89] on div at bounding box center [492, 93] width 17 height 17
click at [665, 410] on button "Next" at bounding box center [709, 407] width 158 height 19
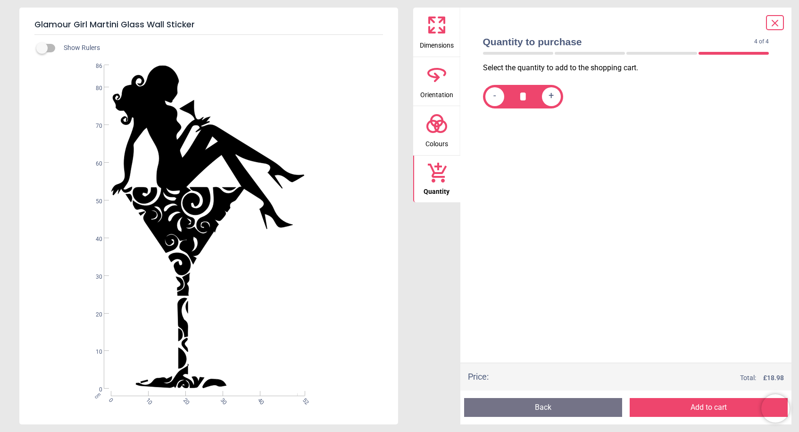
click at [692, 407] on button "Add to cart" at bounding box center [709, 407] width 158 height 19
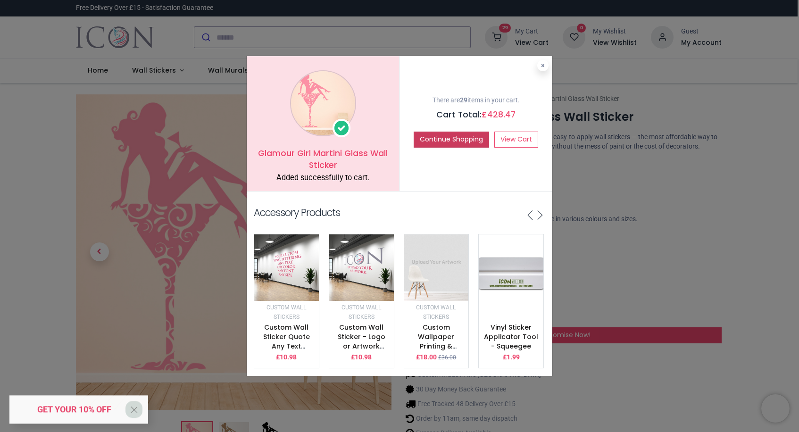
click at [438, 143] on button "Continue Shopping" at bounding box center [451, 140] width 75 height 16
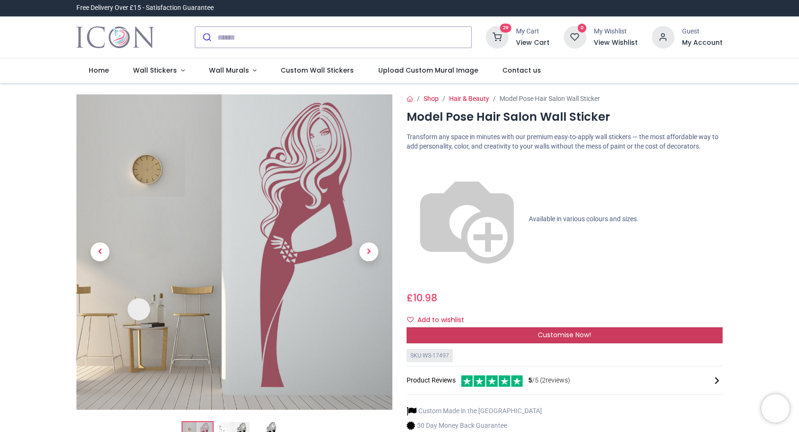
click at [503, 327] on div "Customise Now!" at bounding box center [565, 335] width 316 height 16
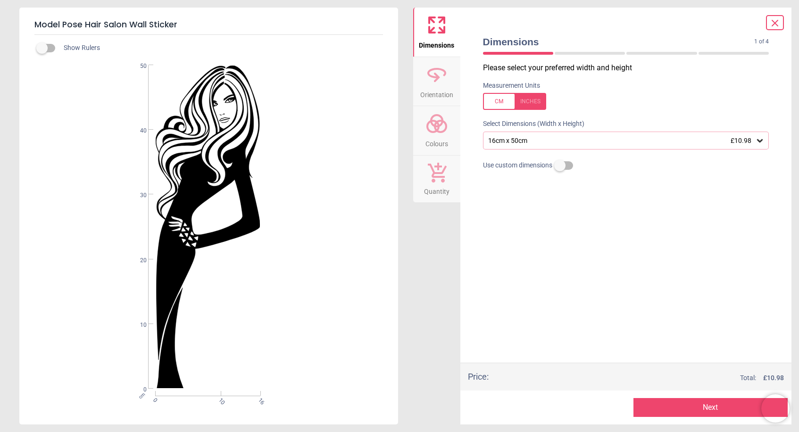
click at [757, 142] on icon at bounding box center [759, 140] width 9 height 9
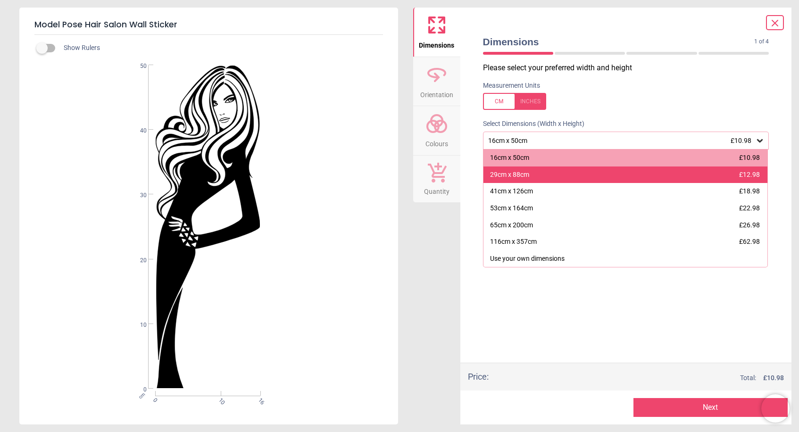
click at [734, 169] on div "29cm x 88cm £12.98" at bounding box center [625, 174] width 284 height 17
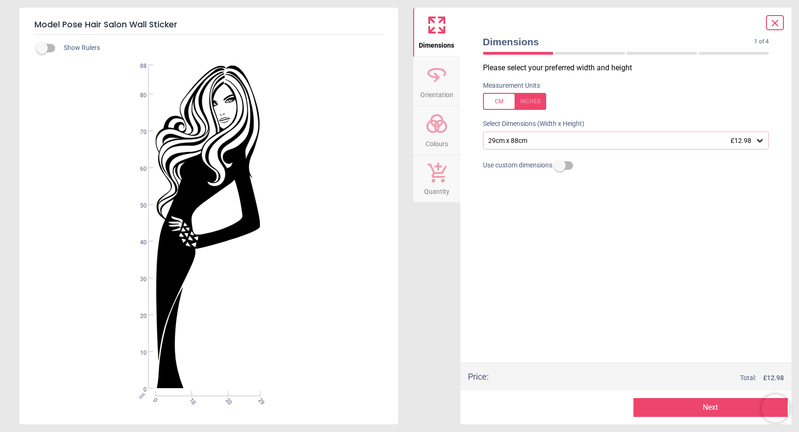
click at [674, 409] on button "Next" at bounding box center [710, 407] width 154 height 19
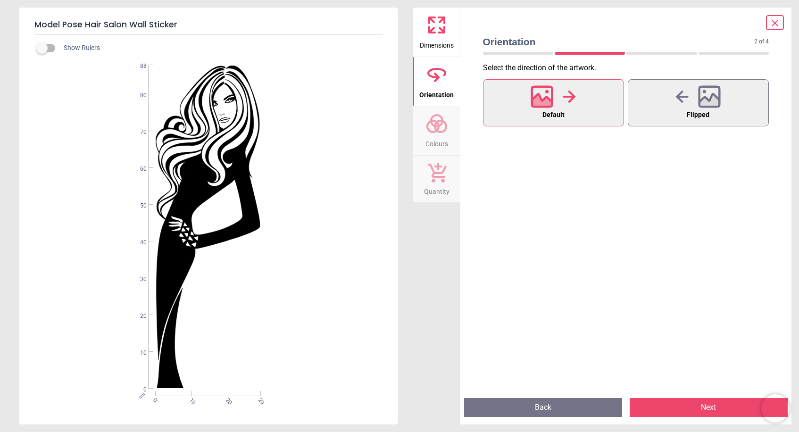
click at [703, 403] on button "Next" at bounding box center [709, 407] width 158 height 19
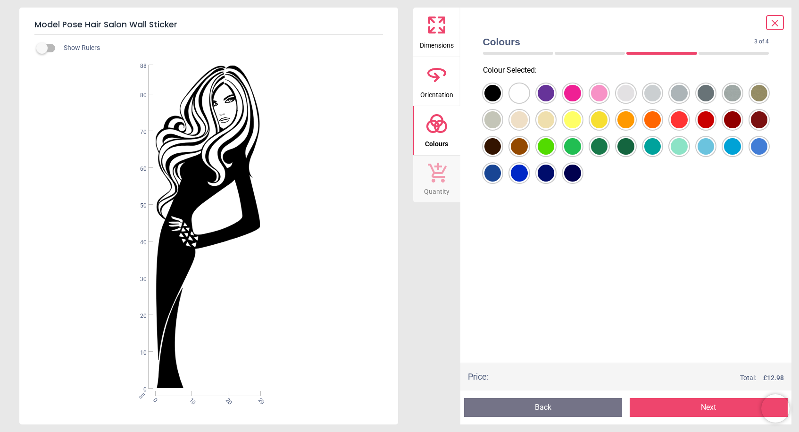
click at [489, 91] on div at bounding box center [492, 93] width 17 height 17
click at [675, 409] on button "Next" at bounding box center [709, 407] width 158 height 19
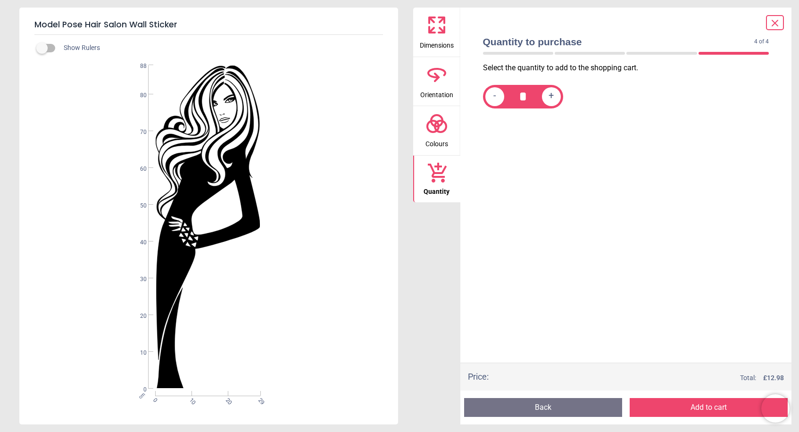
click at [675, 409] on button "Add to cart" at bounding box center [709, 407] width 158 height 19
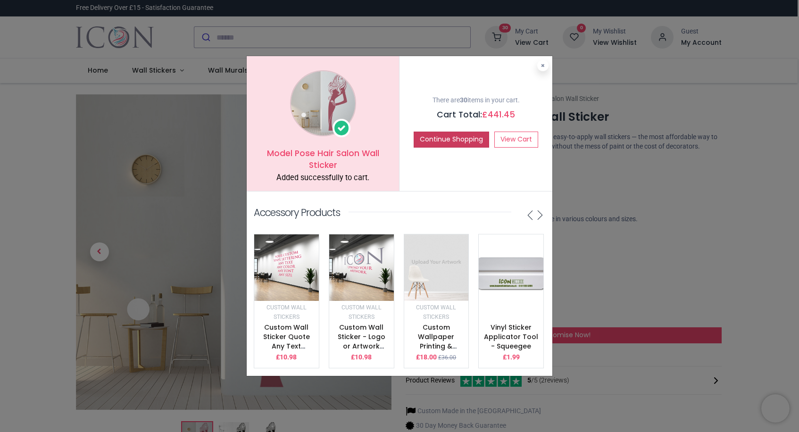
click at [460, 141] on button "Continue Shopping" at bounding box center [451, 140] width 75 height 16
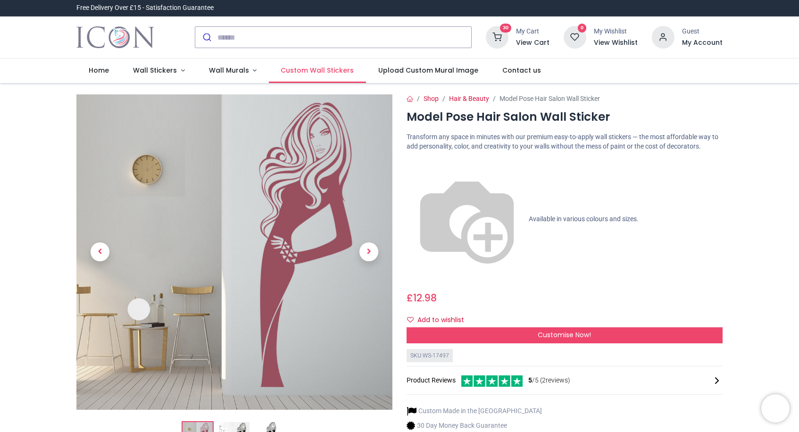
click at [317, 71] on span "Custom Wall Stickers" at bounding box center [317, 70] width 73 height 9
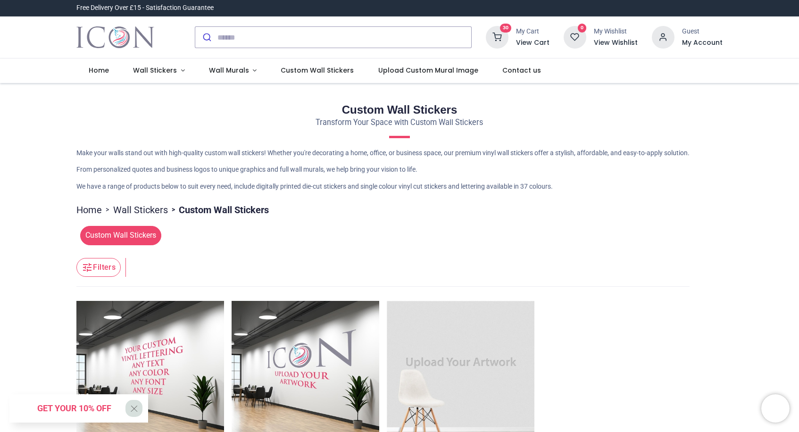
click at [130, 244] on span "Custom Wall Stickers" at bounding box center [120, 235] width 81 height 19
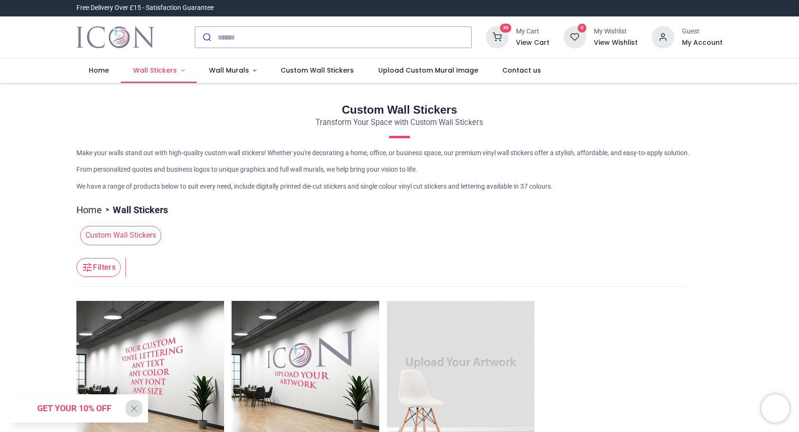
click at [150, 68] on span "Wall Stickers" at bounding box center [155, 70] width 44 height 9
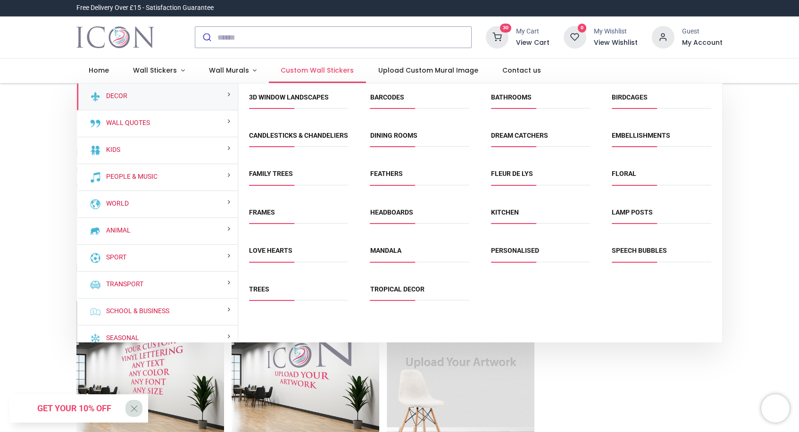
click at [325, 71] on span "Custom Wall Stickers" at bounding box center [317, 70] width 73 height 9
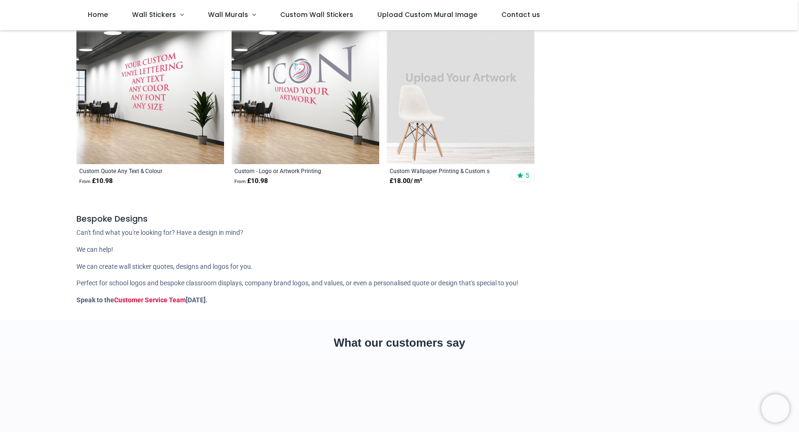
scroll to position [232, 0]
click at [137, 109] on img at bounding box center [150, 90] width 148 height 148
click at [144, 108] on img at bounding box center [150, 90] width 148 height 148
click at [151, 85] on img at bounding box center [150, 90] width 148 height 148
click at [138, 93] on img at bounding box center [150, 90] width 148 height 148
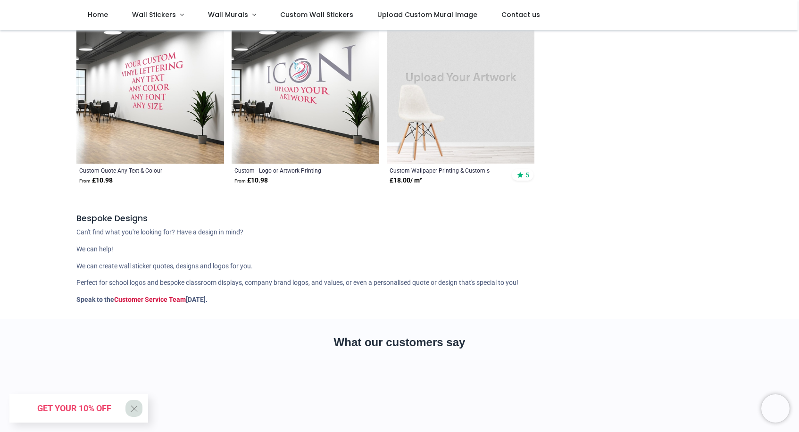
click at [143, 88] on img at bounding box center [150, 90] width 148 height 148
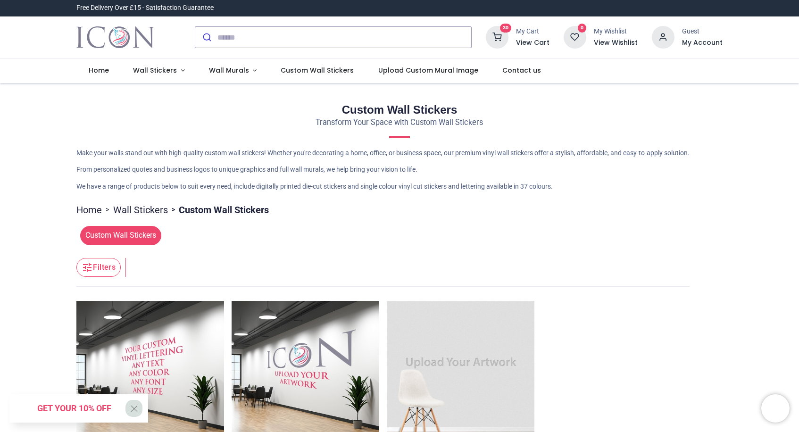
scroll to position [0, 0]
click at [529, 42] on h6 "View Cart" at bounding box center [532, 42] width 33 height 9
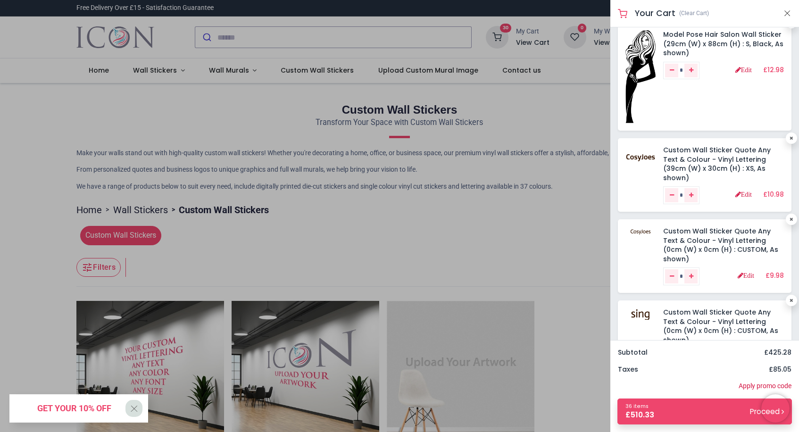
scroll to position [1484, 0]
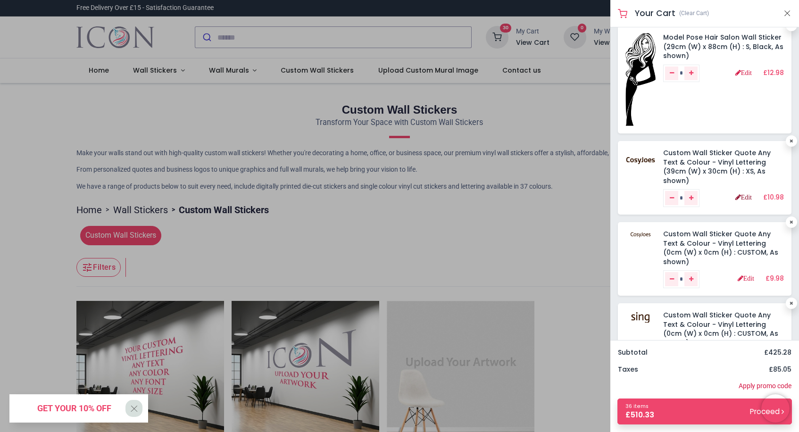
click at [739, 194] on link "Edit" at bounding box center [743, 197] width 17 height 7
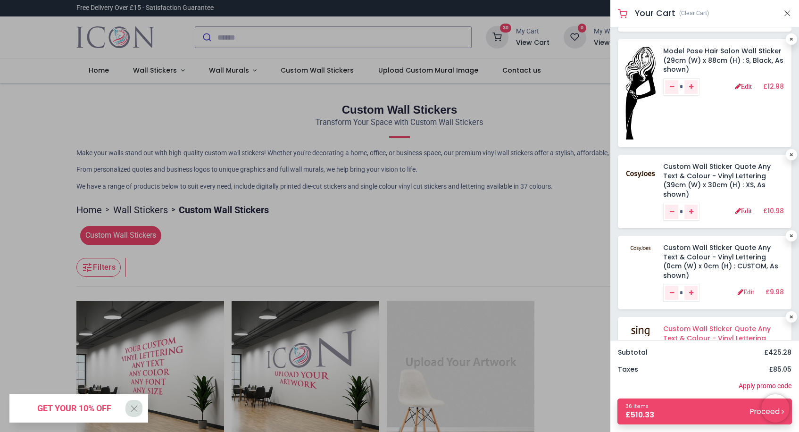
scroll to position [1457, 0]
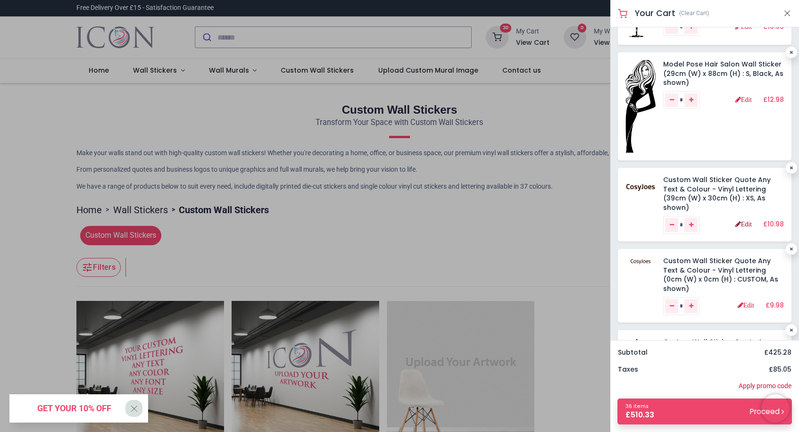
click at [737, 221] on link "Edit" at bounding box center [743, 224] width 17 height 7
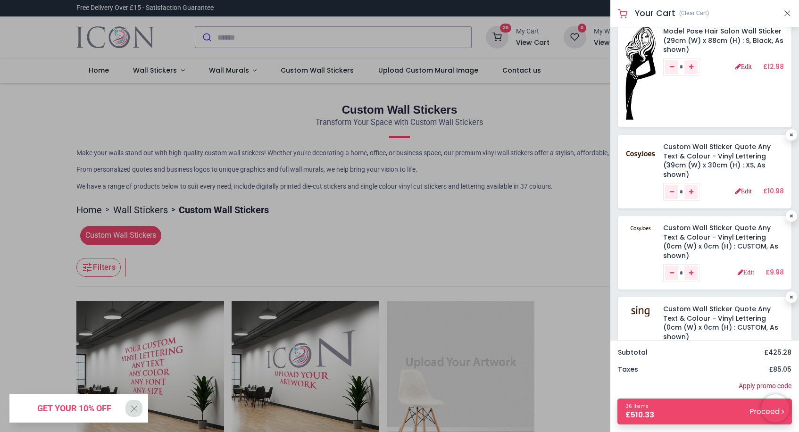
scroll to position [1491, 0]
drag, startPoint x: 724, startPoint y: 245, endPoint x: 722, endPoint y: 237, distance: 8.4
click at [722, 237] on div "Custom Wall Sticker Quote Any Text & Colour - Vinyl Lettering (0cm (W) x 0cm (H…" at bounding box center [723, 252] width 121 height 58
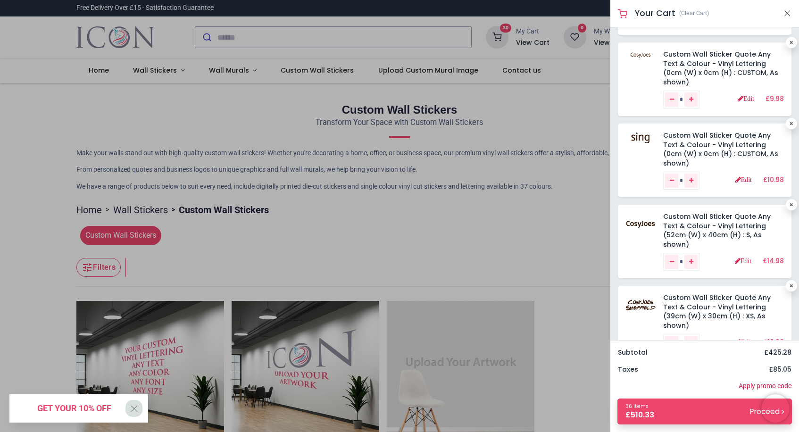
scroll to position [1663, 0]
click at [695, 414] on link "36 items £ 510.33 Proceed" at bounding box center [704, 412] width 175 height 26
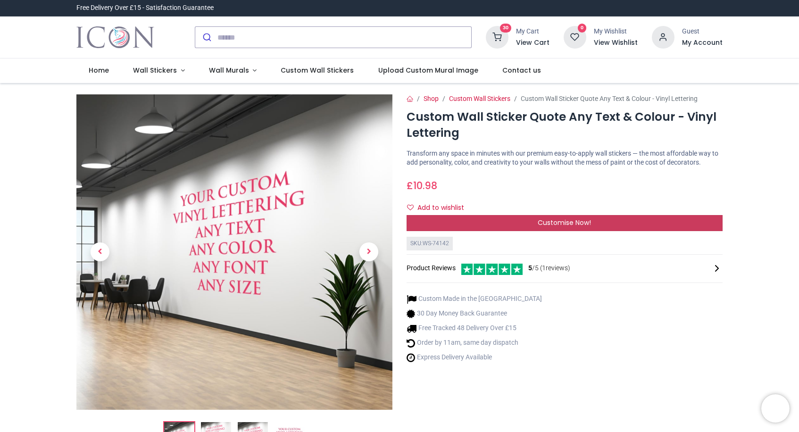
click at [610, 231] on div "Customise Now!" at bounding box center [565, 223] width 316 height 16
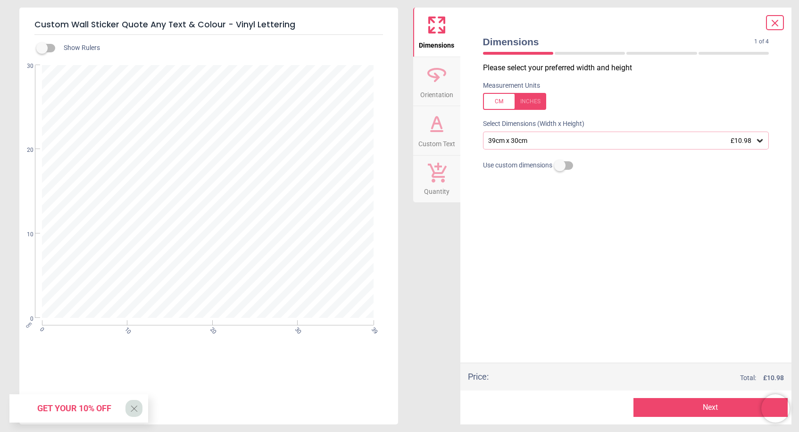
click at [196, 161] on div at bounding box center [208, 191] width 328 height 250
click at [492, 101] on div at bounding box center [514, 101] width 63 height 17
click at [758, 141] on icon at bounding box center [759, 140] width 9 height 9
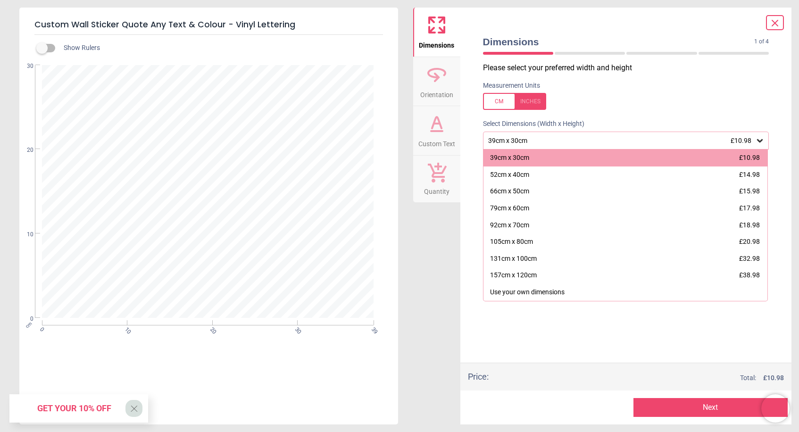
click at [434, 125] on icon at bounding box center [436, 122] width 9 height 11
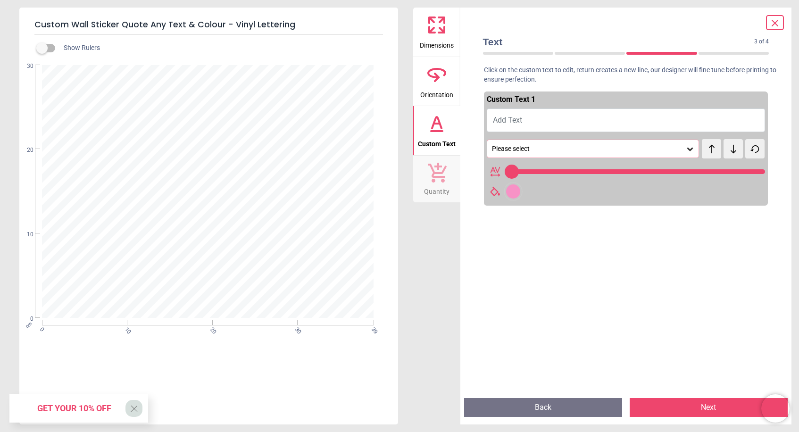
type input "**"
click at [509, 117] on span "Add Text" at bounding box center [507, 120] width 29 height 9
type textarea "**"
type input "***"
type textarea "***"
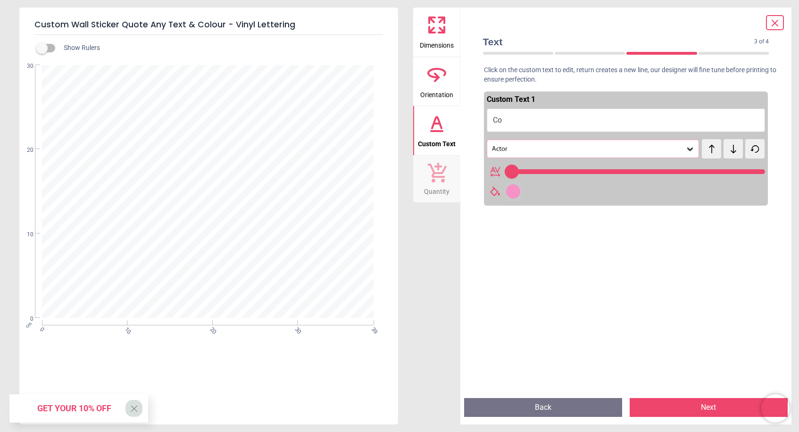
type input "***"
type textarea "****"
type input "***"
type textarea "*****"
type input "***"
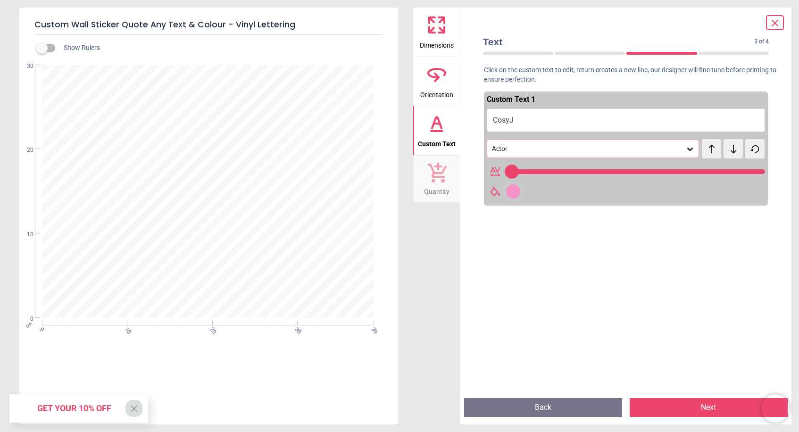
type textarea "******"
type input "***"
type textarea "*******"
type input "***"
type textarea "********"
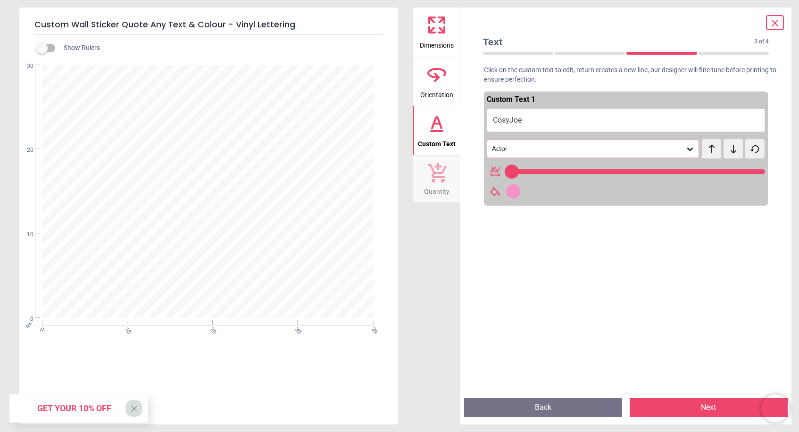
type input "***"
type textarea "********"
click at [691, 150] on icon at bounding box center [689, 148] width 9 height 9
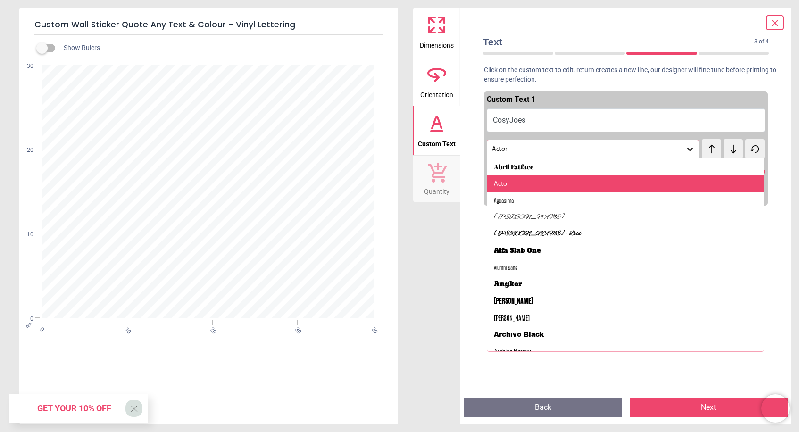
click at [569, 183] on div "Actor" at bounding box center [625, 183] width 277 height 17
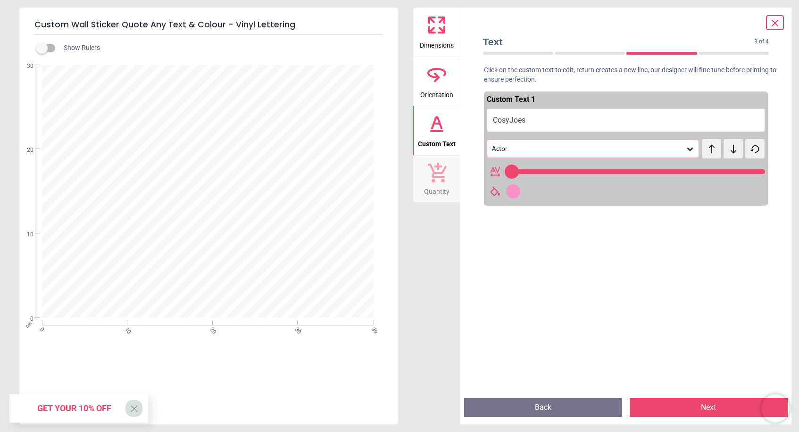
click at [675, 411] on button "Next" at bounding box center [709, 407] width 158 height 19
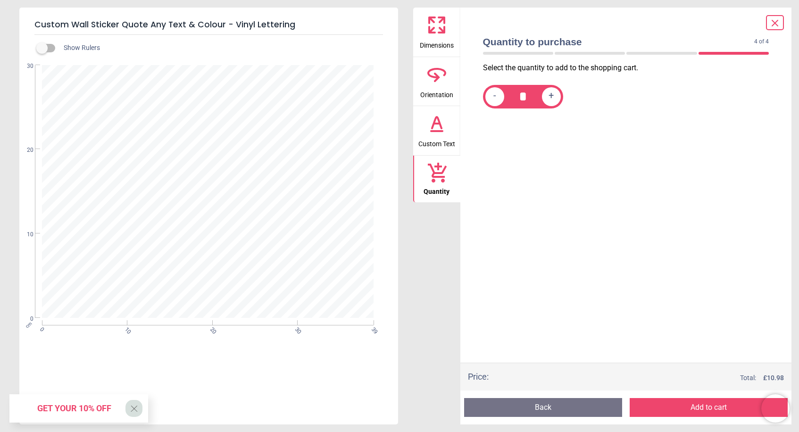
click at [564, 409] on button "Back" at bounding box center [543, 407] width 158 height 19
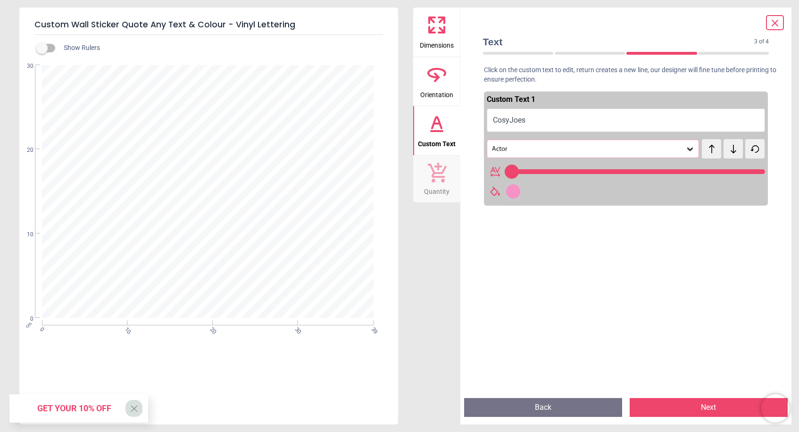
type input "***"
click at [758, 170] on input "range" at bounding box center [635, 171] width 261 height 5
click at [512, 190] on div at bounding box center [513, 191] width 14 height 14
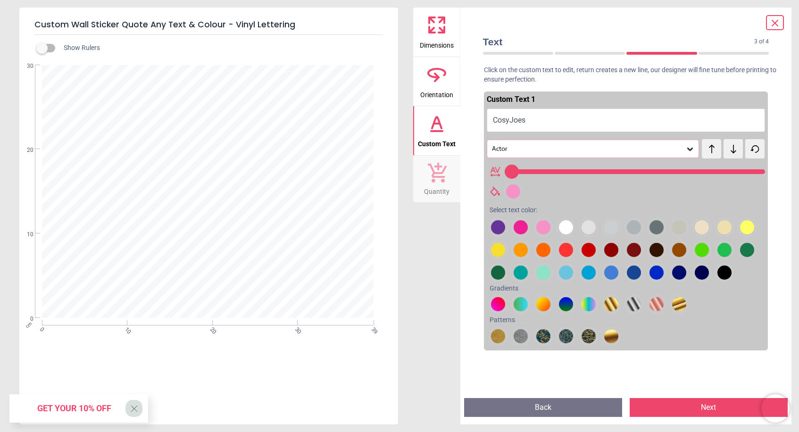
click at [505, 234] on div at bounding box center [498, 227] width 14 height 14
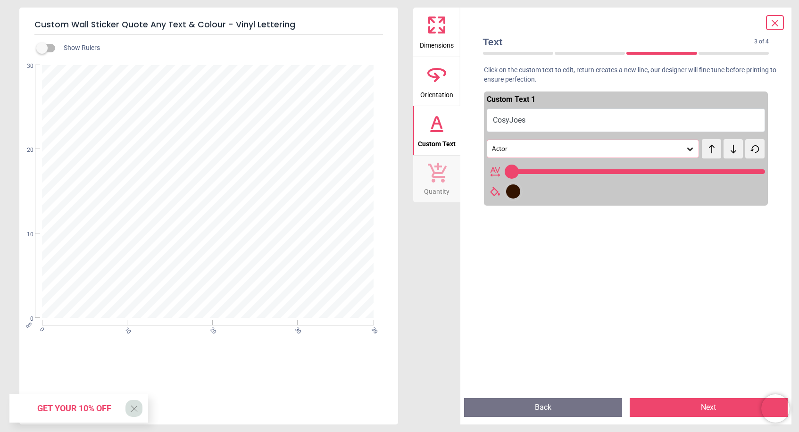
click at [436, 26] on icon at bounding box center [436, 25] width 23 height 23
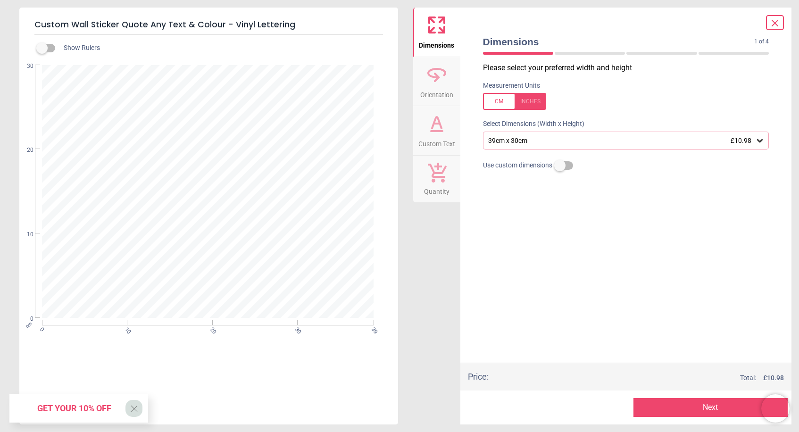
click at [760, 142] on icon at bounding box center [760, 140] width 6 height 3
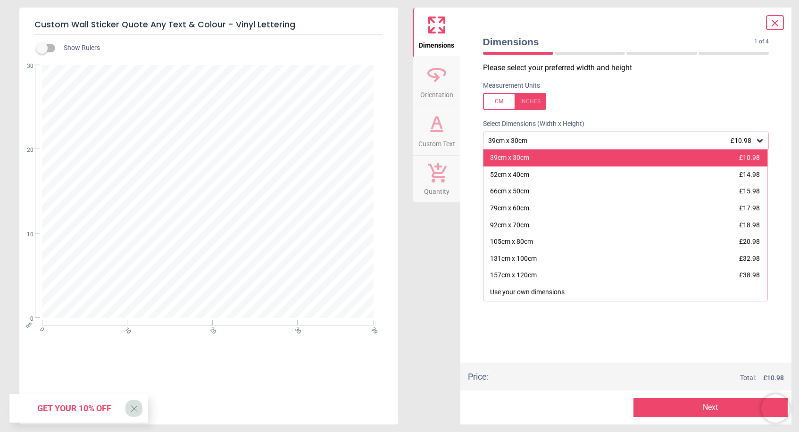
click at [520, 158] on div "39cm x 30cm" at bounding box center [509, 157] width 39 height 9
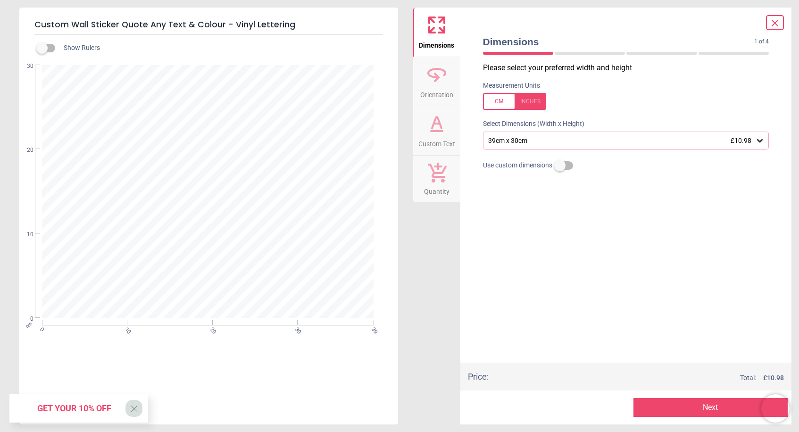
click at [425, 114] on icon at bounding box center [436, 123] width 23 height 23
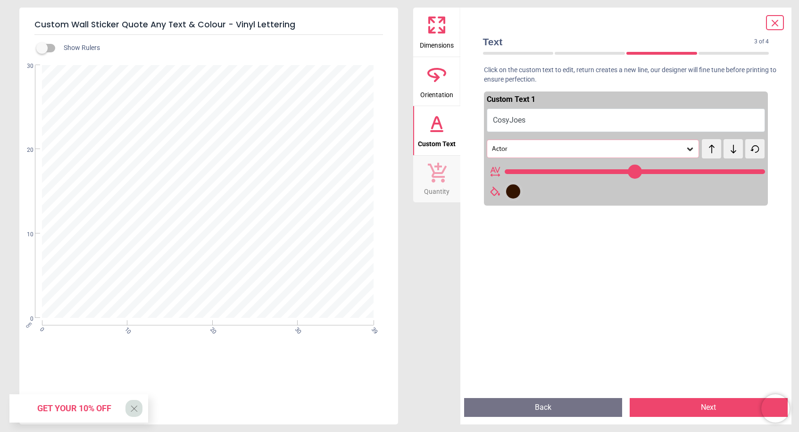
click at [690, 147] on icon at bounding box center [689, 148] width 9 height 9
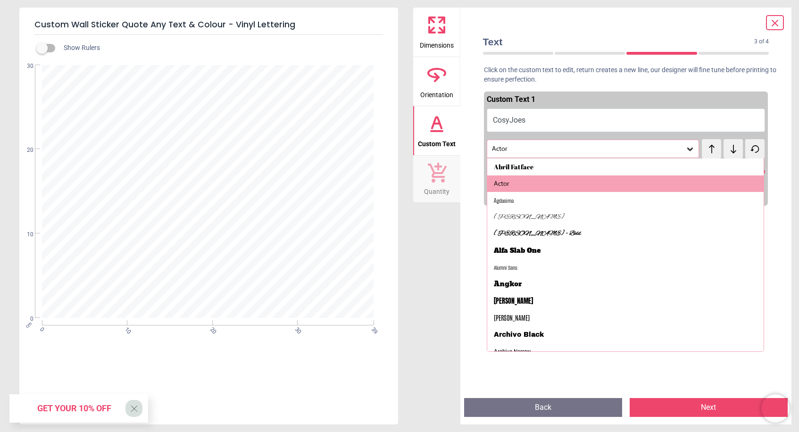
click at [690, 147] on icon at bounding box center [689, 148] width 9 height 9
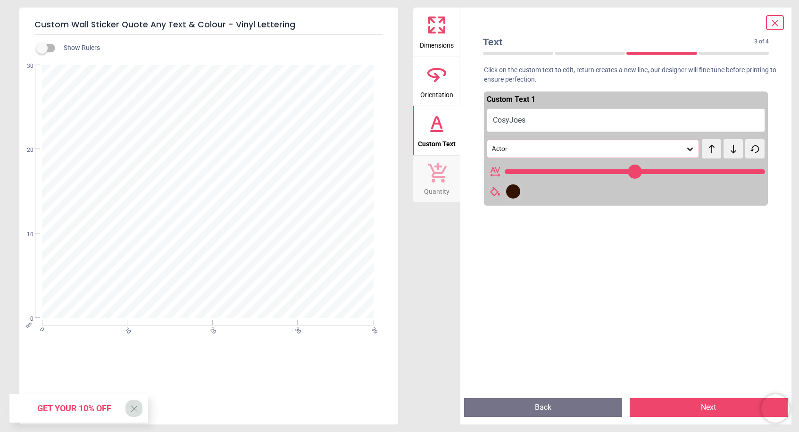
click at [690, 147] on icon at bounding box center [689, 148] width 9 height 9
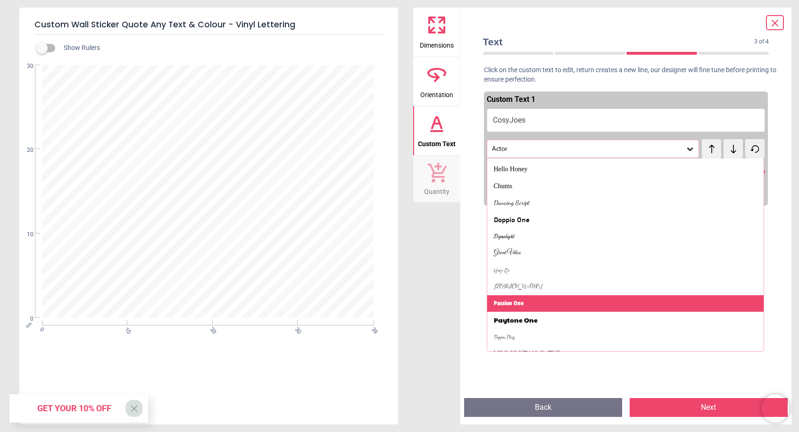
scroll to position [287, 0]
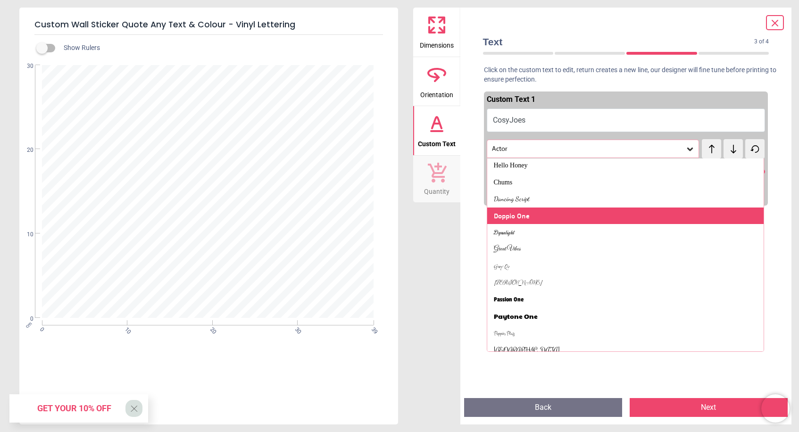
click at [588, 210] on div "Doppio One" at bounding box center [625, 216] width 277 height 17
type input "***"
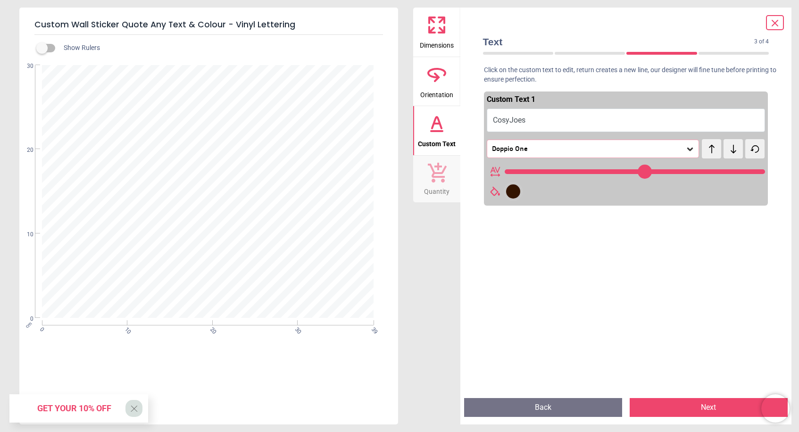
click at [690, 148] on icon at bounding box center [689, 148] width 9 height 9
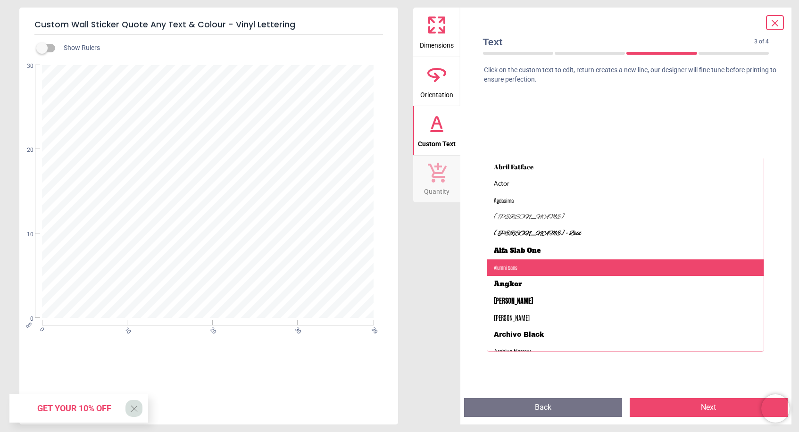
scroll to position [0, 0]
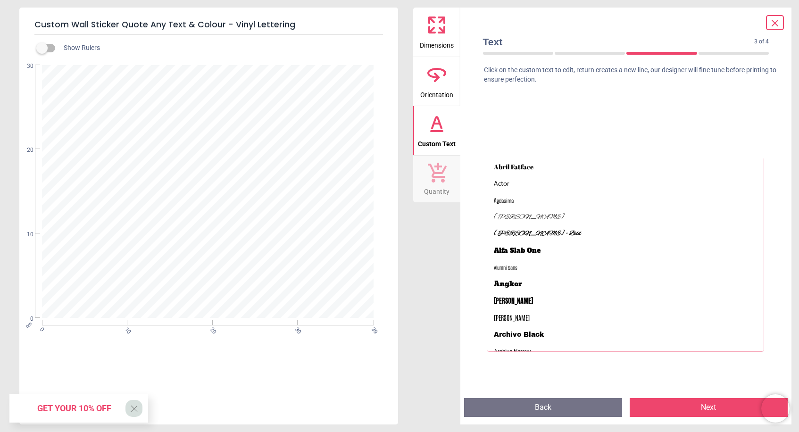
click at [438, 174] on icon at bounding box center [437, 172] width 20 height 21
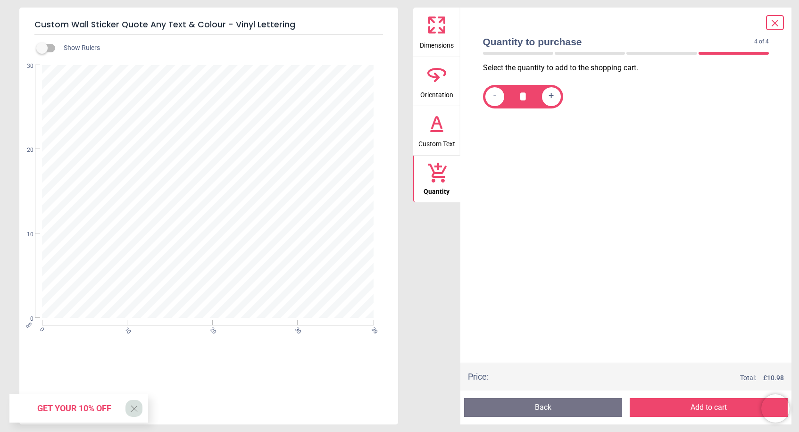
click at [661, 407] on button "Add to cart" at bounding box center [709, 407] width 158 height 19
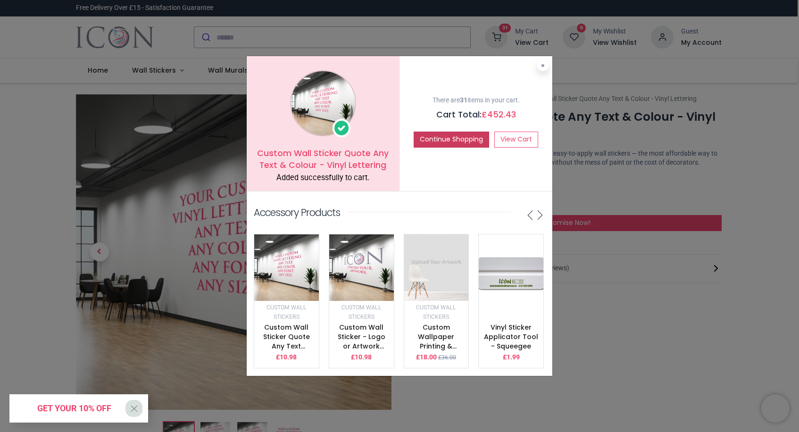
click at [435, 141] on button "Continue Shopping" at bounding box center [451, 140] width 75 height 16
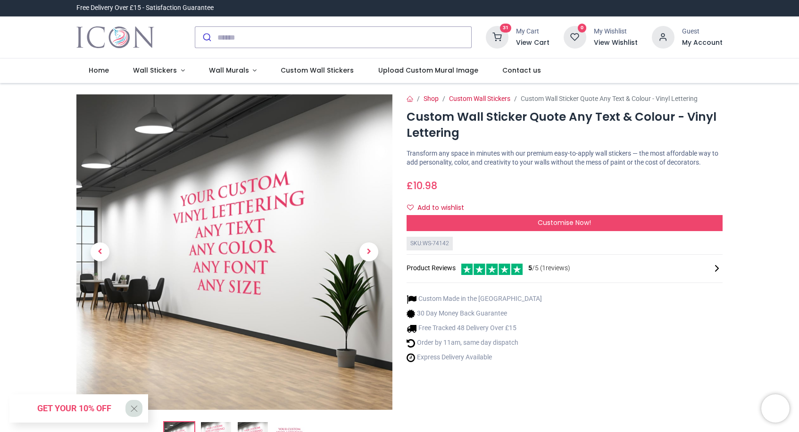
click at [241, 251] on img at bounding box center [234, 252] width 316 height 316
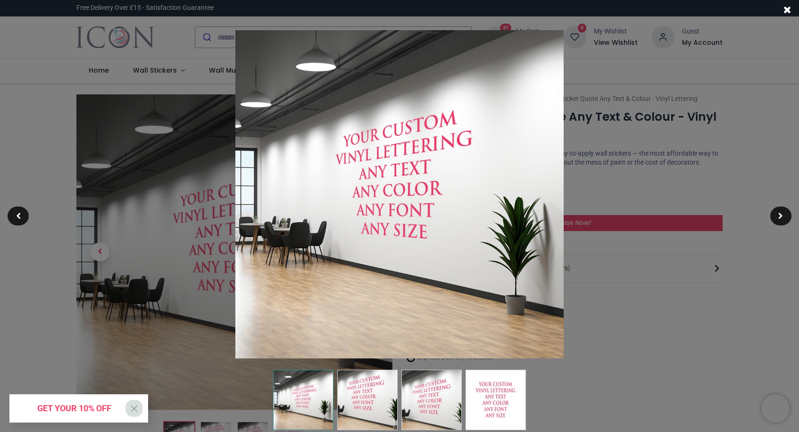
click at [348, 200] on img at bounding box center [399, 194] width 328 height 328
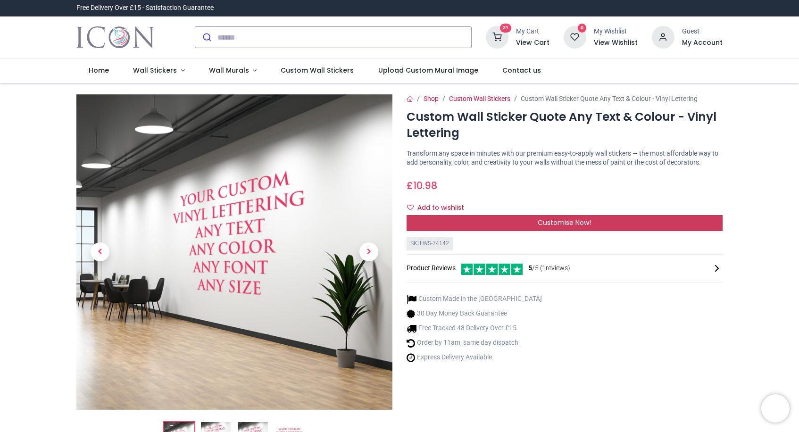
click at [489, 231] on div "Customise Now!" at bounding box center [565, 223] width 316 height 16
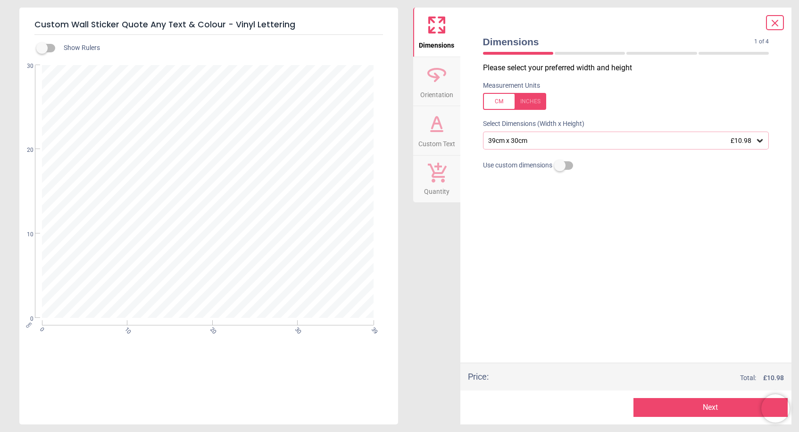
click at [759, 141] on icon at bounding box center [760, 140] width 6 height 3
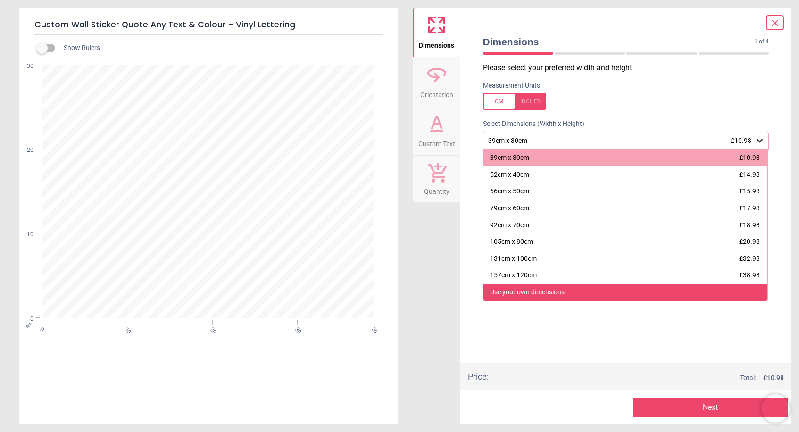
click at [672, 296] on div "Use your own dimensions" at bounding box center [625, 292] width 284 height 17
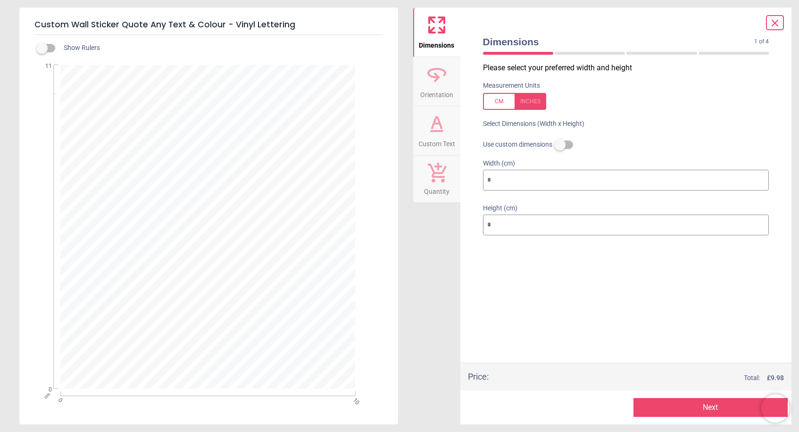
click at [760, 221] on input "**" at bounding box center [626, 225] width 286 height 21
type input "**"
click at [760, 221] on input "**" at bounding box center [626, 225] width 286 height 21
click at [762, 176] on input "**" at bounding box center [626, 180] width 286 height 21
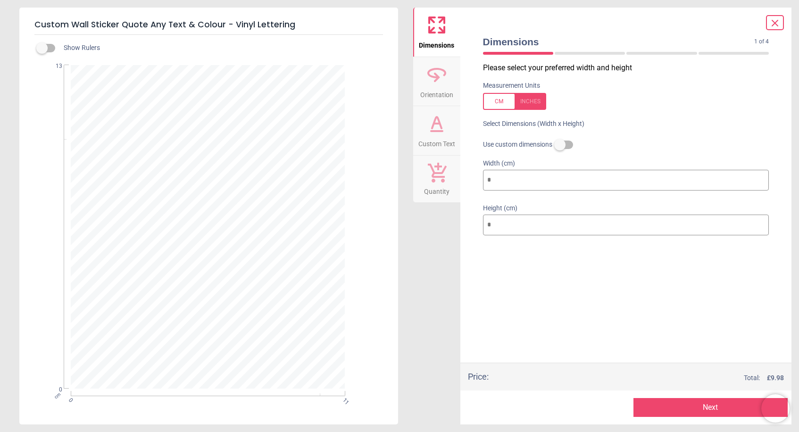
click at [762, 176] on input "**" at bounding box center [626, 180] width 286 height 21
type input "**"
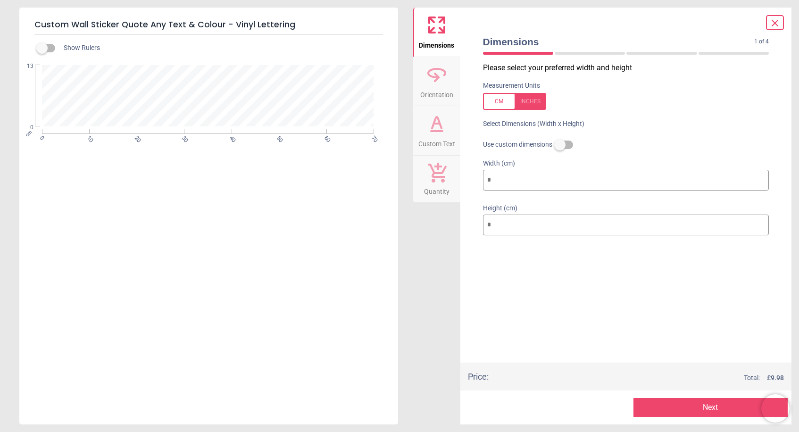
click at [762, 176] on input "**" at bounding box center [626, 180] width 286 height 21
click at [703, 407] on button "Next" at bounding box center [710, 407] width 154 height 19
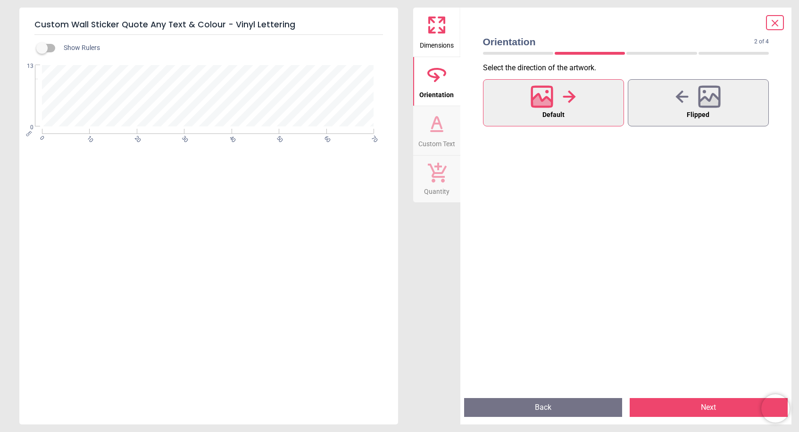
click at [703, 407] on button "Next" at bounding box center [709, 407] width 158 height 19
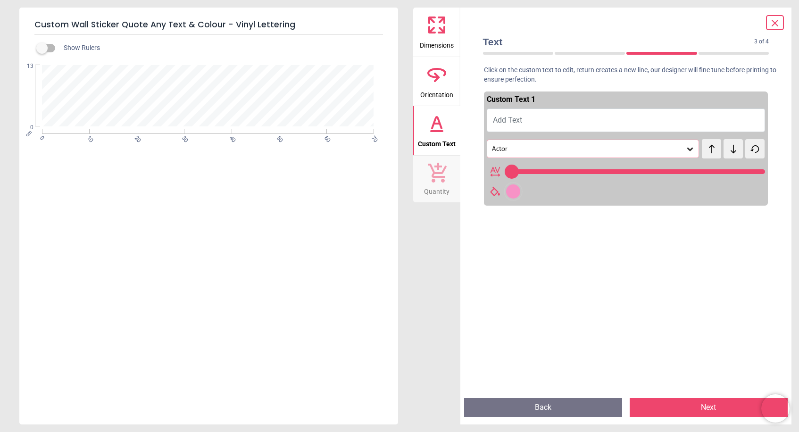
type input "**"
click at [520, 120] on span "Add Text" at bounding box center [507, 120] width 29 height 9
type textarea "*"
type input "***"
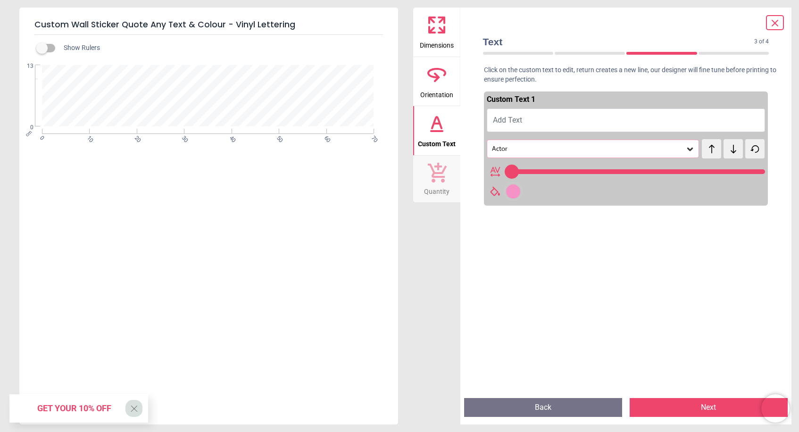
type textarea "*"
type input "***"
type textarea "********"
click at [509, 191] on div at bounding box center [513, 191] width 14 height 14
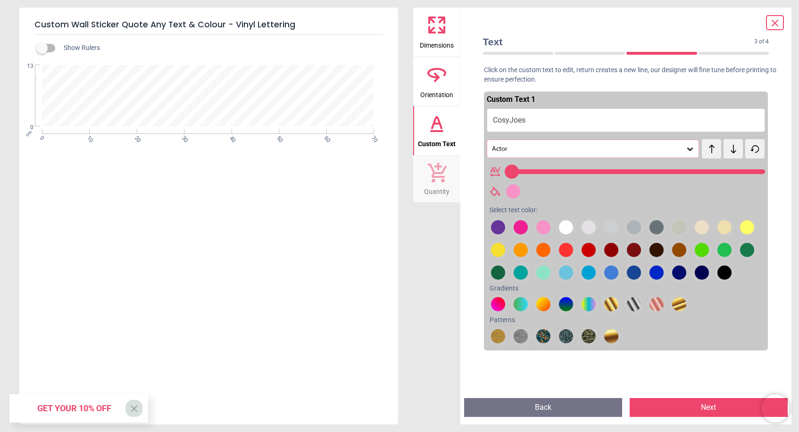
click at [505, 234] on div at bounding box center [498, 227] width 14 height 14
type input "***"
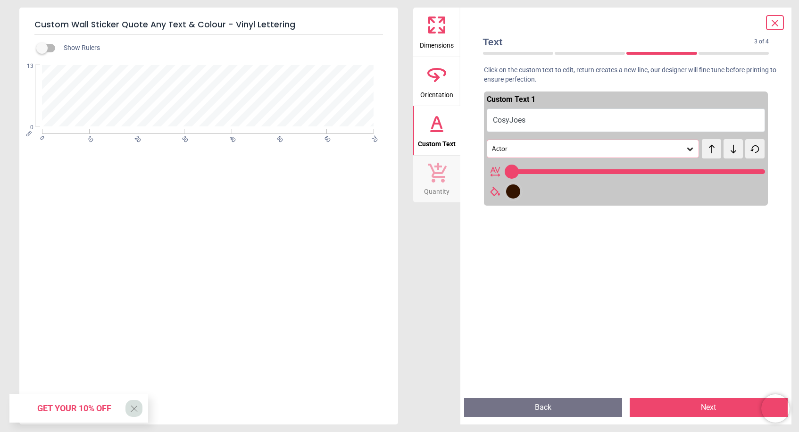
click at [669, 409] on button "Next" at bounding box center [709, 407] width 158 height 19
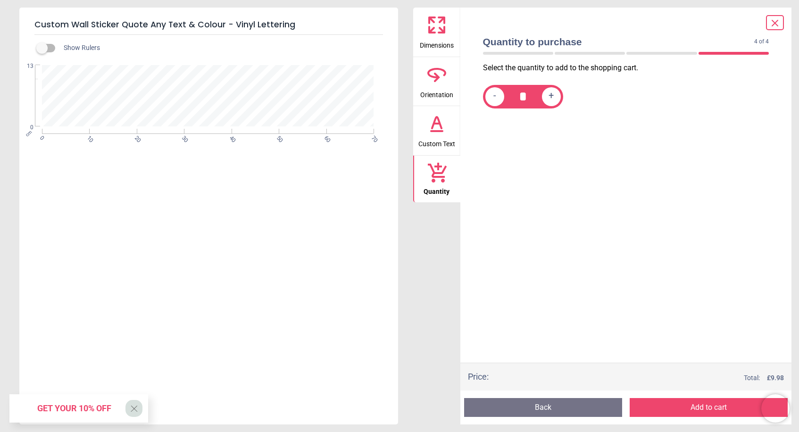
click at [674, 411] on button "Add to cart" at bounding box center [709, 407] width 158 height 19
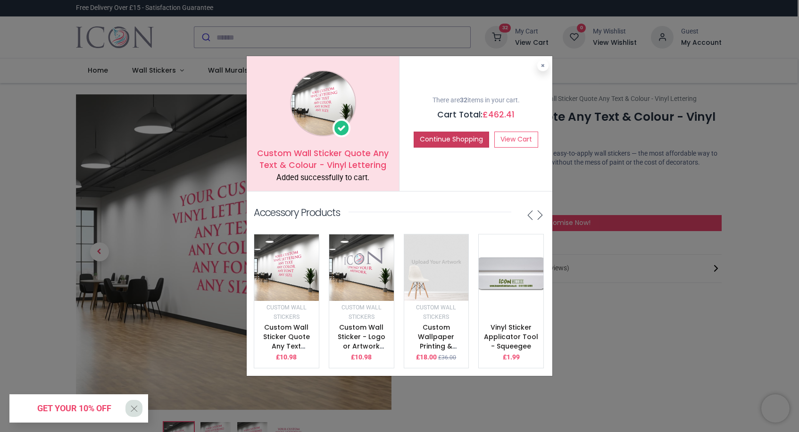
click at [441, 142] on button "Continue Shopping" at bounding box center [451, 140] width 75 height 16
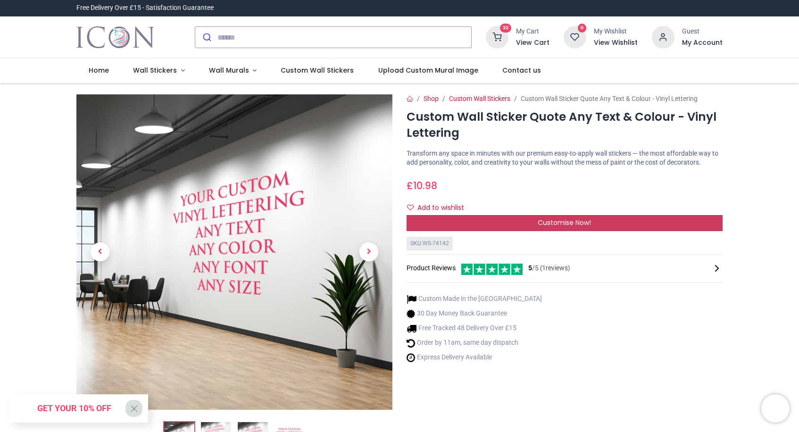
click at [503, 231] on div "Customise Now!" at bounding box center [565, 223] width 316 height 16
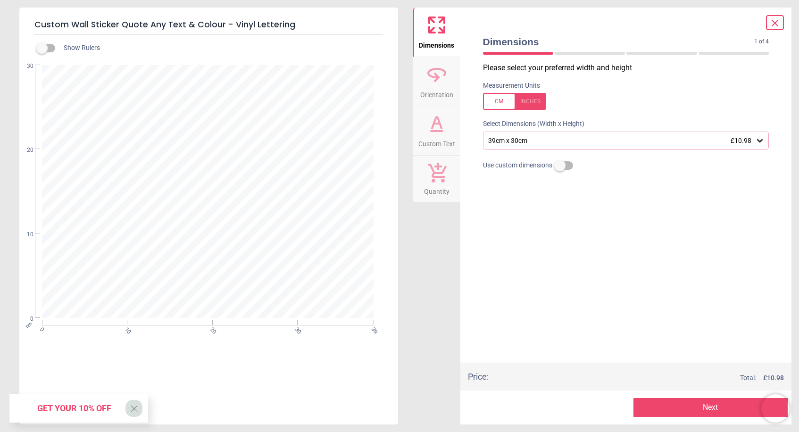
click at [761, 141] on icon at bounding box center [760, 140] width 6 height 3
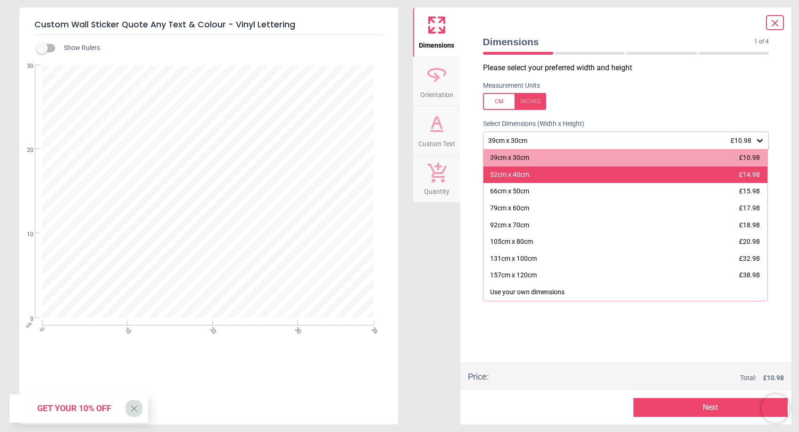
click at [713, 176] on div "52cm x 40cm £14.98" at bounding box center [625, 174] width 284 height 17
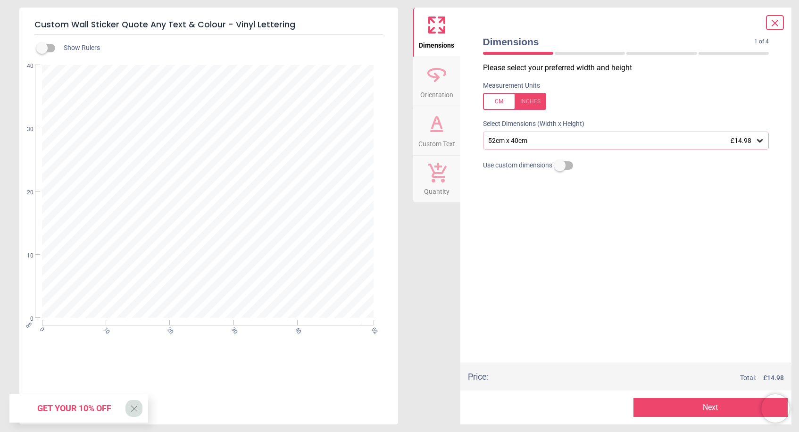
click at [759, 141] on icon at bounding box center [760, 140] width 6 height 3
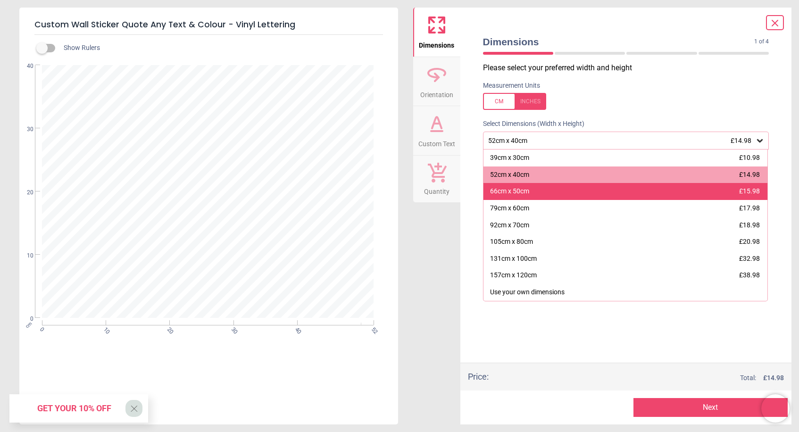
click at [740, 189] on span "£15.98" at bounding box center [749, 191] width 21 height 8
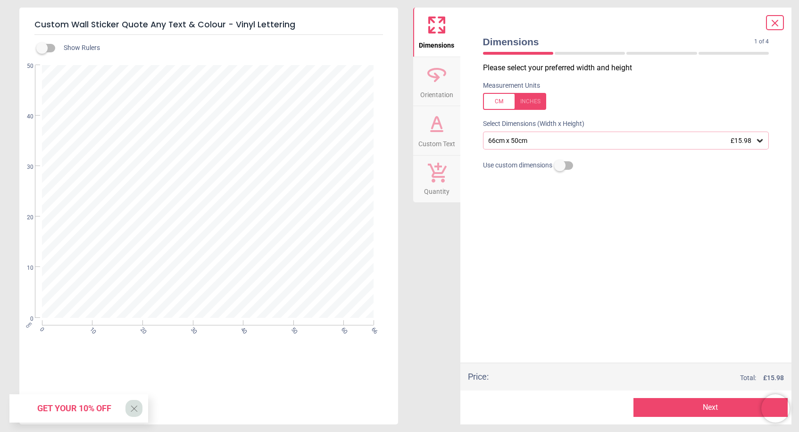
click at [560, 166] on label at bounding box center [560, 166] width 0 height 0
click at [762, 182] on input "**" at bounding box center [626, 180] width 286 height 21
type input "**"
click at [761, 178] on input "**" at bounding box center [626, 180] width 286 height 21
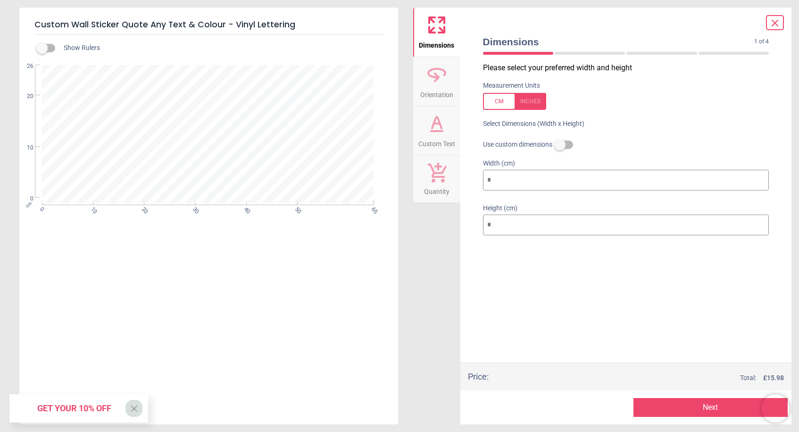
click at [760, 225] on input "**" at bounding box center [626, 225] width 286 height 21
type input "**"
click at [761, 222] on input "**" at bounding box center [626, 225] width 286 height 21
click at [662, 408] on button "Next" at bounding box center [710, 407] width 154 height 19
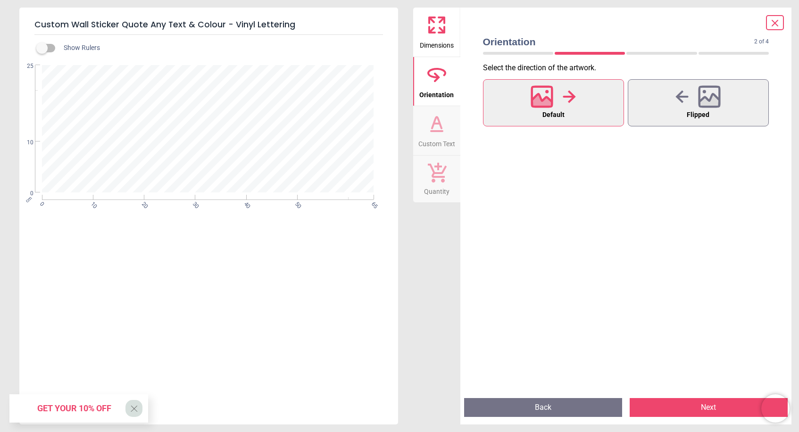
click at [680, 409] on button "Next" at bounding box center [709, 407] width 158 height 19
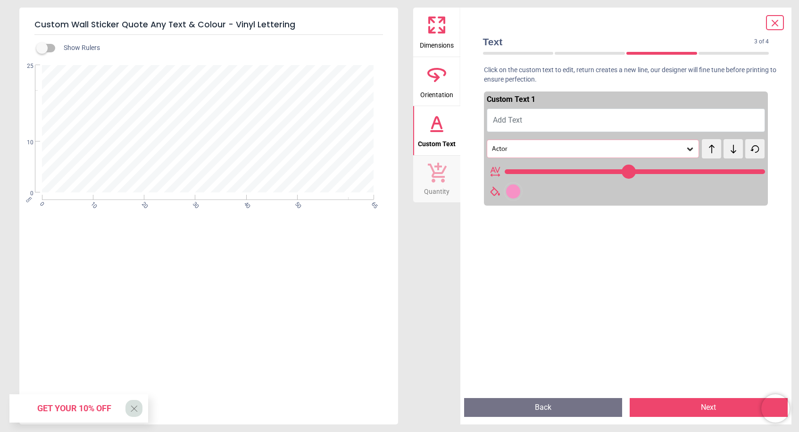
click at [548, 120] on button "Add Text" at bounding box center [626, 120] width 279 height 24
type textarea "**"
type input "***"
type textarea "***"
type input "***"
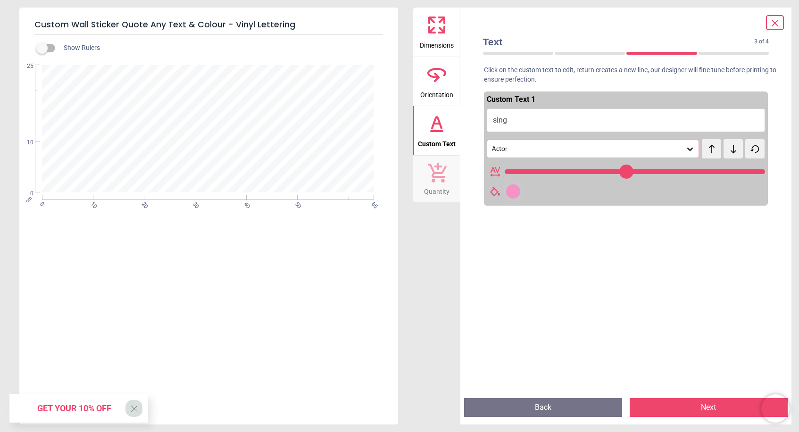
type textarea "****"
click at [512, 191] on div at bounding box center [513, 191] width 14 height 14
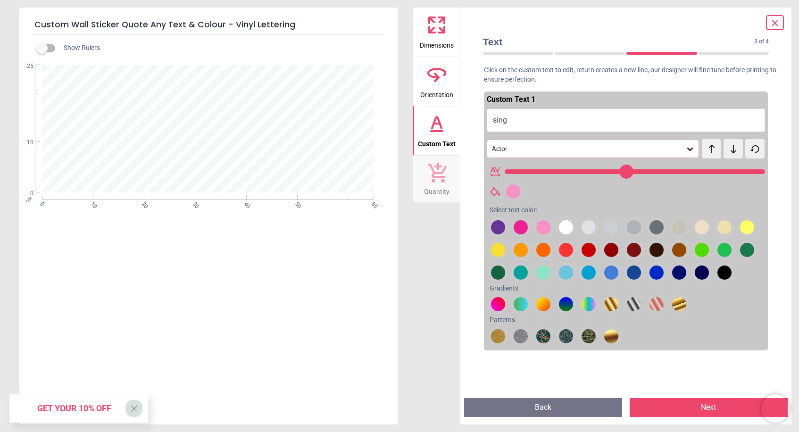
click at [505, 234] on div at bounding box center [498, 227] width 14 height 14
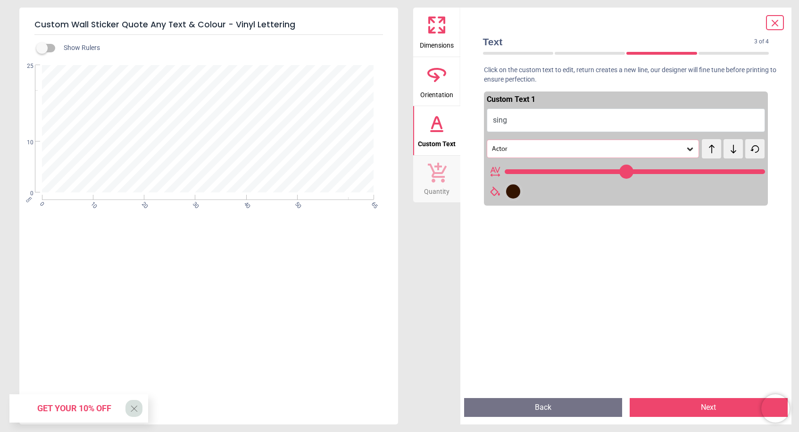
click at [689, 148] on icon at bounding box center [690, 149] width 6 height 3
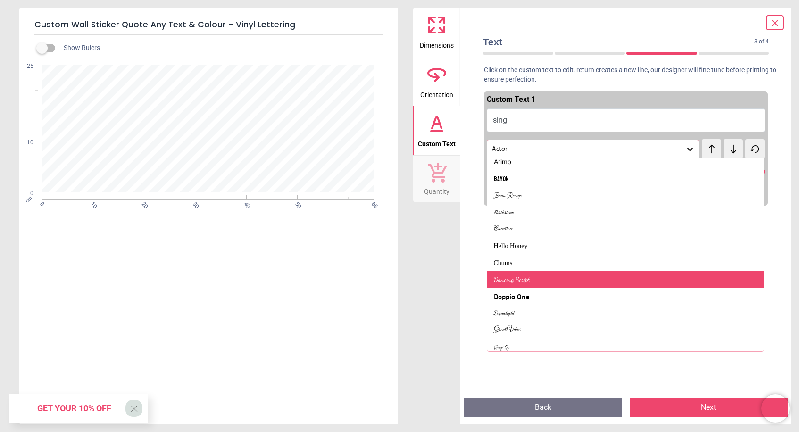
scroll to position [208, 0]
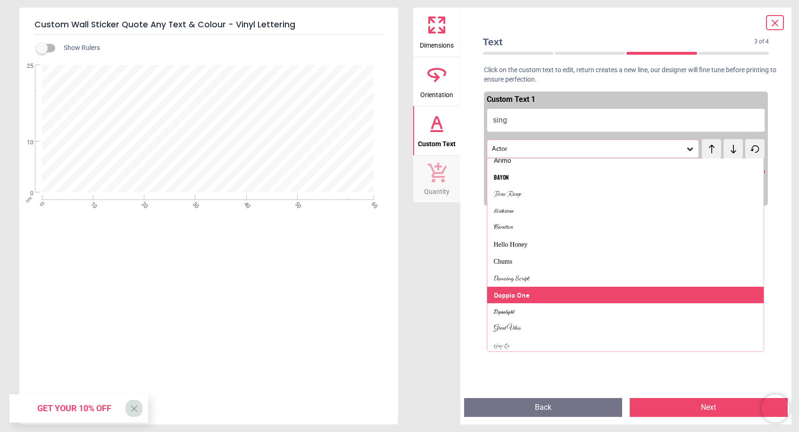
click at [612, 291] on div "Doppio One" at bounding box center [625, 295] width 277 height 17
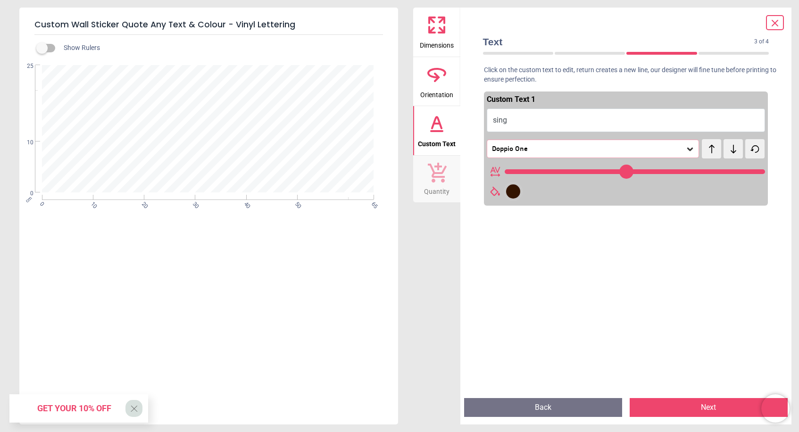
click at [689, 147] on icon at bounding box center [689, 148] width 9 height 9
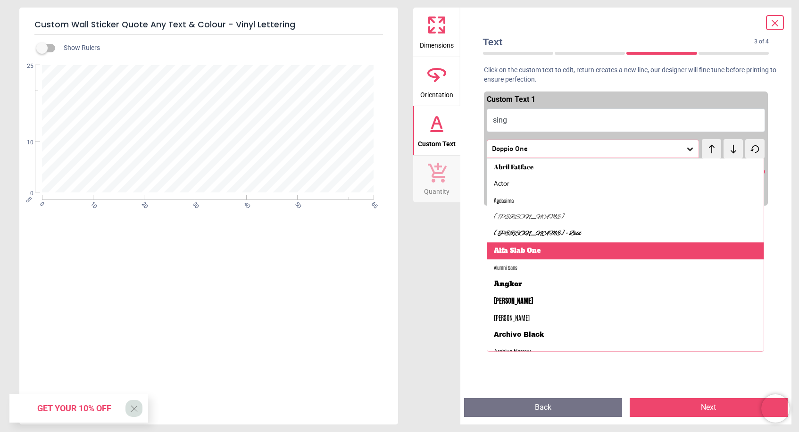
scroll to position [0, 0]
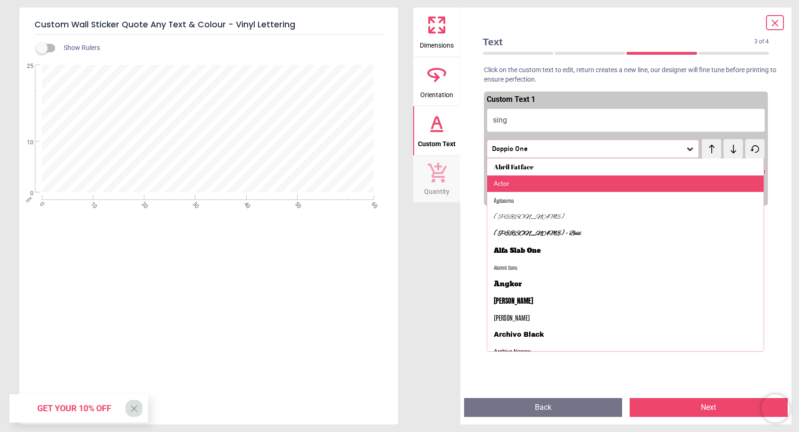
click at [618, 187] on div "Actor" at bounding box center [625, 183] width 277 height 17
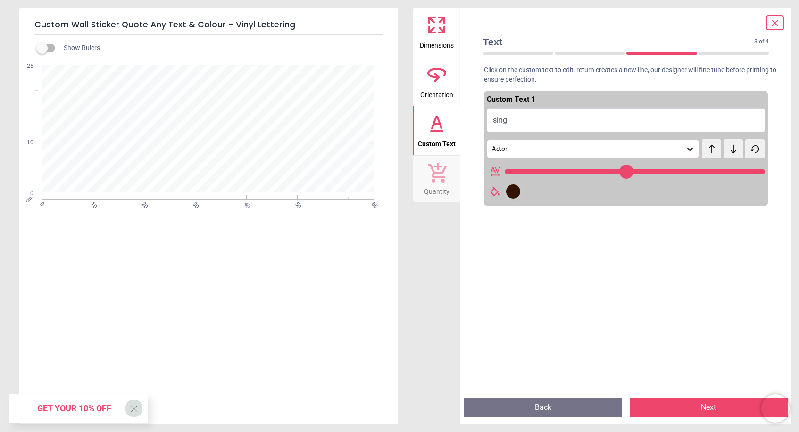
click at [693, 409] on button "Next" at bounding box center [709, 407] width 158 height 19
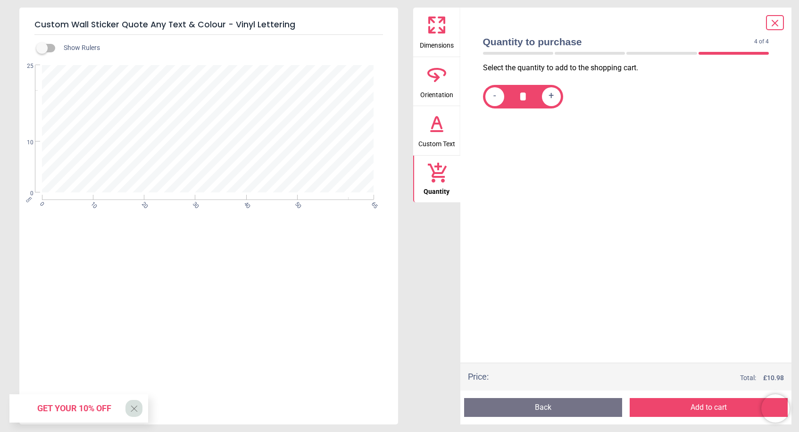
click at [693, 409] on button "Add to cart" at bounding box center [709, 407] width 158 height 19
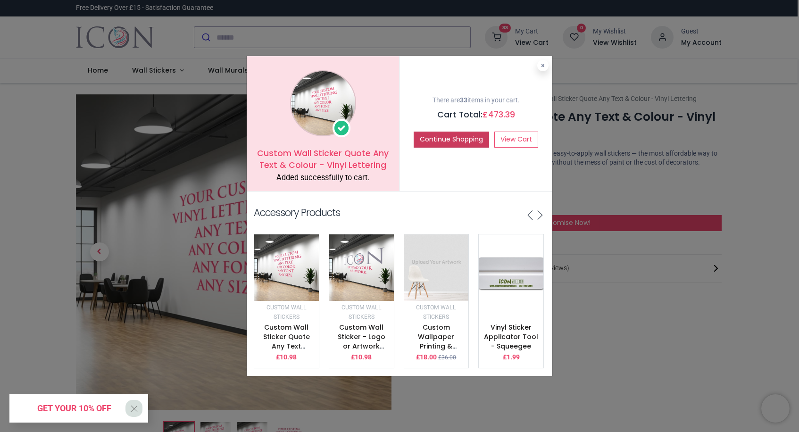
click at [452, 143] on button "Continue Shopping" at bounding box center [451, 140] width 75 height 16
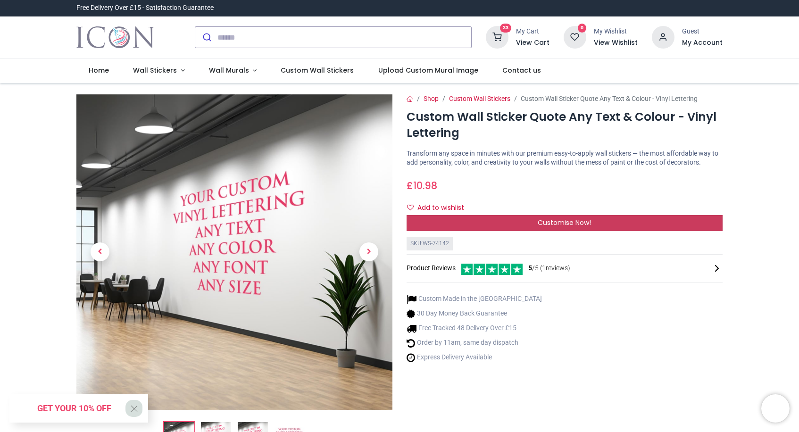
click at [491, 230] on div "Customise Now!" at bounding box center [565, 223] width 316 height 16
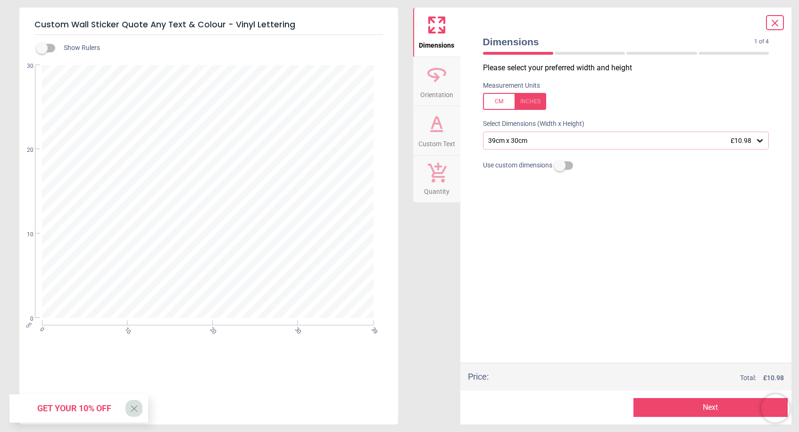
click at [759, 141] on icon at bounding box center [760, 140] width 6 height 3
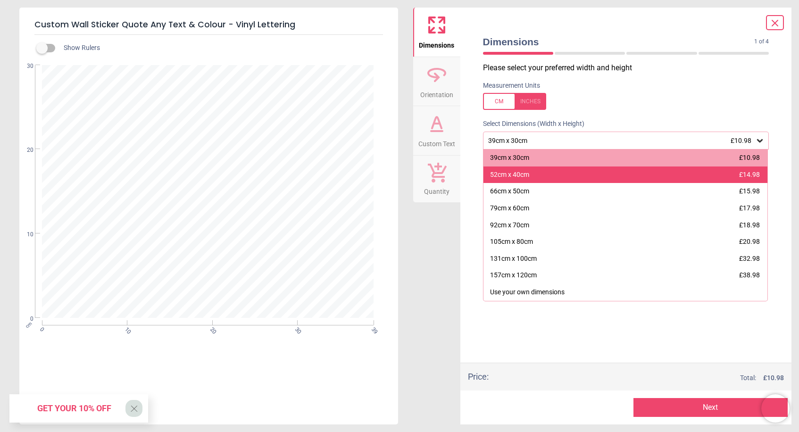
click at [674, 178] on div "52cm x 40cm £14.98" at bounding box center [625, 174] width 284 height 17
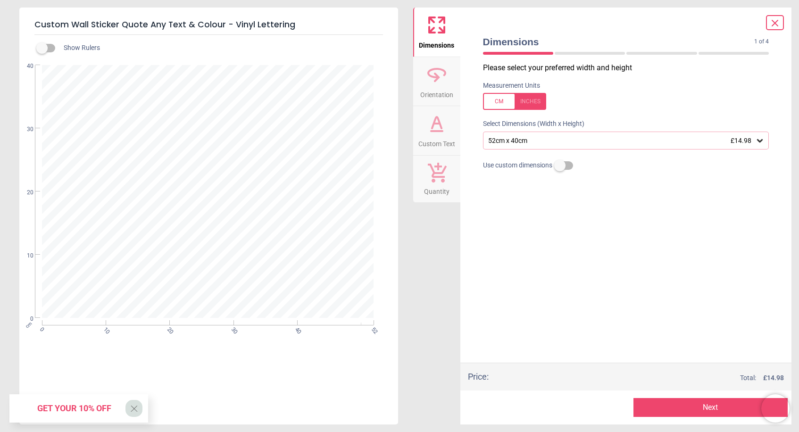
click at [684, 408] on button "Next" at bounding box center [710, 407] width 154 height 19
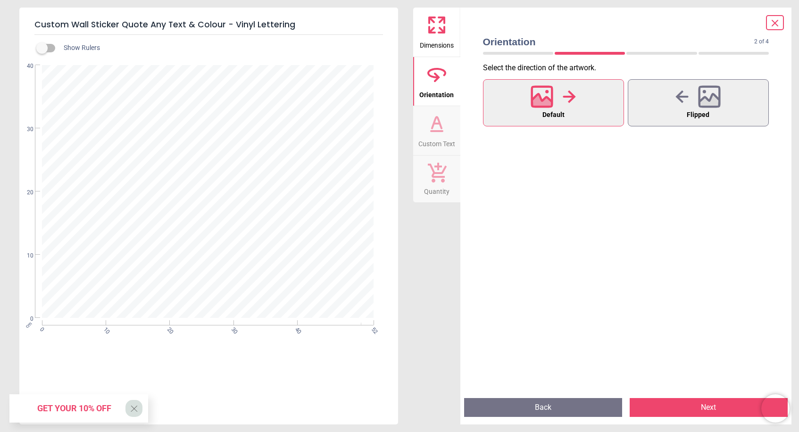
click at [703, 406] on button "Next" at bounding box center [709, 407] width 158 height 19
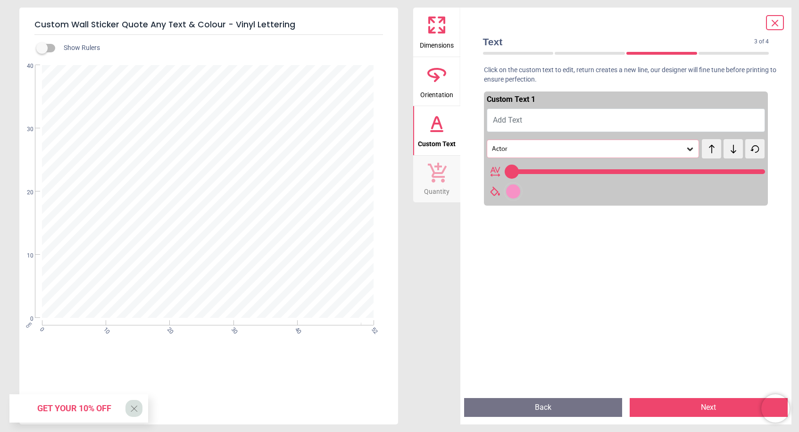
type input "**"
click at [521, 119] on span "Add Text" at bounding box center [507, 120] width 29 height 9
type textarea "**"
type input "***"
type textarea "***"
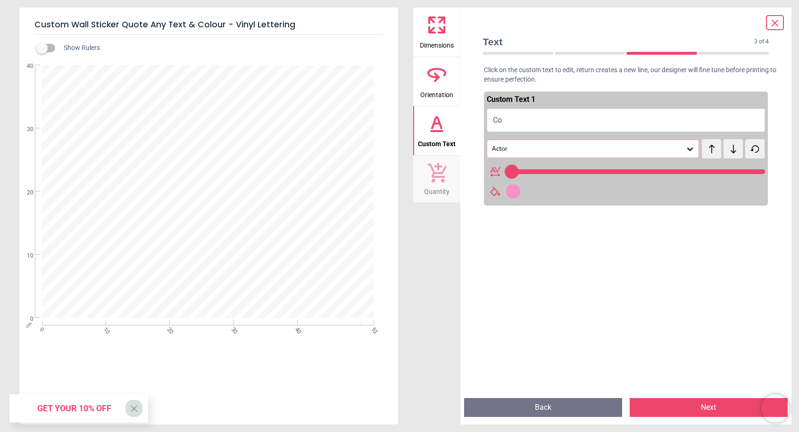
type input "***"
type textarea "****"
type input "***"
type textarea "*****"
type input "***"
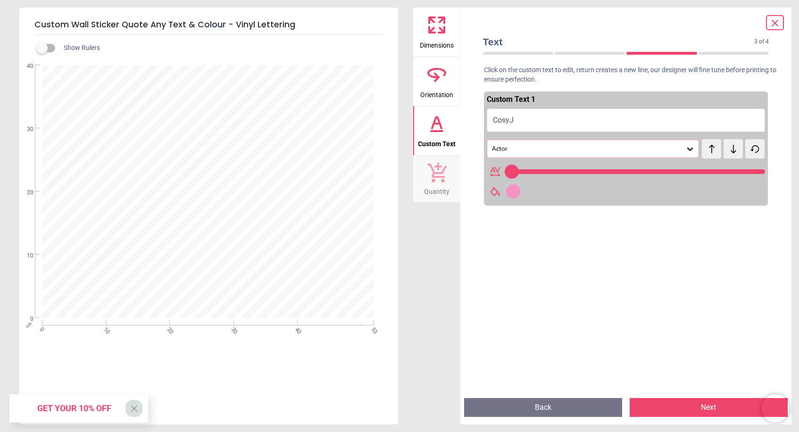
type textarea "******"
type input "***"
type textarea "*******"
type input "***"
type textarea "********"
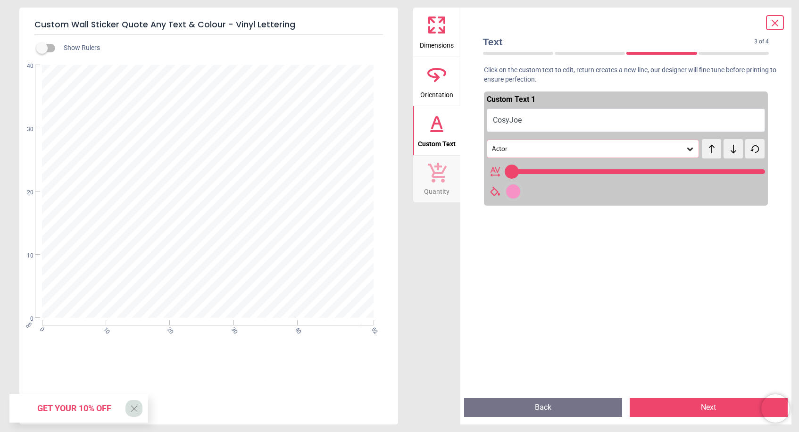
type input "***"
type textarea "********"
click at [690, 147] on icon at bounding box center [689, 148] width 9 height 9
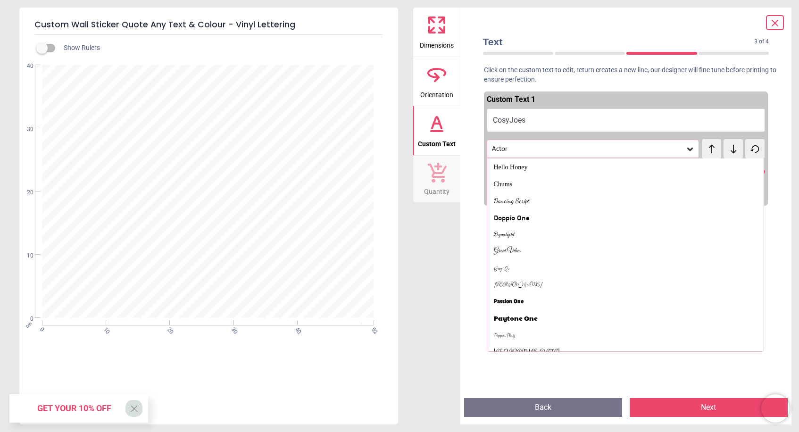
scroll to position [290, 0]
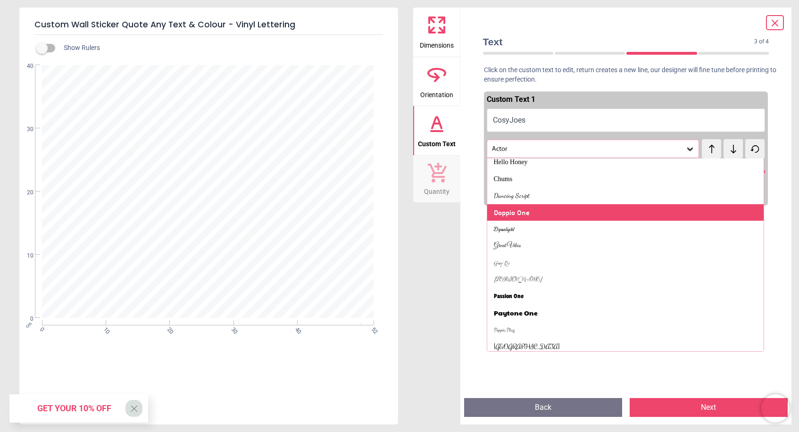
click at [589, 207] on div "Doppio One" at bounding box center [625, 212] width 277 height 17
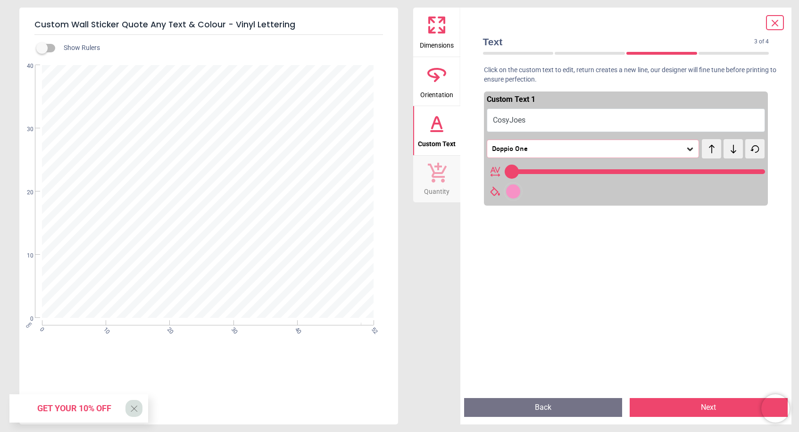
click at [511, 193] on div at bounding box center [513, 191] width 14 height 14
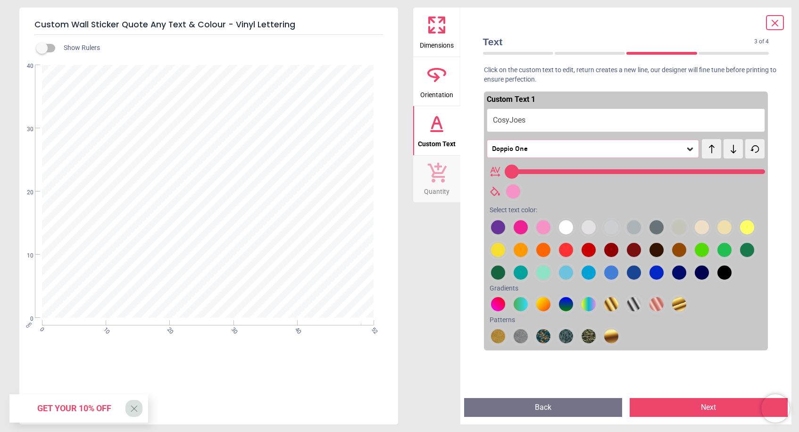
click at [505, 234] on div at bounding box center [498, 227] width 14 height 14
type input "***"
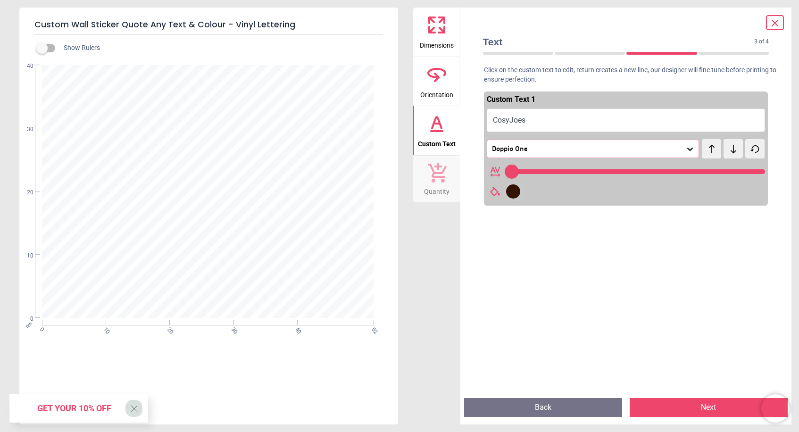
click at [687, 407] on button "Next" at bounding box center [709, 407] width 158 height 19
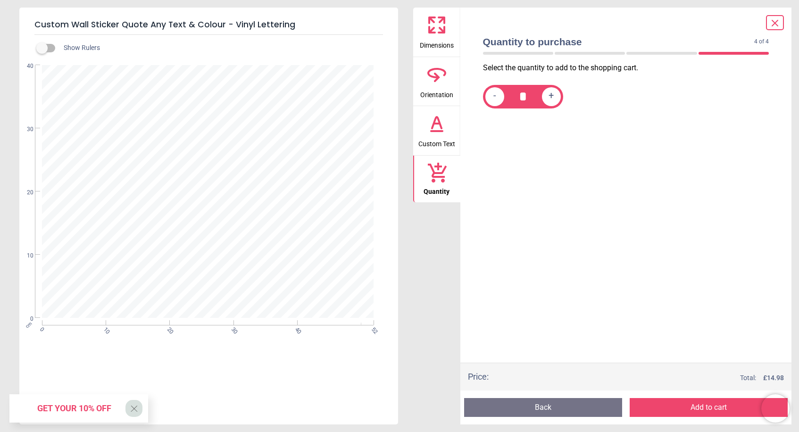
click at [685, 409] on button "Add to cart" at bounding box center [709, 407] width 158 height 19
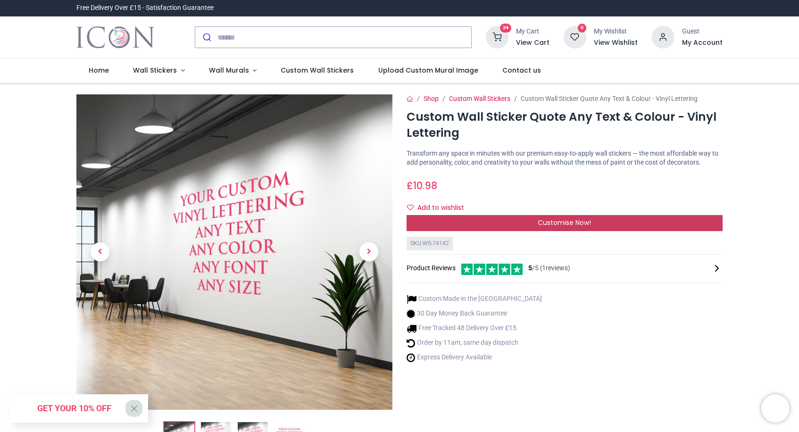
click at [501, 231] on div "Customise Now!" at bounding box center [565, 223] width 316 height 16
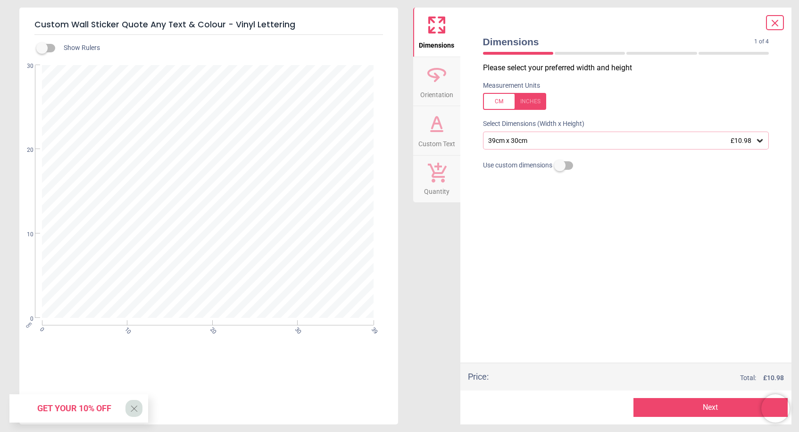
click at [759, 141] on icon at bounding box center [760, 140] width 6 height 3
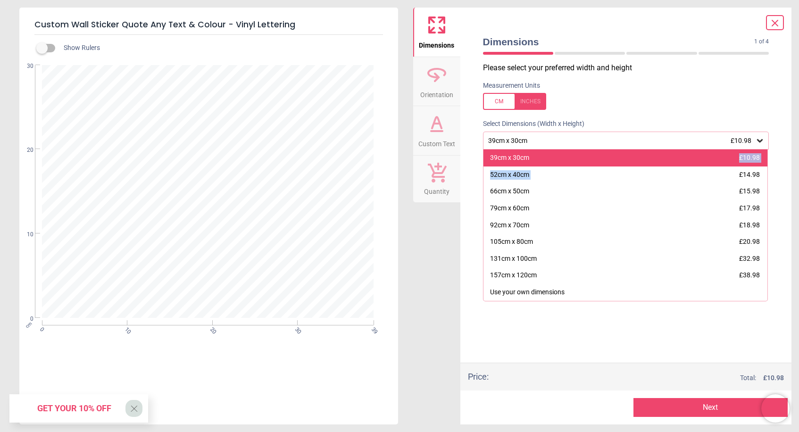
drag, startPoint x: 682, startPoint y: 168, endPoint x: 670, endPoint y: 159, distance: 15.6
click at [670, 159] on div "39cm x 30cm £10.98 52cm x 40cm £14.98 66cm x 50cm £15.98 79cm x 60cm £17.98 92c…" at bounding box center [625, 225] width 285 height 151
click at [670, 159] on div "39cm x 30cm £10.98" at bounding box center [625, 158] width 284 height 17
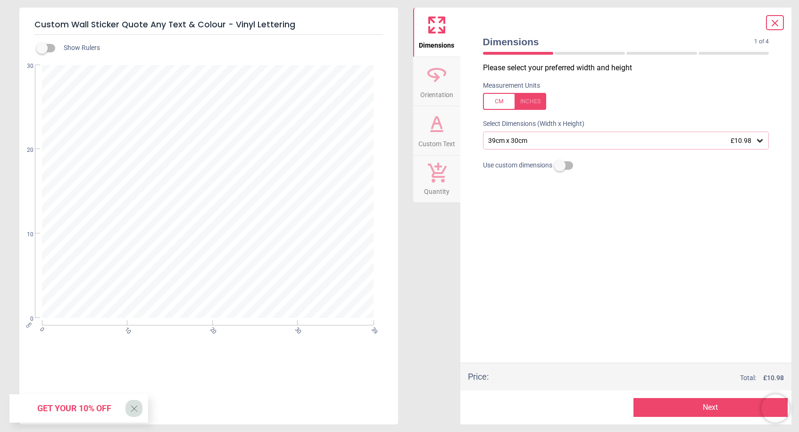
click at [688, 408] on button "Next" at bounding box center [710, 407] width 154 height 19
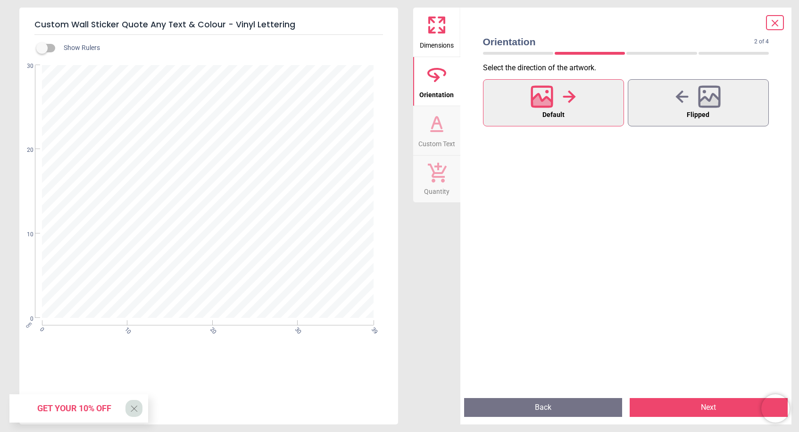
click at [667, 412] on button "Next" at bounding box center [709, 407] width 158 height 19
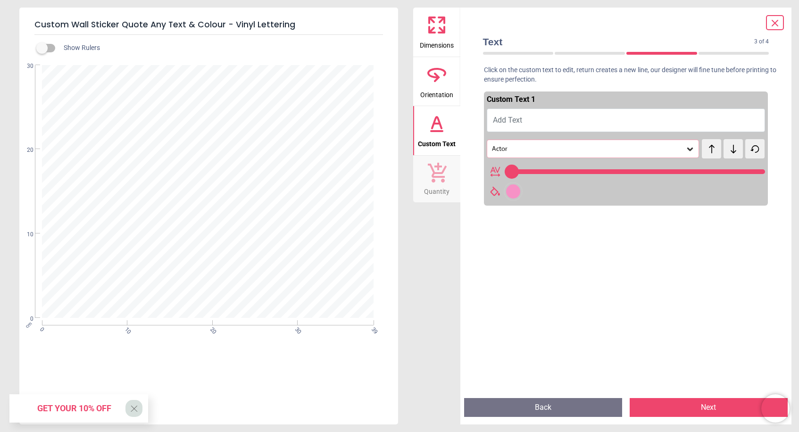
type input "**"
click at [566, 120] on button "Add Text" at bounding box center [626, 120] width 279 height 24
type textarea "**"
type input "***"
type textarea "***"
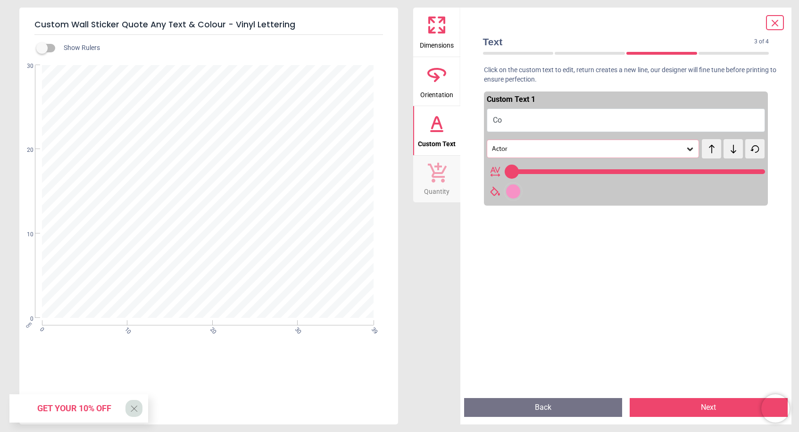
type input "***"
type textarea "****"
type input "***"
type textarea "*****"
type input "***"
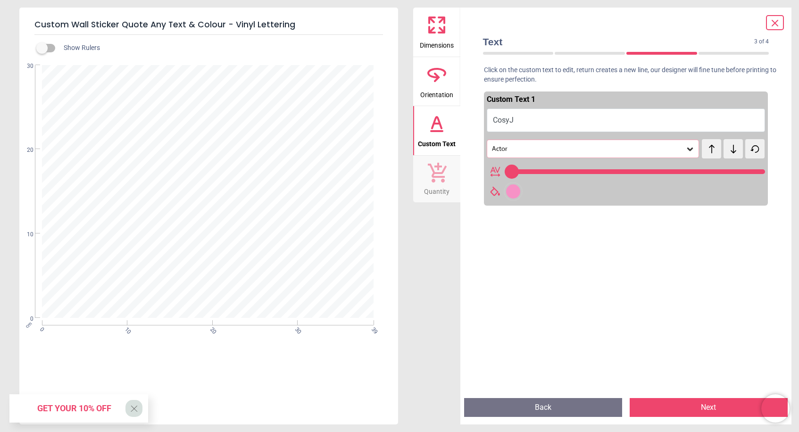
type textarea "******"
type input "***"
type textarea "*******"
type input "***"
type textarea "********"
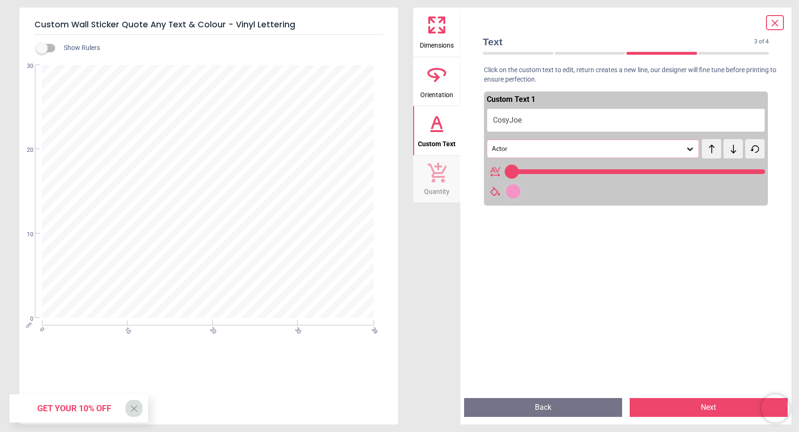
type input "***"
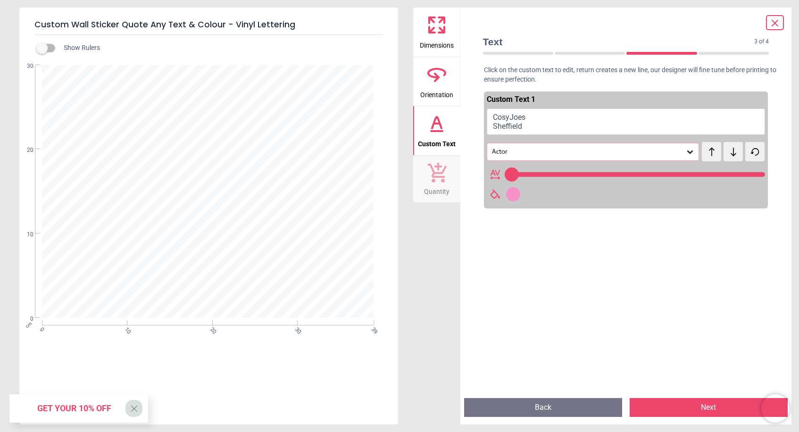
type textarea "******** *********"
click at [512, 193] on div at bounding box center [513, 194] width 14 height 14
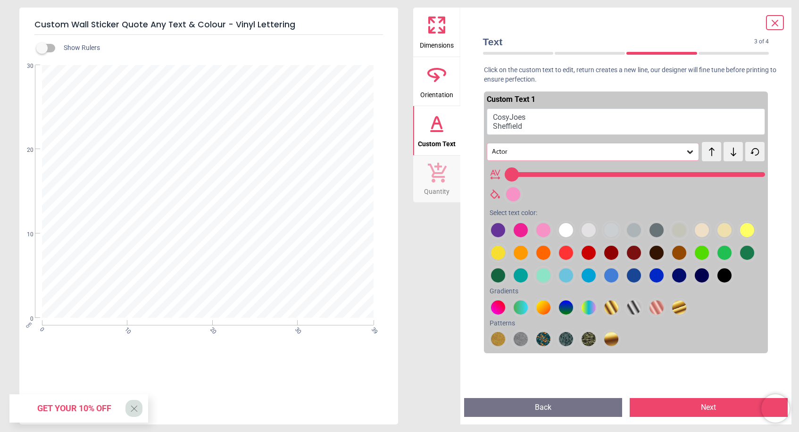
click at [505, 237] on div at bounding box center [498, 230] width 14 height 14
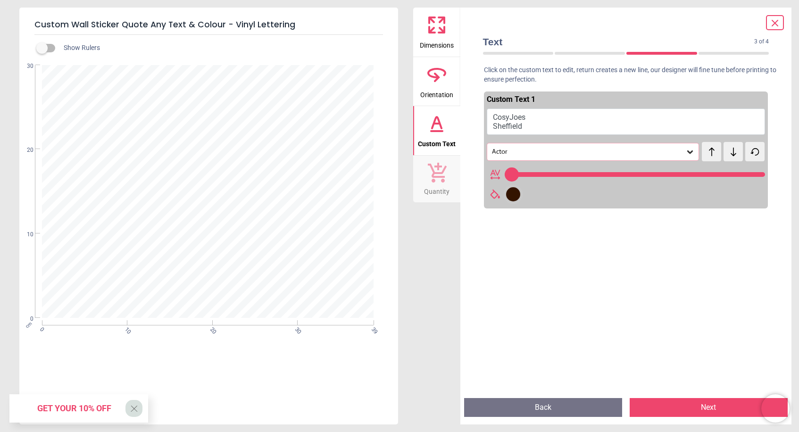
click at [691, 150] on icon at bounding box center [689, 151] width 9 height 9
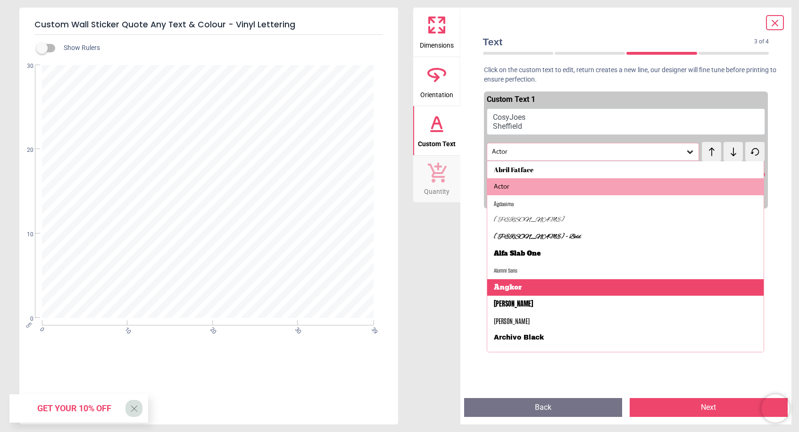
click at [643, 280] on div "Angkor" at bounding box center [625, 287] width 277 height 17
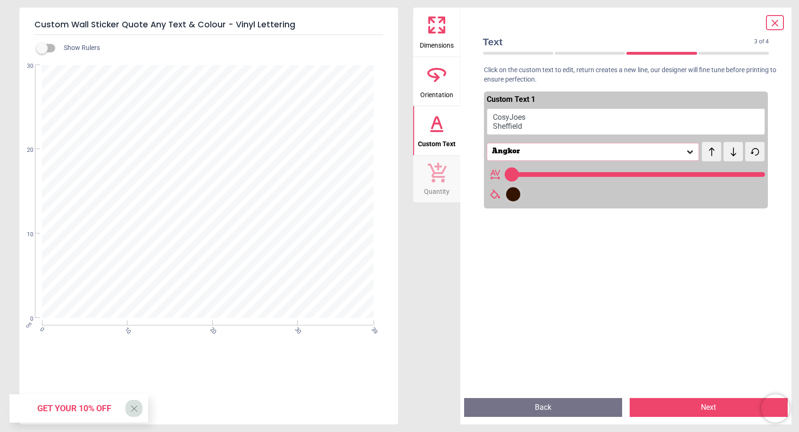
click at [687, 150] on icon at bounding box center [689, 151] width 9 height 9
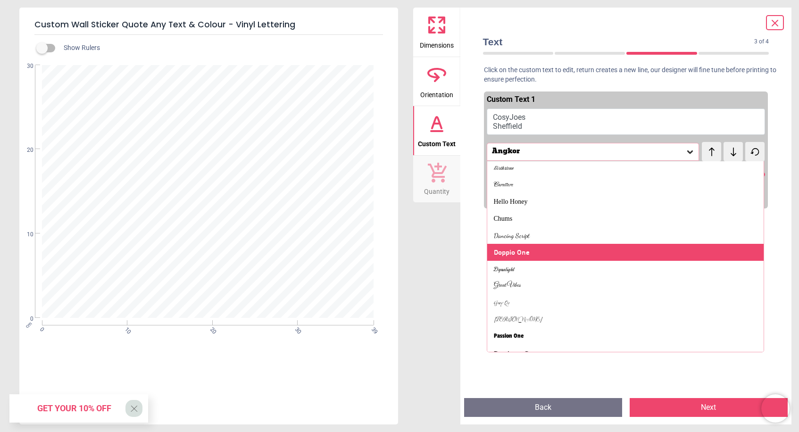
scroll to position [254, 0]
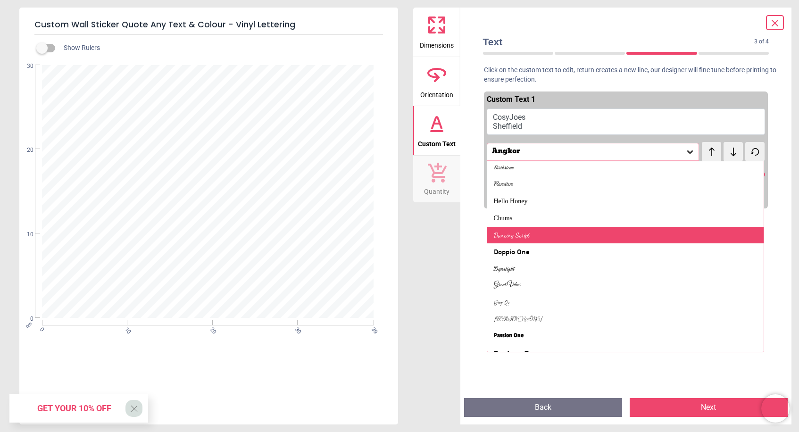
click at [598, 231] on div "Dancing Script" at bounding box center [625, 235] width 277 height 17
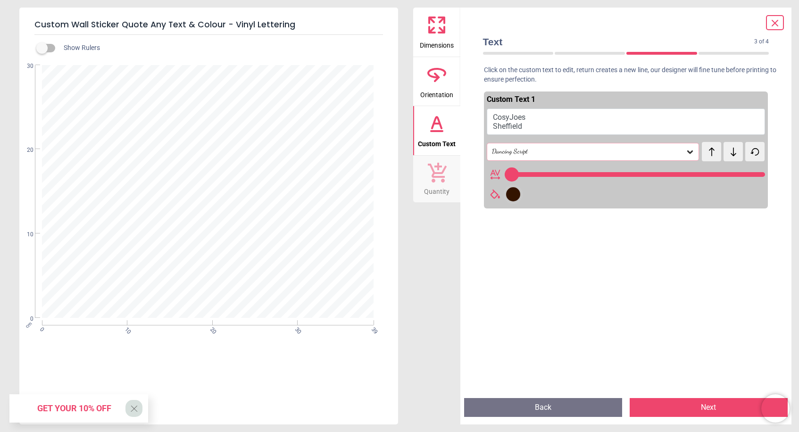
click at [690, 152] on icon at bounding box center [690, 151] width 6 height 3
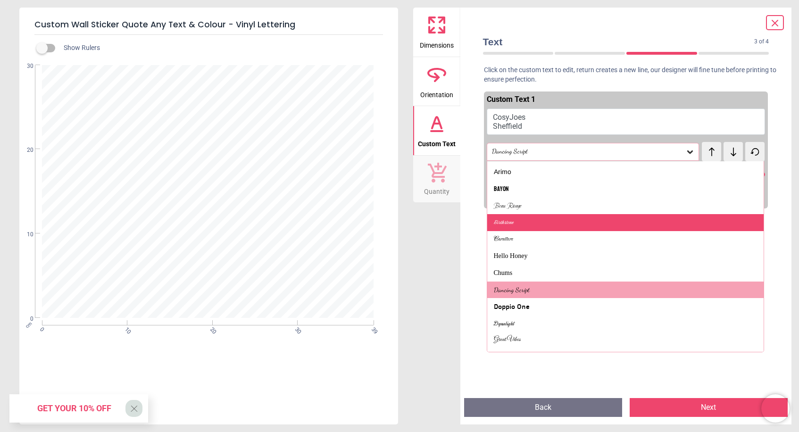
scroll to position [201, 0]
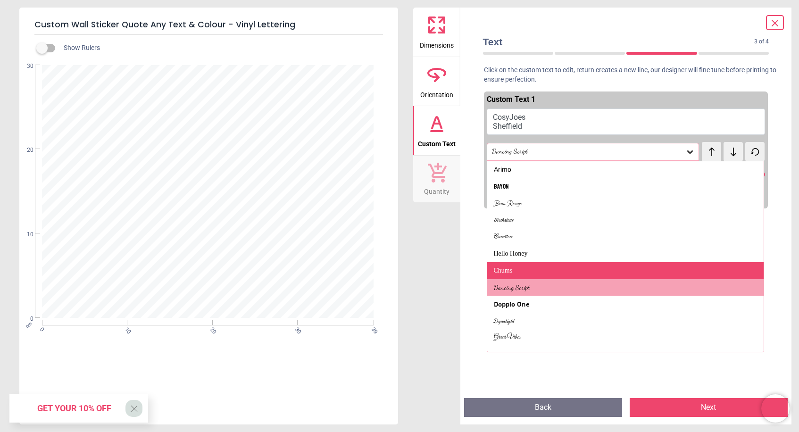
click at [615, 264] on div "Chums" at bounding box center [625, 270] width 277 height 17
type input "***"
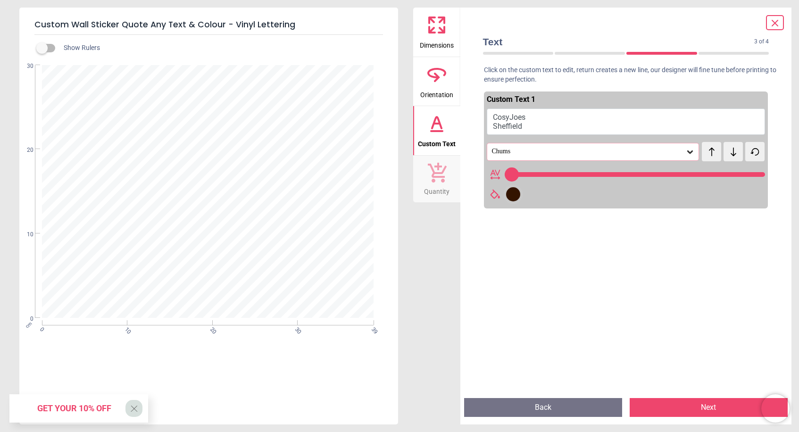
click at [679, 408] on button "Next" at bounding box center [709, 407] width 158 height 19
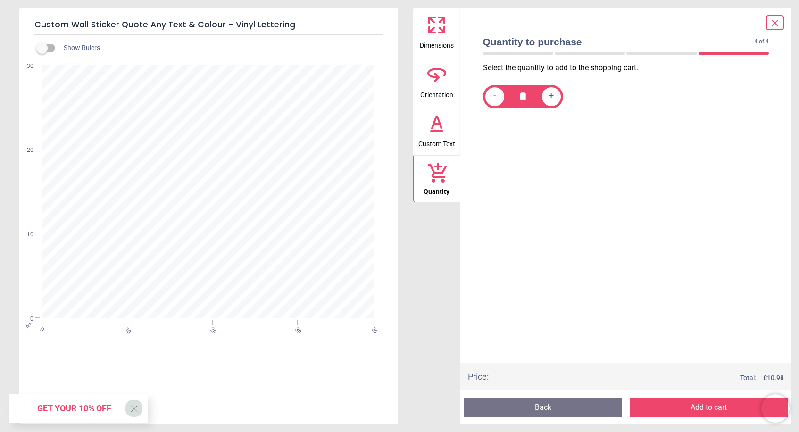
click at [549, 96] on span "+" at bounding box center [551, 97] width 5 height 12
type input "*"
click at [680, 408] on button "Add to cart" at bounding box center [709, 407] width 158 height 19
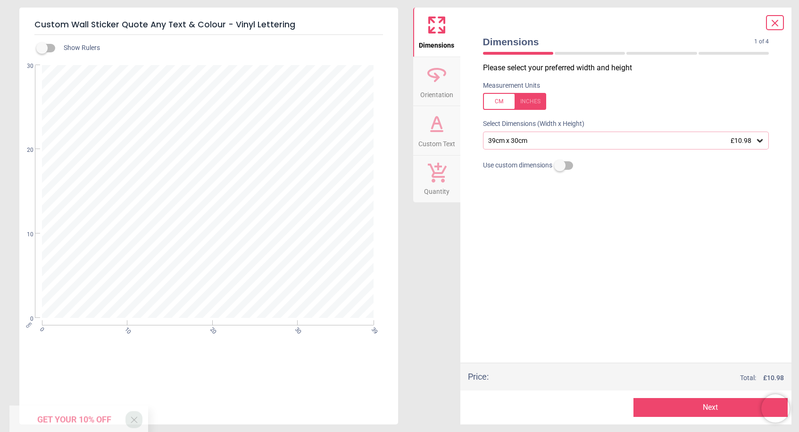
click at [434, 127] on icon at bounding box center [436, 123] width 23 height 23
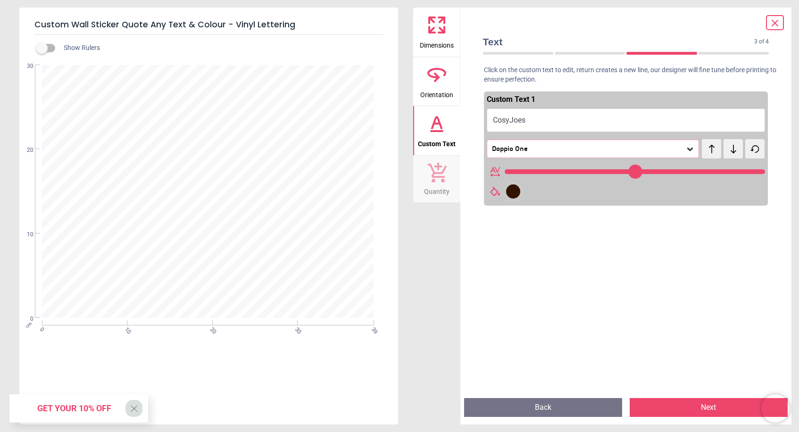
click at [691, 149] on icon at bounding box center [690, 149] width 6 height 3
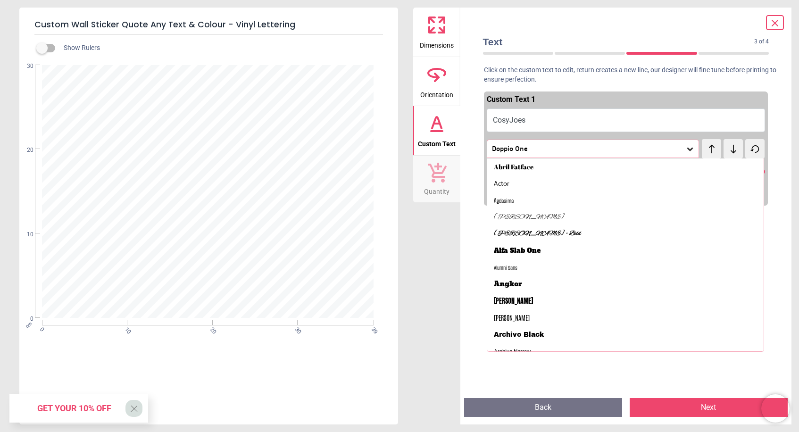
scroll to position [154, 0]
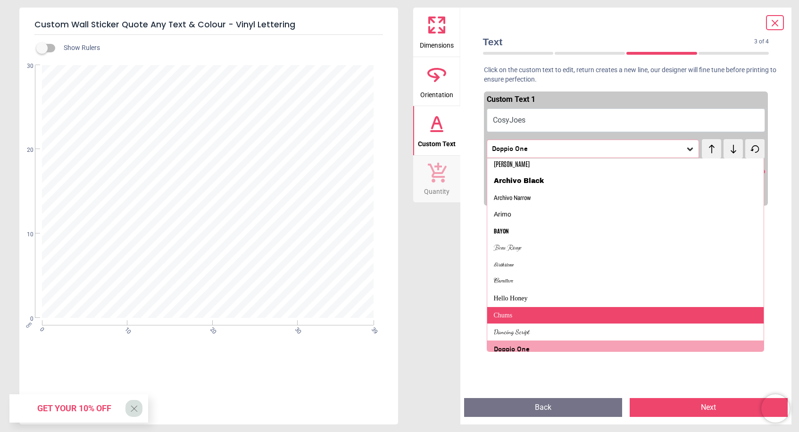
click at [628, 307] on div "Chums" at bounding box center [625, 315] width 277 height 17
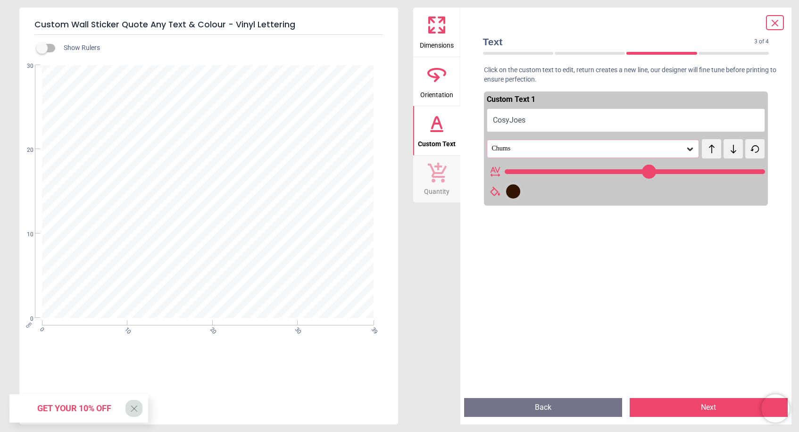
type input "***"
click at [703, 407] on button "Next" at bounding box center [709, 407] width 158 height 19
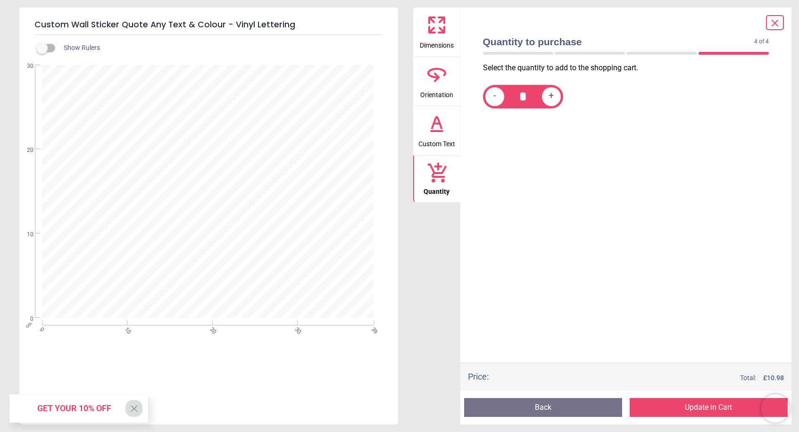
click at [703, 407] on button "Update in Cart" at bounding box center [709, 407] width 158 height 19
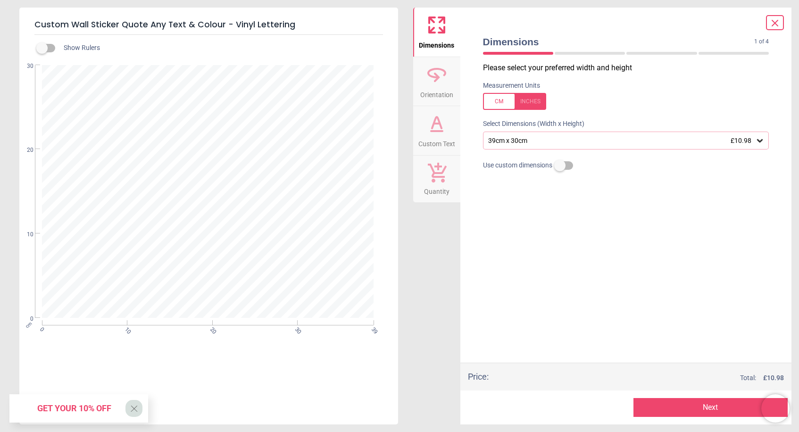
click at [437, 128] on icon at bounding box center [436, 123] width 23 height 23
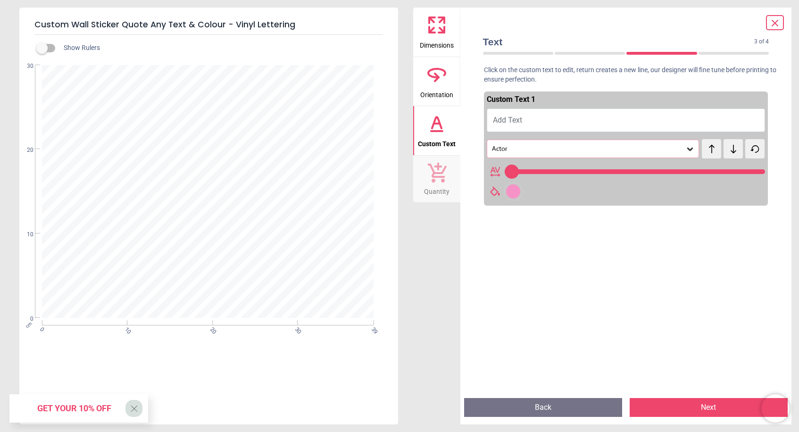
type input "**"
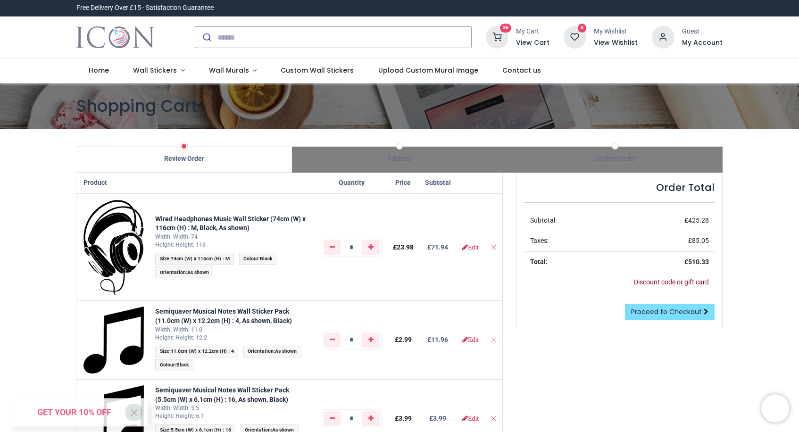
click at [663, 281] on link "Discount code or gift card" at bounding box center [671, 282] width 75 height 8
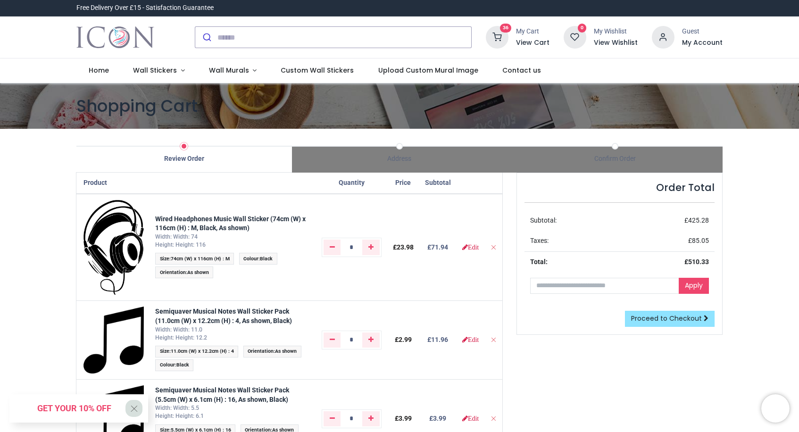
click at [666, 318] on span "Proceed to Checkout" at bounding box center [666, 318] width 71 height 9
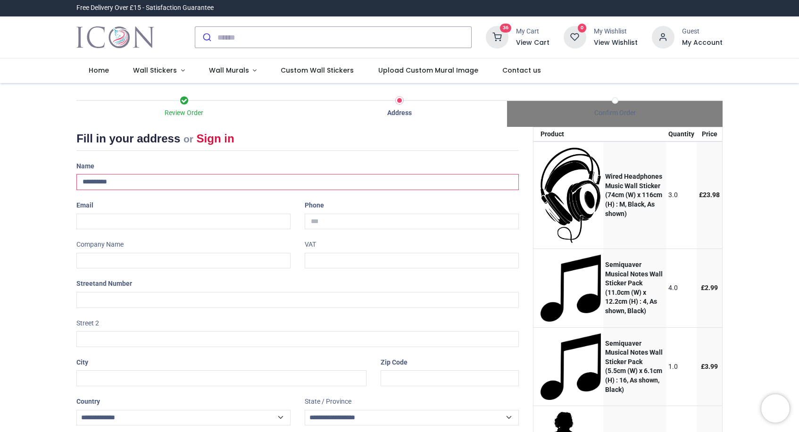
type input "**********"
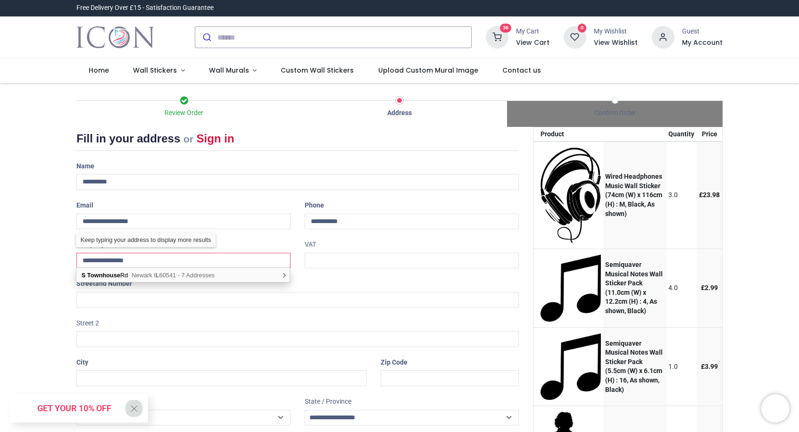
type input "**********"
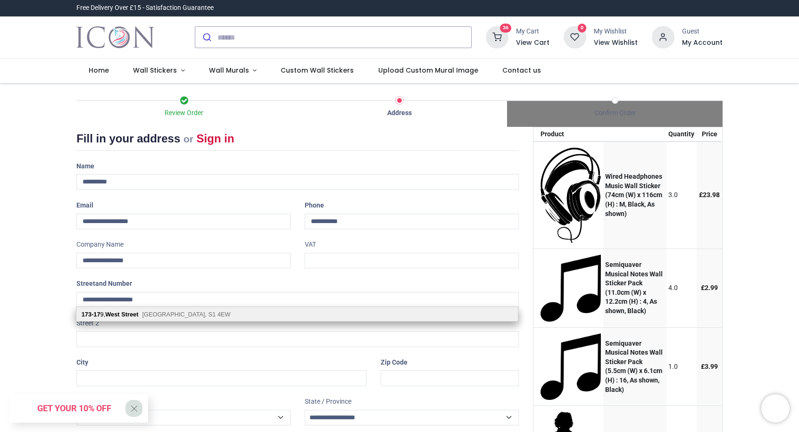
click at [183, 315] on span "Sheffield, S1 4EW" at bounding box center [186, 314] width 88 height 7
type input "**********"
type input "******"
select select "***"
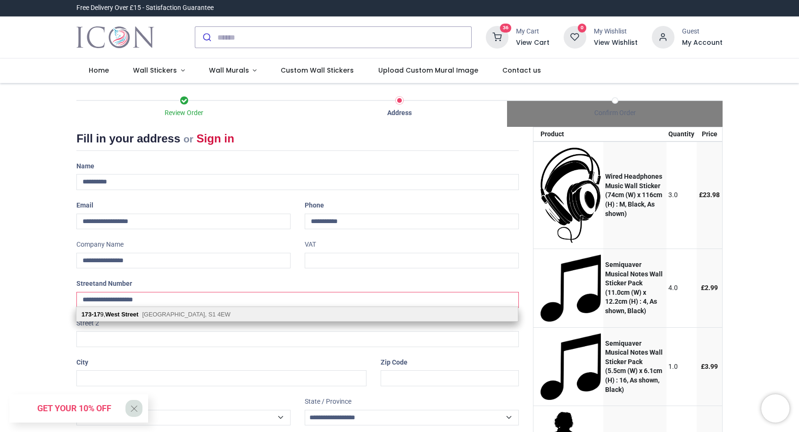
type input "*********"
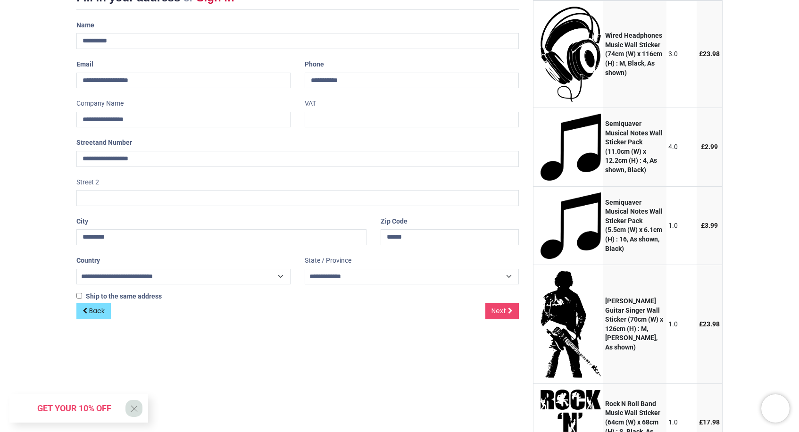
scroll to position [154, 0]
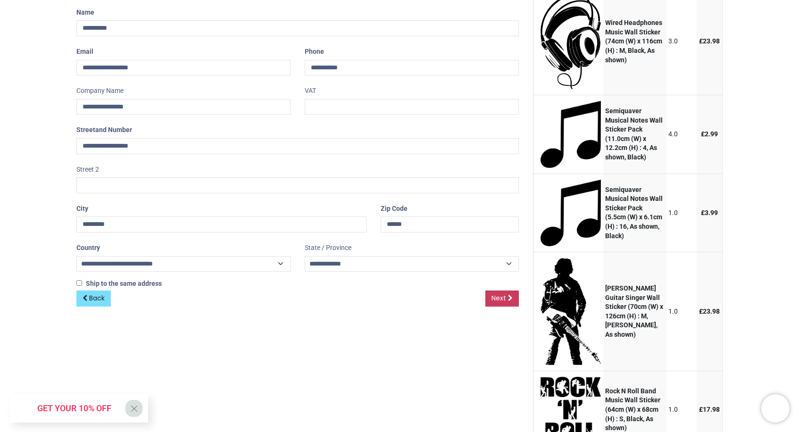
click at [499, 297] on span "Next" at bounding box center [498, 297] width 15 height 9
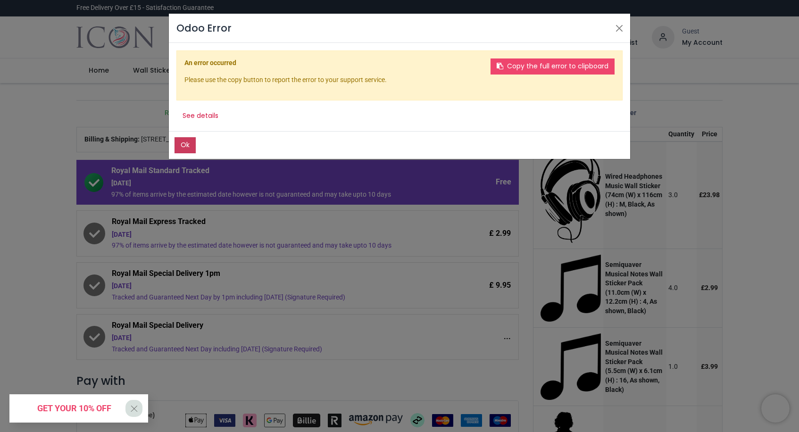
click at [184, 144] on button "Ok" at bounding box center [185, 145] width 21 height 16
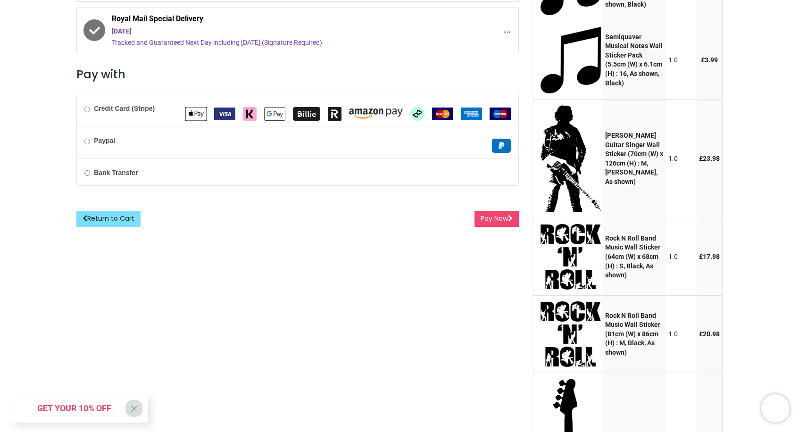
scroll to position [313, 0]
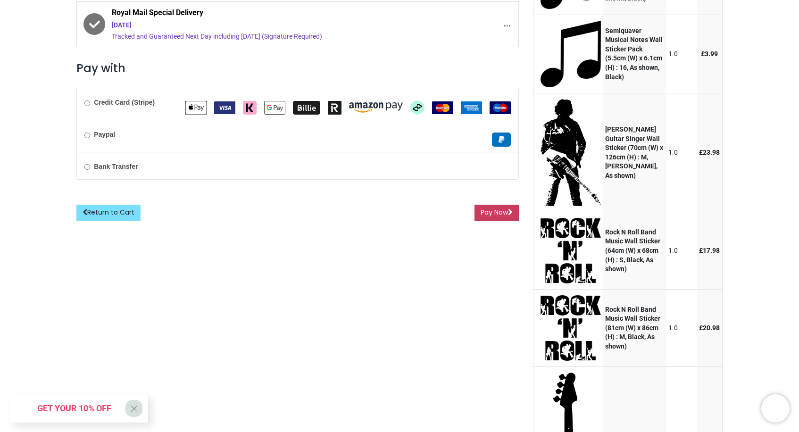
click at [495, 208] on button "Pay Now" at bounding box center [496, 213] width 44 height 16
